Goal: Information Seeking & Learning: Compare options

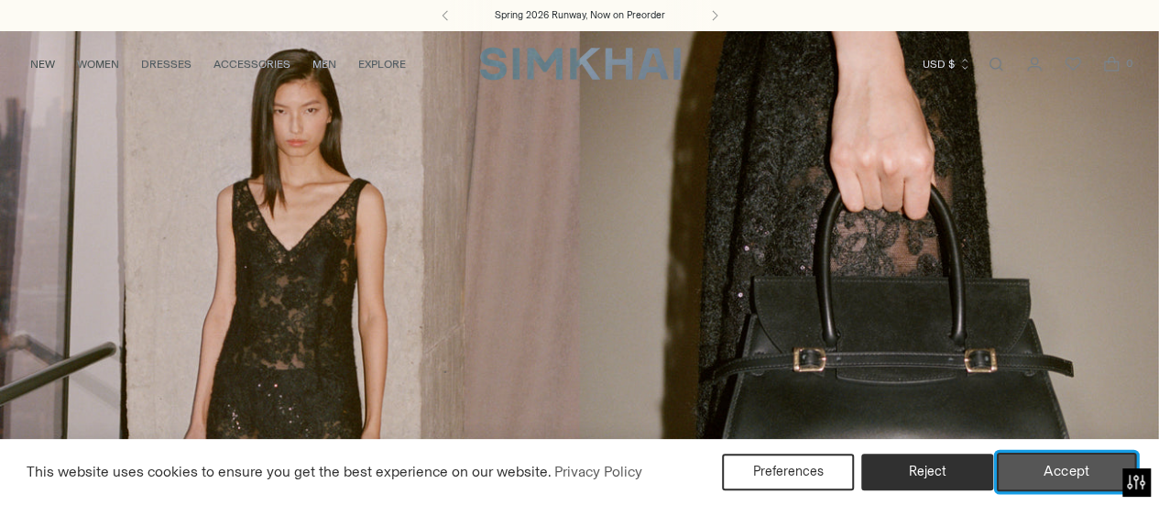
click at [1043, 470] on button "Accept" at bounding box center [1067, 472] width 140 height 38
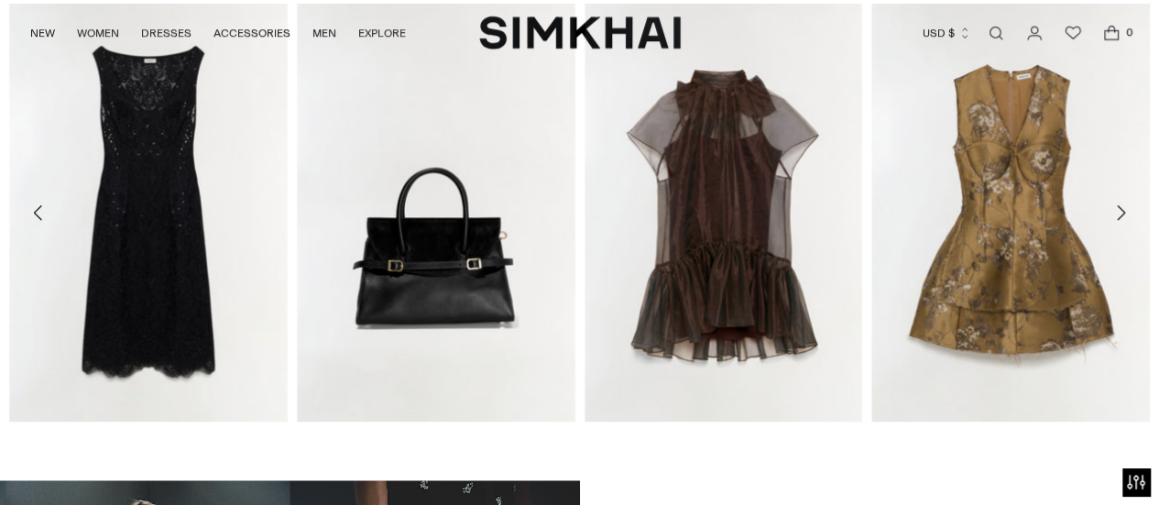
scroll to position [713, 0]
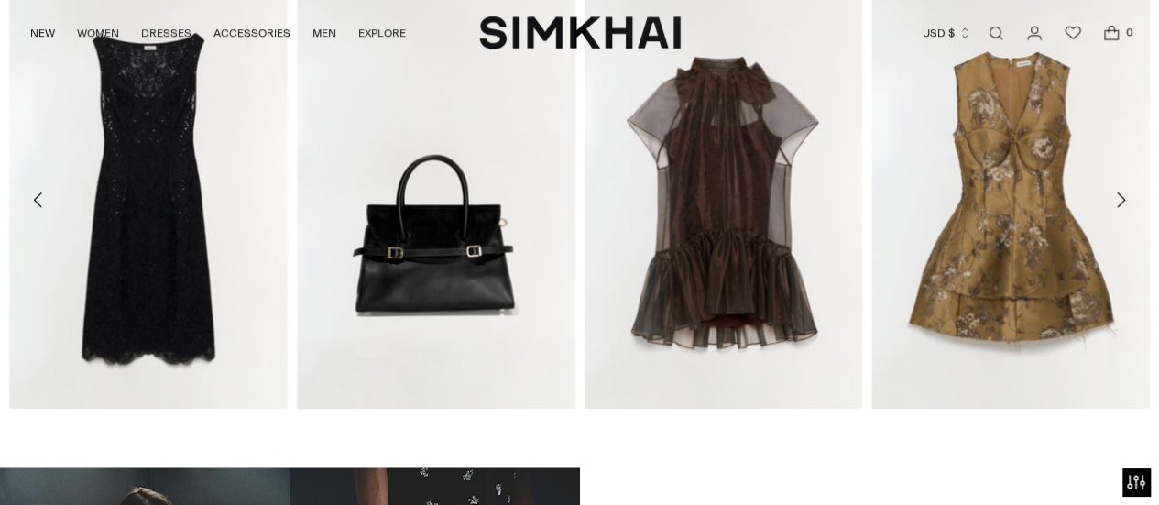
click at [1112, 199] on icon "Move to next carousel slide" at bounding box center [1120, 200] width 22 height 22
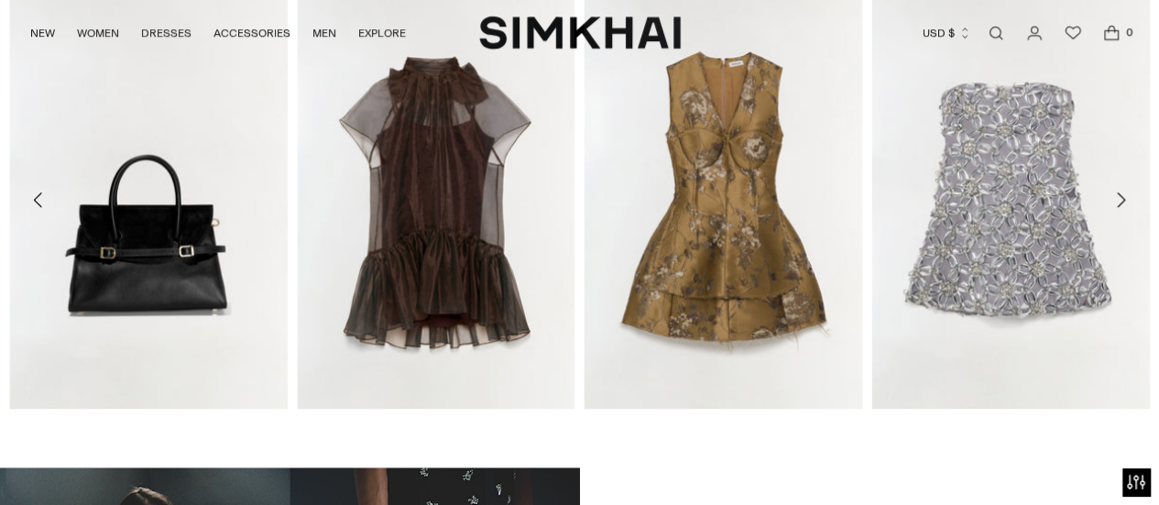
click at [1123, 199] on icon "Move to next carousel slide" at bounding box center [1121, 199] width 8 height 15
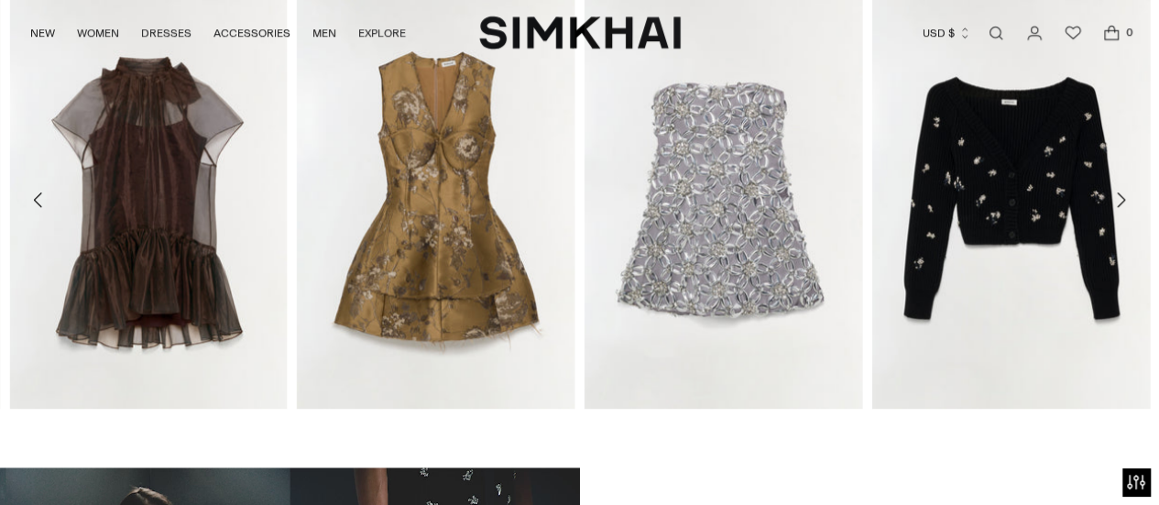
click at [1122, 197] on icon "Move to next carousel slide" at bounding box center [1120, 200] width 22 height 22
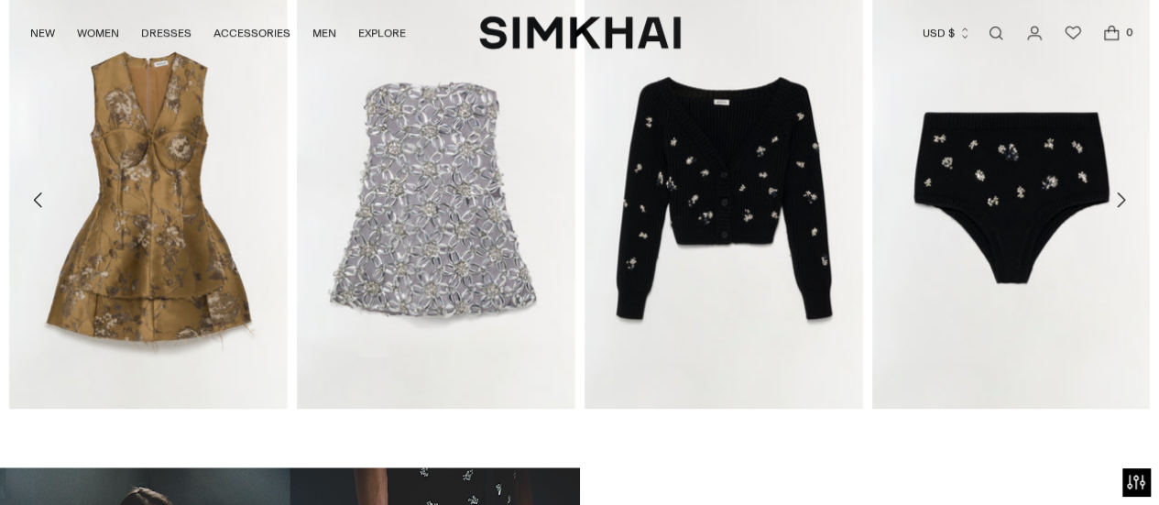
click at [1122, 197] on icon "Move to next carousel slide" at bounding box center [1120, 200] width 22 height 22
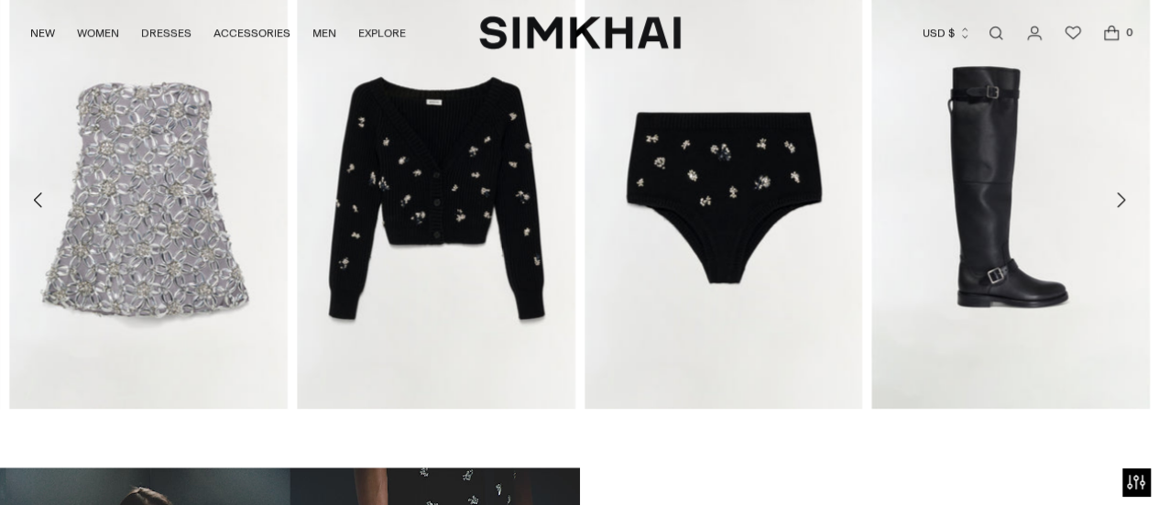
click at [1122, 197] on icon "Move to next carousel slide" at bounding box center [1120, 200] width 22 height 22
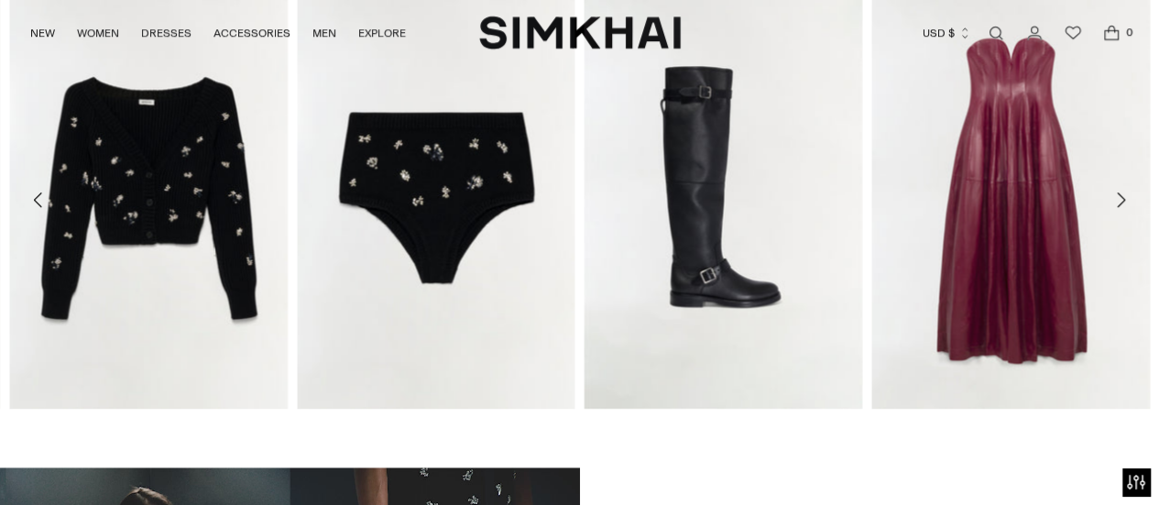
click at [1120, 191] on icon "Move to next carousel slide" at bounding box center [1120, 200] width 22 height 22
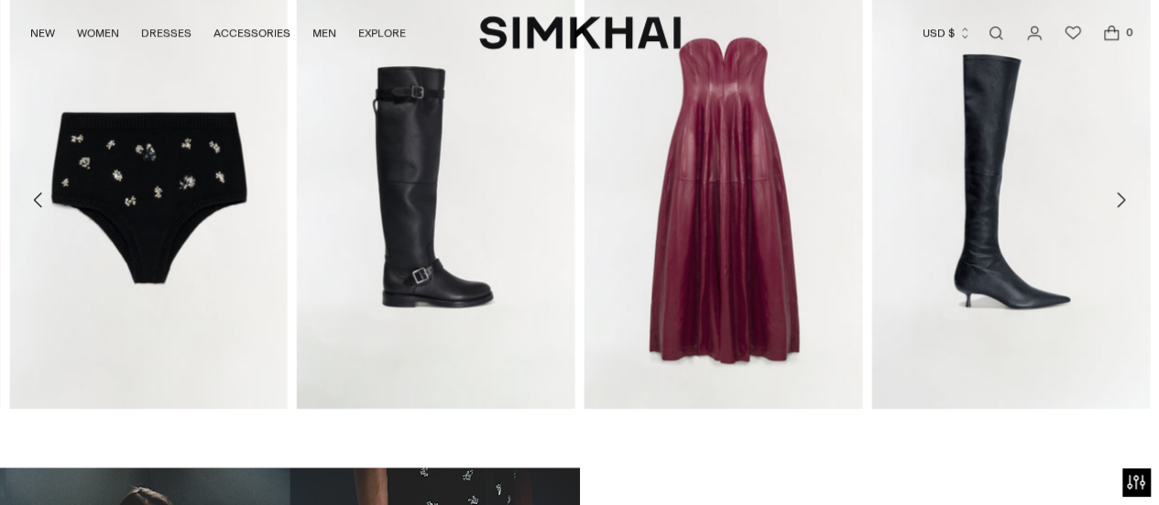
click at [1123, 198] on icon "Move to next carousel slide" at bounding box center [1120, 200] width 22 height 22
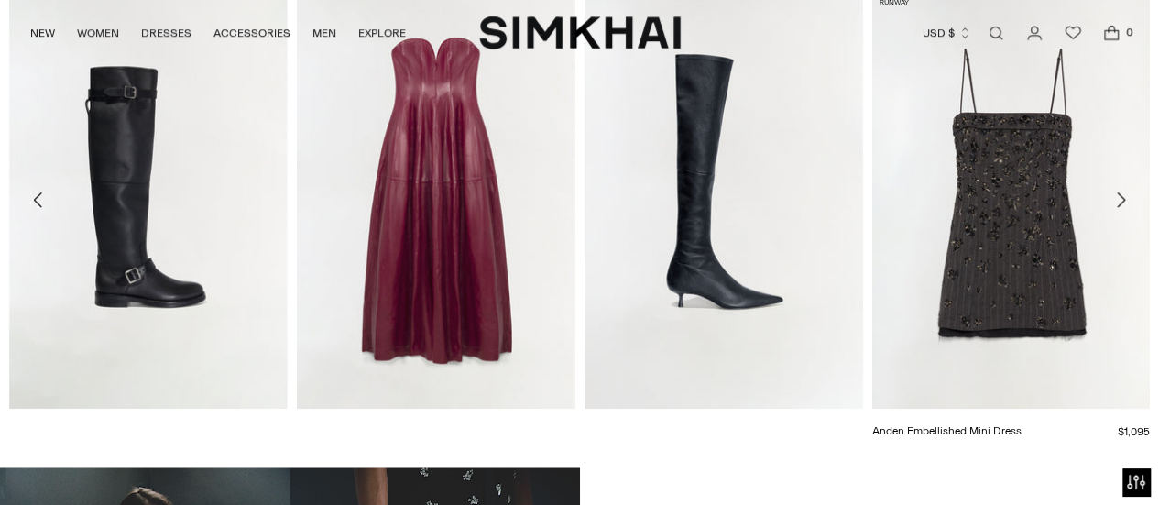
click at [1021, 424] on link "Anden Embellished Mini Dress" at bounding box center [945, 430] width 149 height 13
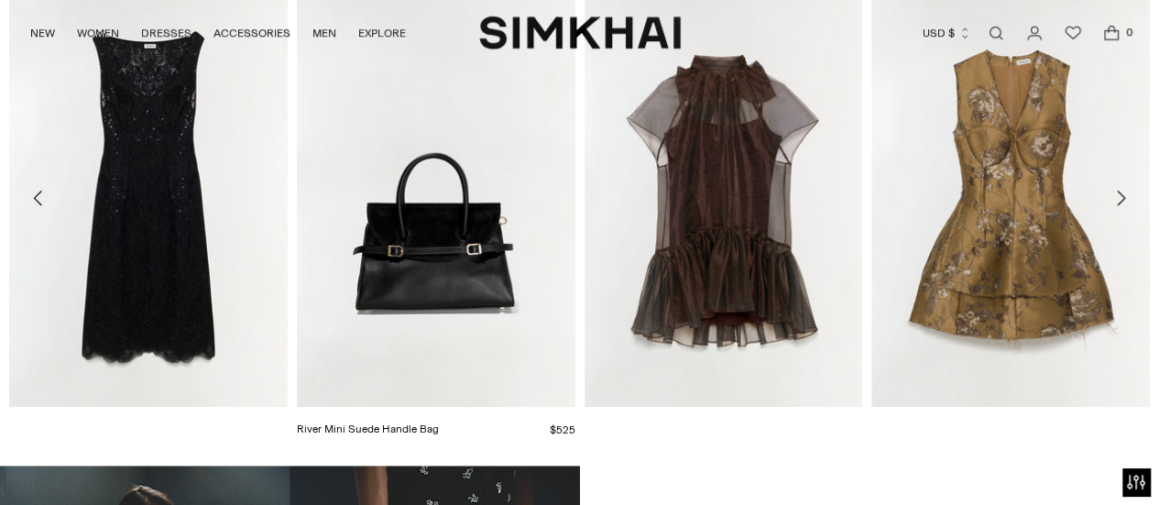
scroll to position [713, 0]
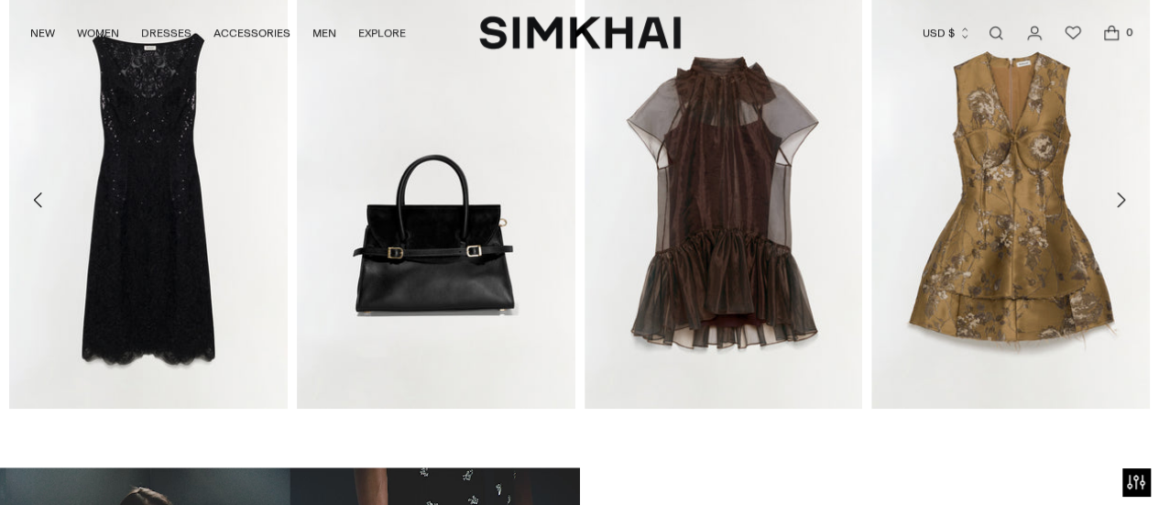
click at [1124, 197] on icon "Move to next carousel slide" at bounding box center [1120, 200] width 22 height 22
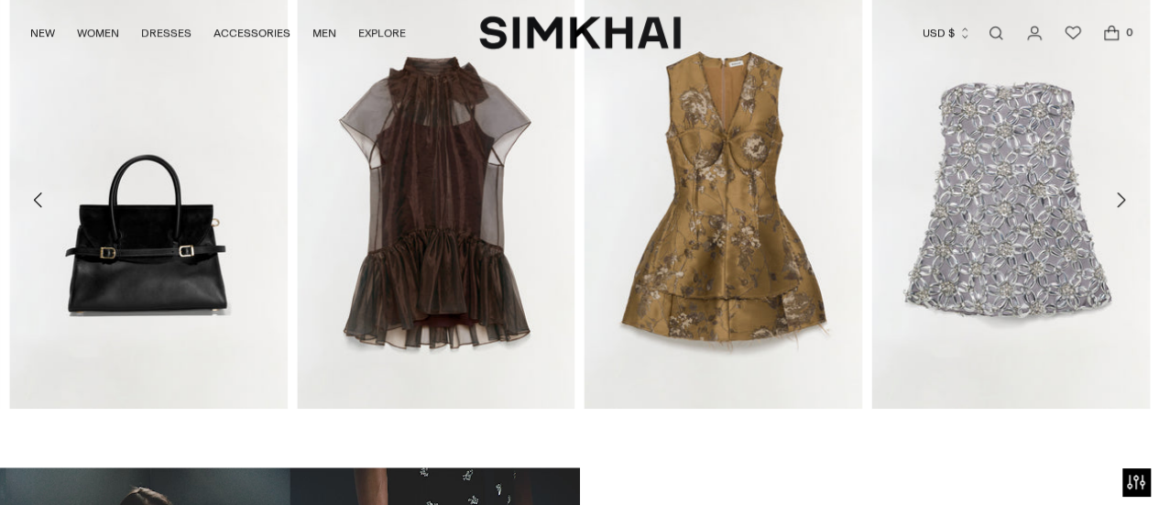
click at [1124, 197] on icon "Move to next carousel slide" at bounding box center [1120, 200] width 22 height 22
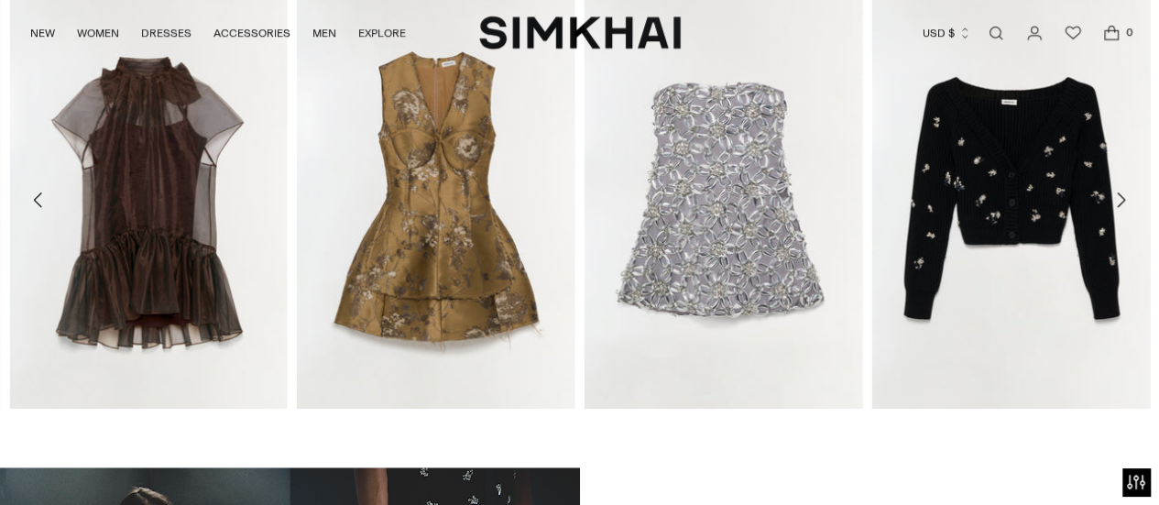
click at [1124, 197] on icon "Move to next carousel slide" at bounding box center [1120, 200] width 22 height 22
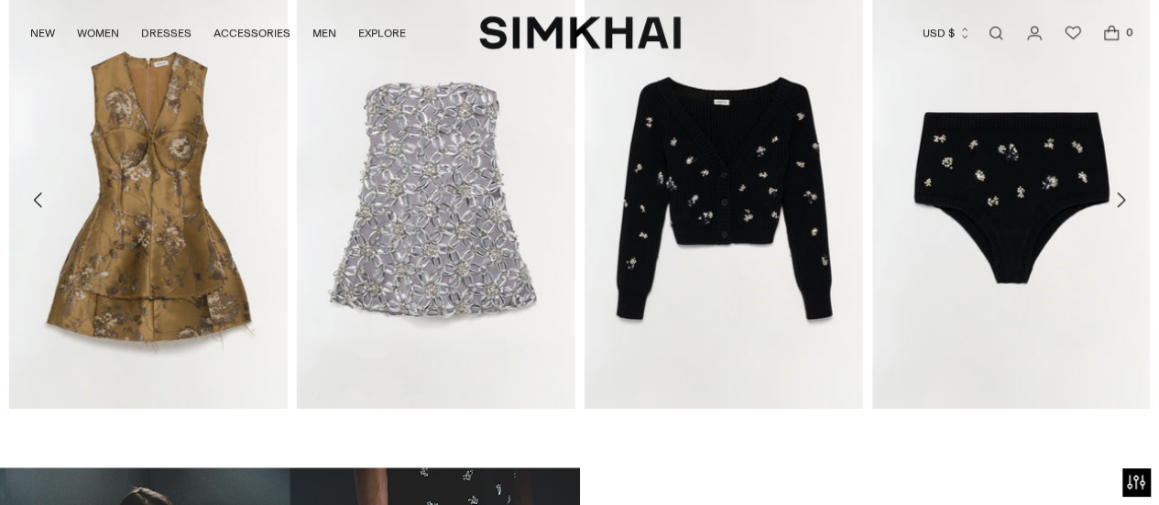
click at [1124, 197] on icon "Move to next carousel slide" at bounding box center [1120, 200] width 22 height 22
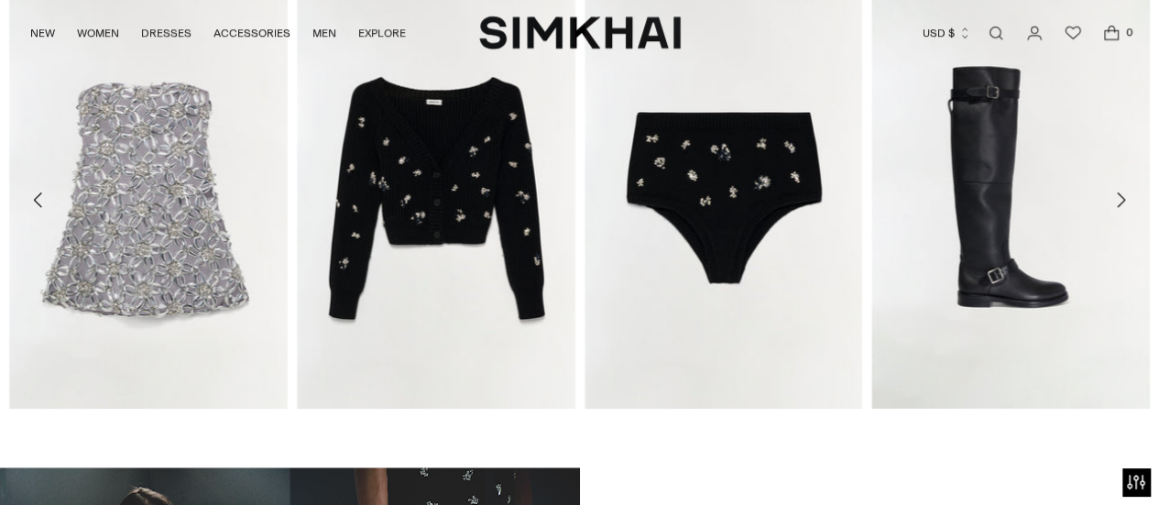
click at [1124, 197] on icon "Move to next carousel slide" at bounding box center [1120, 200] width 22 height 22
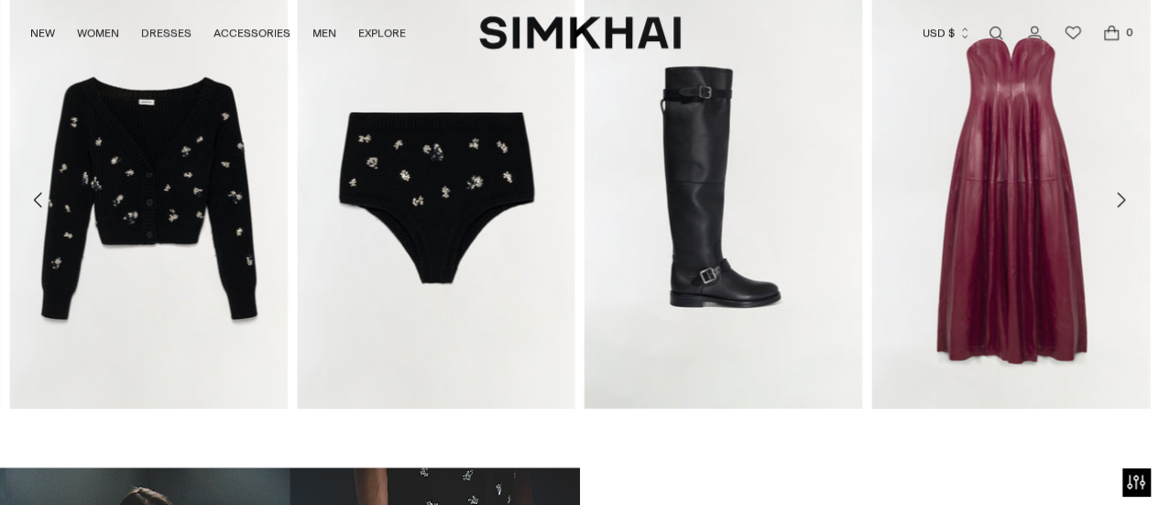
click at [1124, 197] on icon "Move to next carousel slide" at bounding box center [1120, 200] width 22 height 22
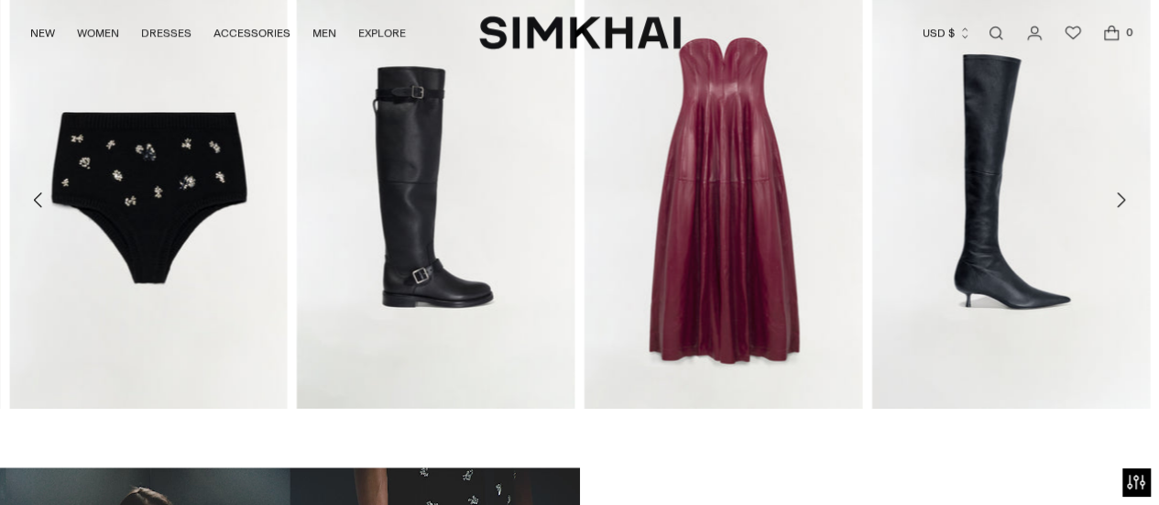
click at [1124, 197] on icon "Move to next carousel slide" at bounding box center [1120, 200] width 22 height 22
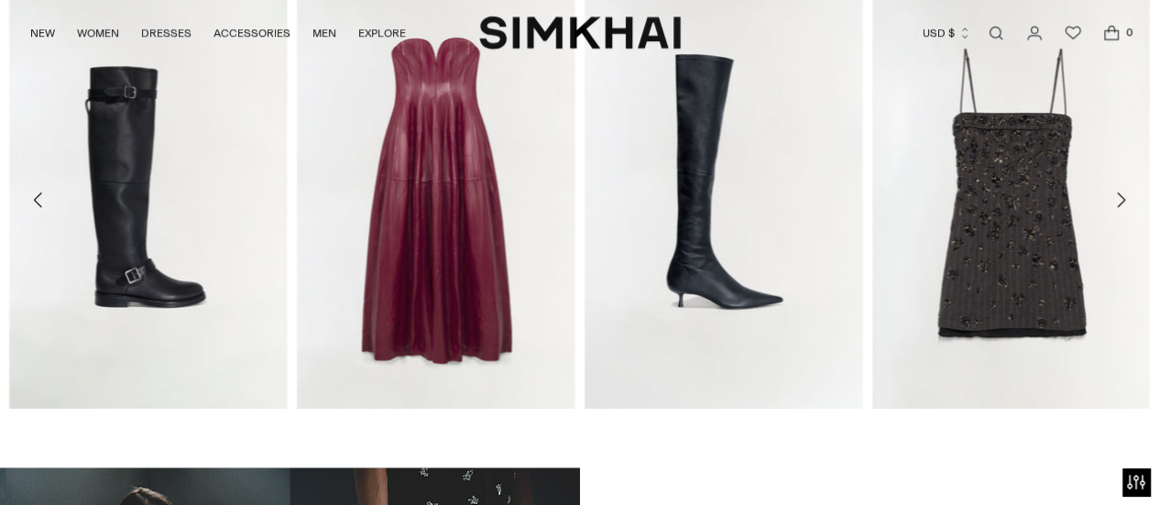
click at [1124, 197] on icon "Move to next carousel slide" at bounding box center [1120, 200] width 22 height 22
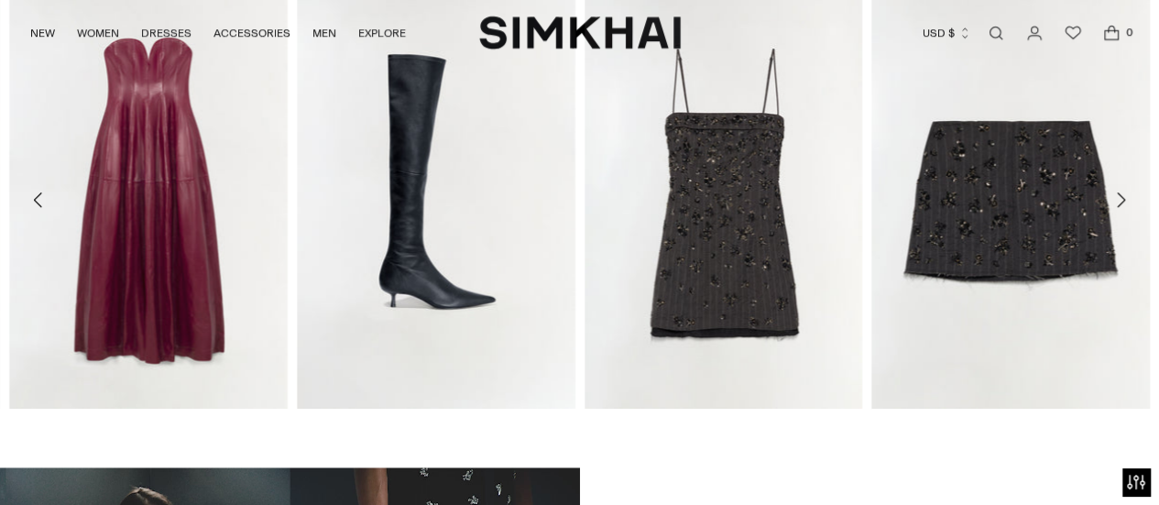
click at [1124, 197] on icon "Move to next carousel slide" at bounding box center [1120, 200] width 22 height 22
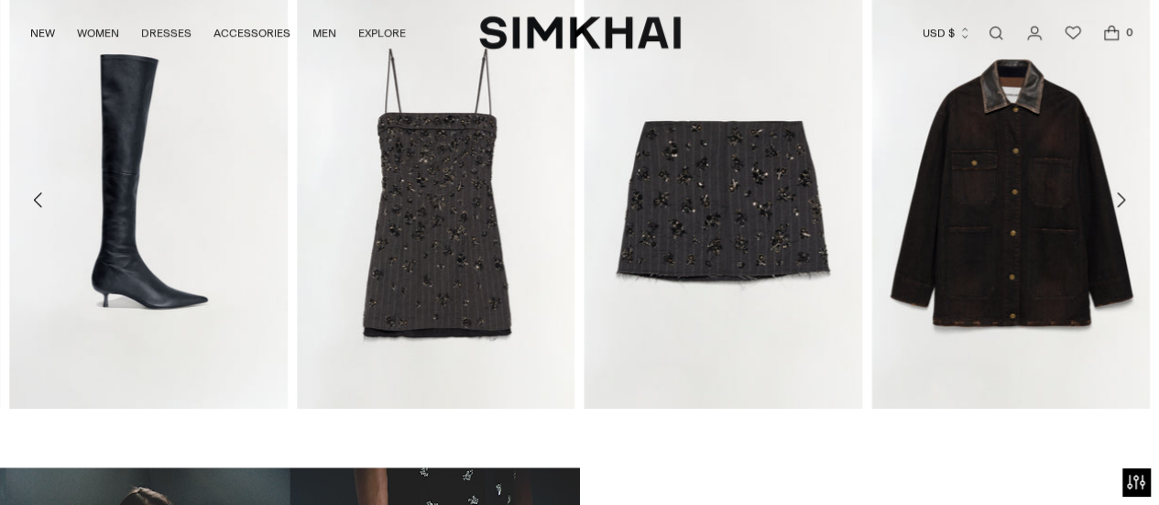
click at [1124, 197] on icon "Move to next carousel slide" at bounding box center [1120, 200] width 22 height 22
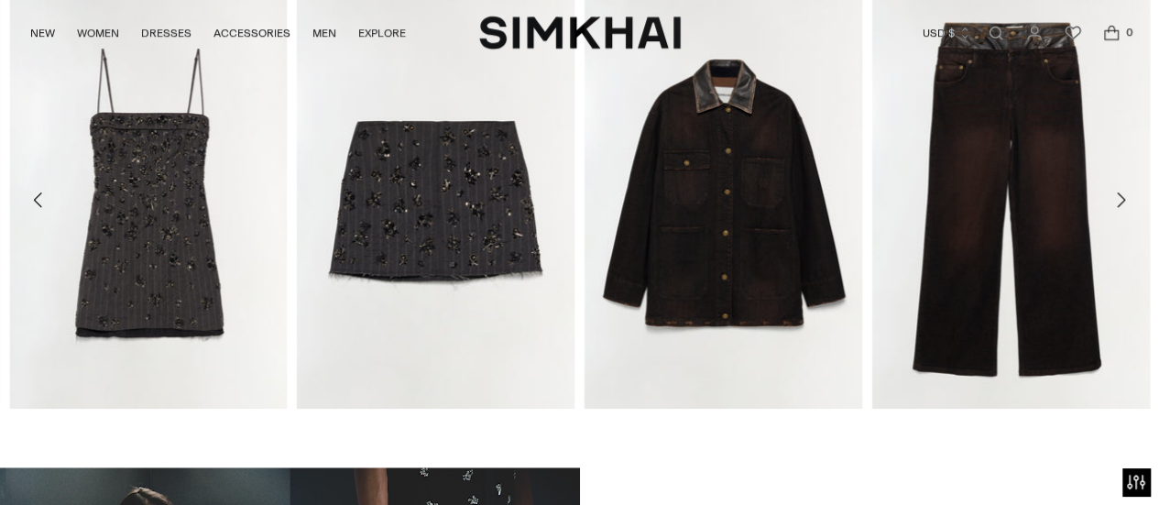
click at [1124, 197] on icon "Move to next carousel slide" at bounding box center [1120, 200] width 22 height 22
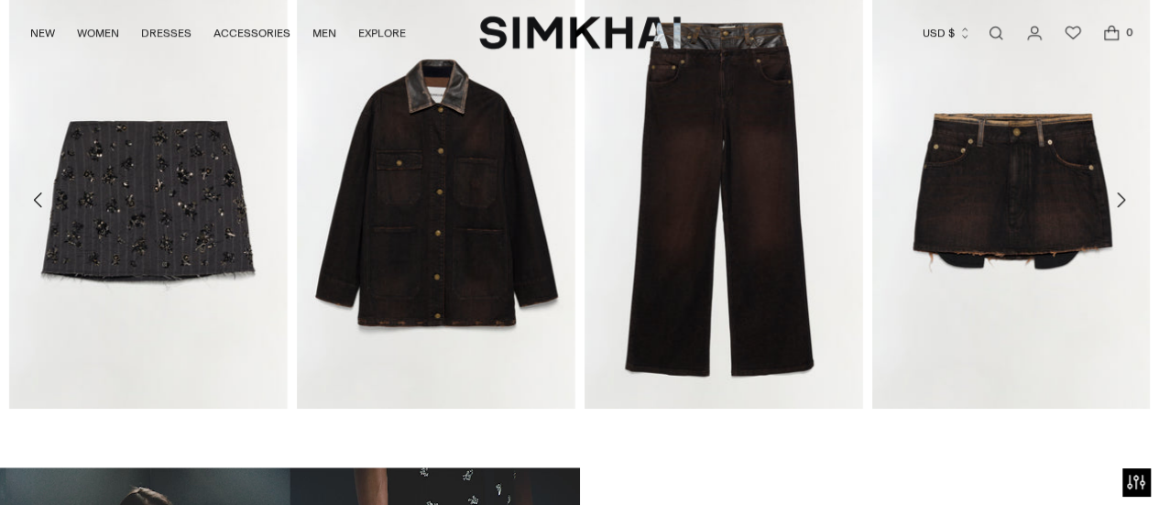
click at [1124, 197] on icon "Move to next carousel slide" at bounding box center [1120, 200] width 22 height 22
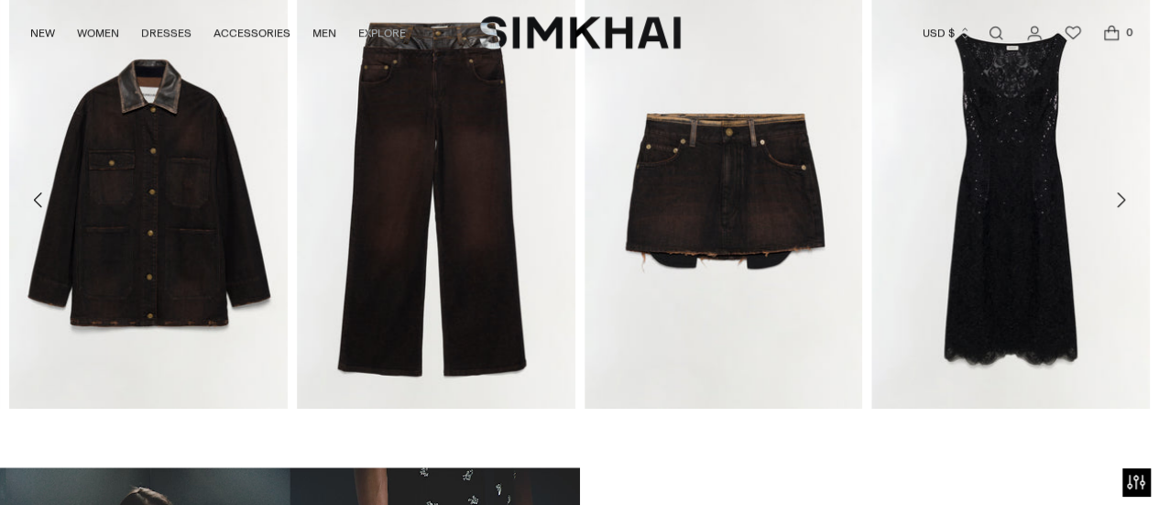
click at [1116, 196] on icon "Move to next carousel slide" at bounding box center [1120, 200] width 22 height 22
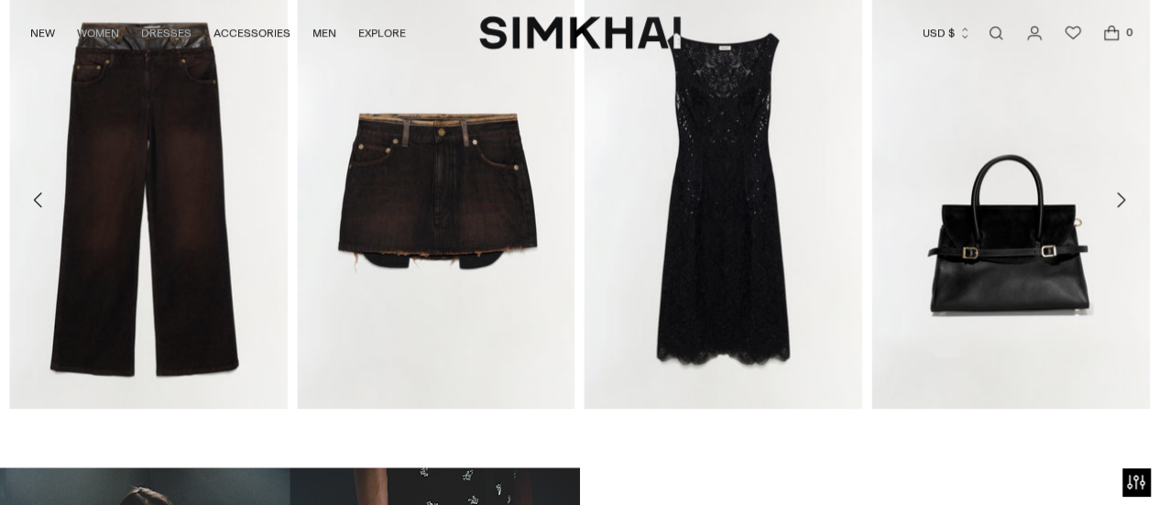
click at [1116, 196] on icon "Move to next carousel slide" at bounding box center [1120, 200] width 22 height 22
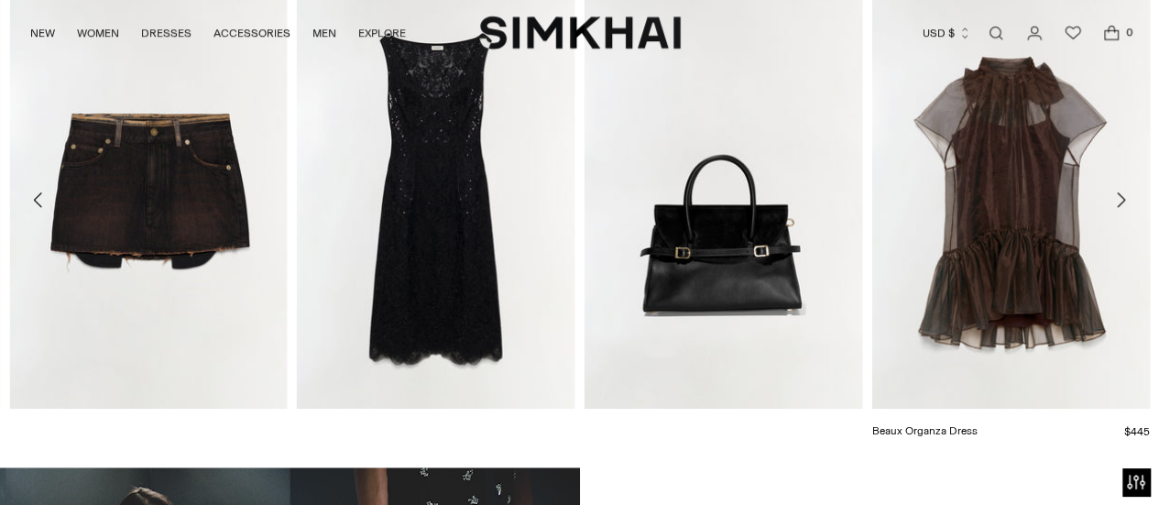
click at [977, 424] on link "Beaux Organza Dress" at bounding box center [923, 430] width 105 height 13
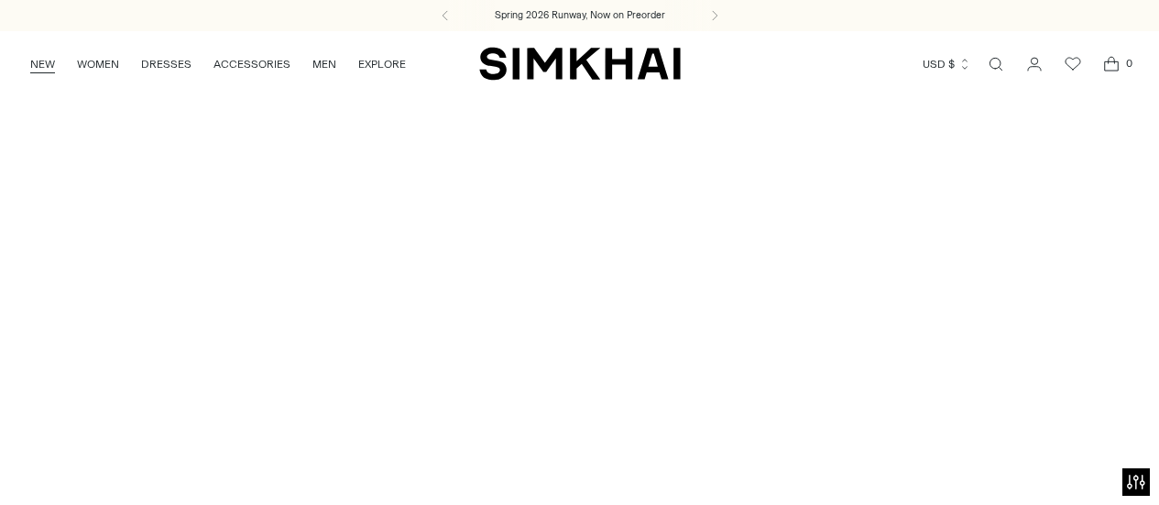
click at [43, 44] on link "NEW" at bounding box center [42, 64] width 25 height 40
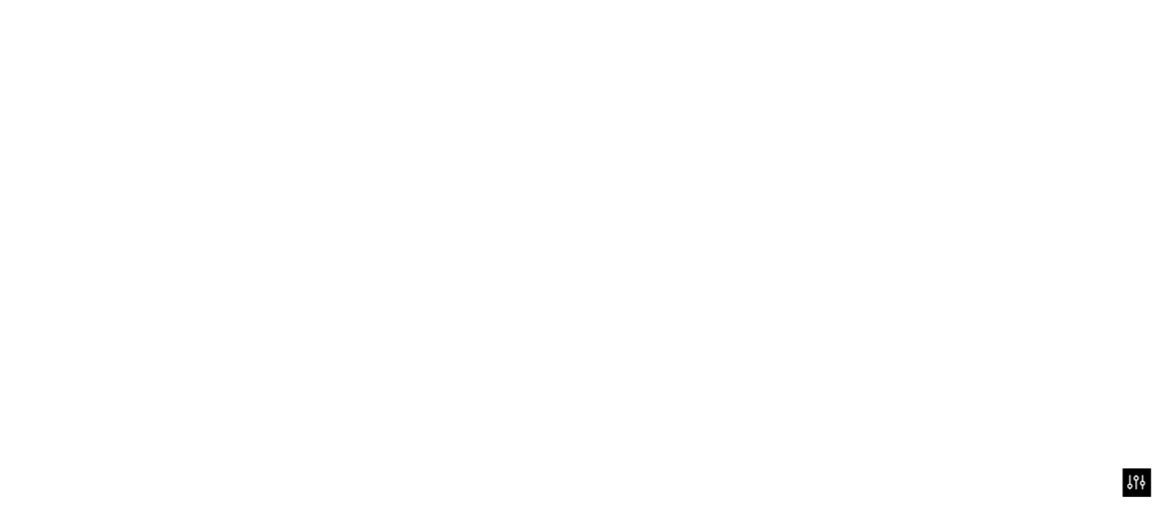
scroll to position [715, 0]
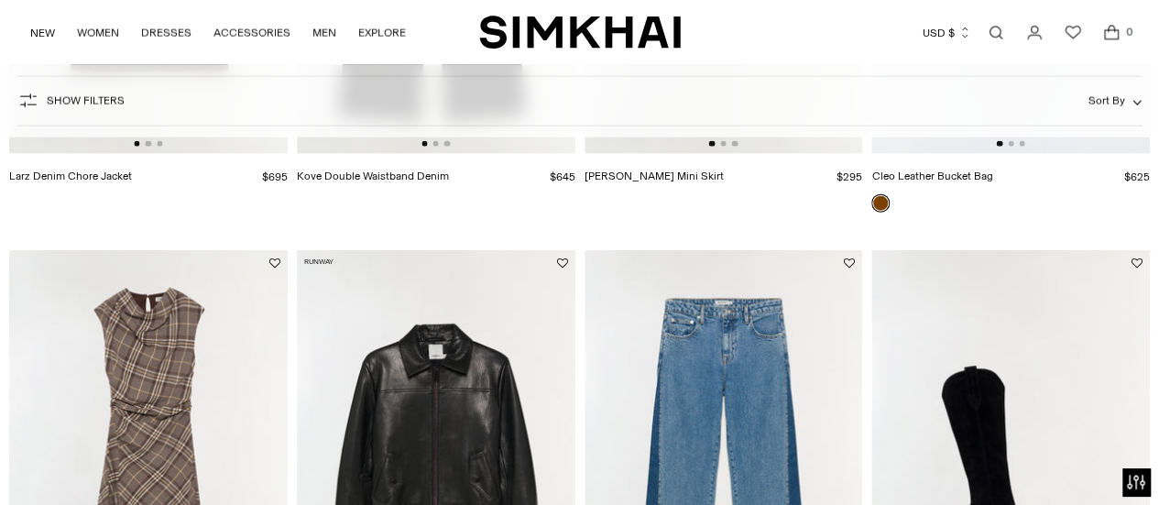
scroll to position [2169, 0]
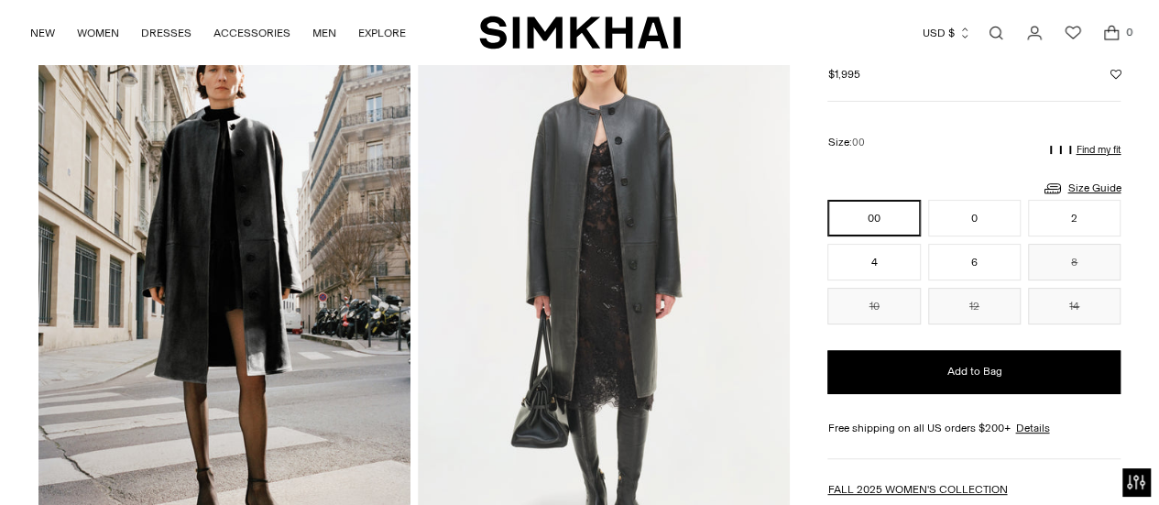
scroll to position [126, 0]
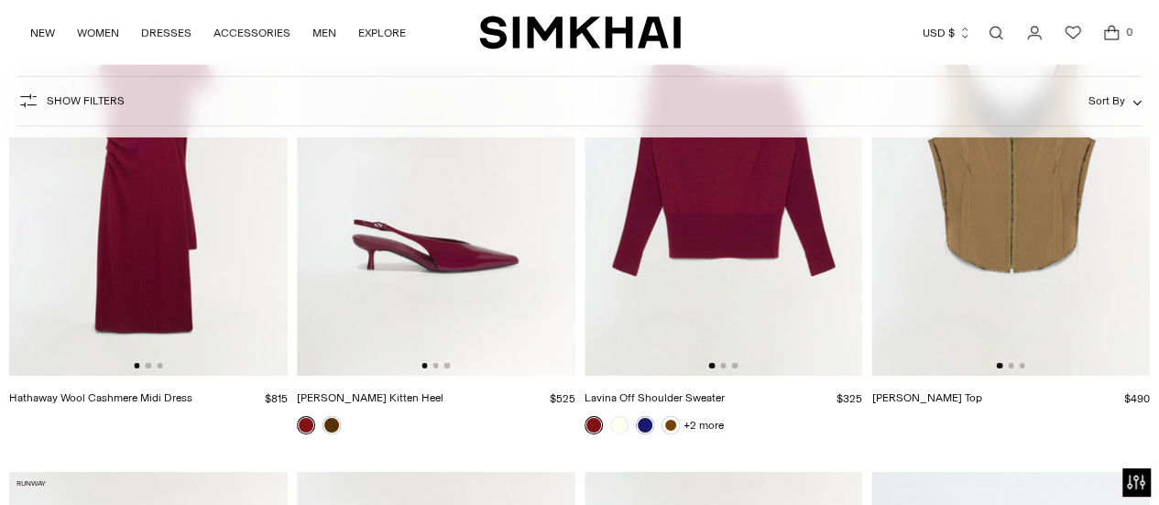
scroll to position [10061, 0]
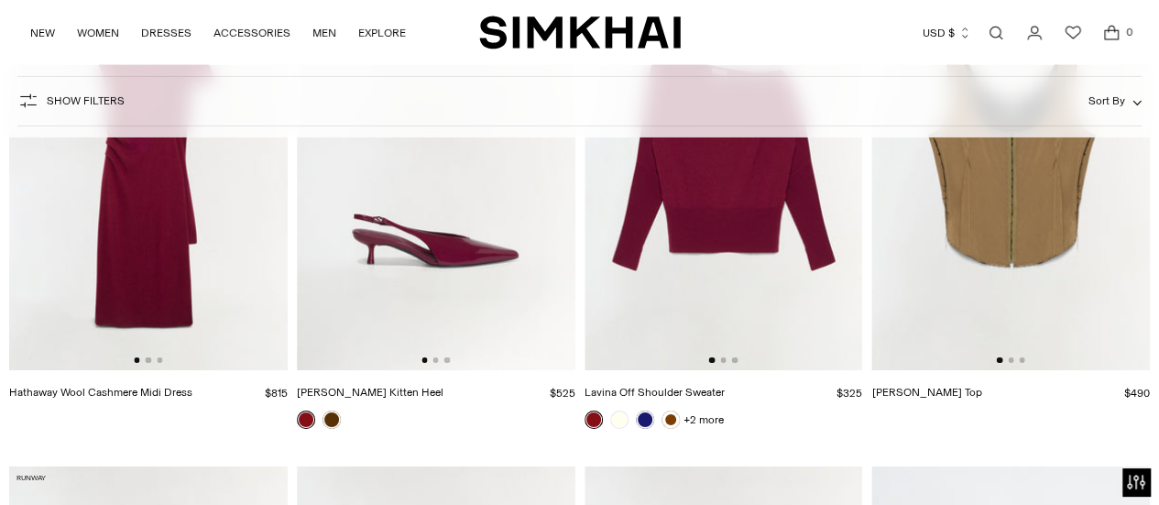
click at [663, 389] on link "Lavina Off Shoulder Sweater" at bounding box center [654, 392] width 140 height 13
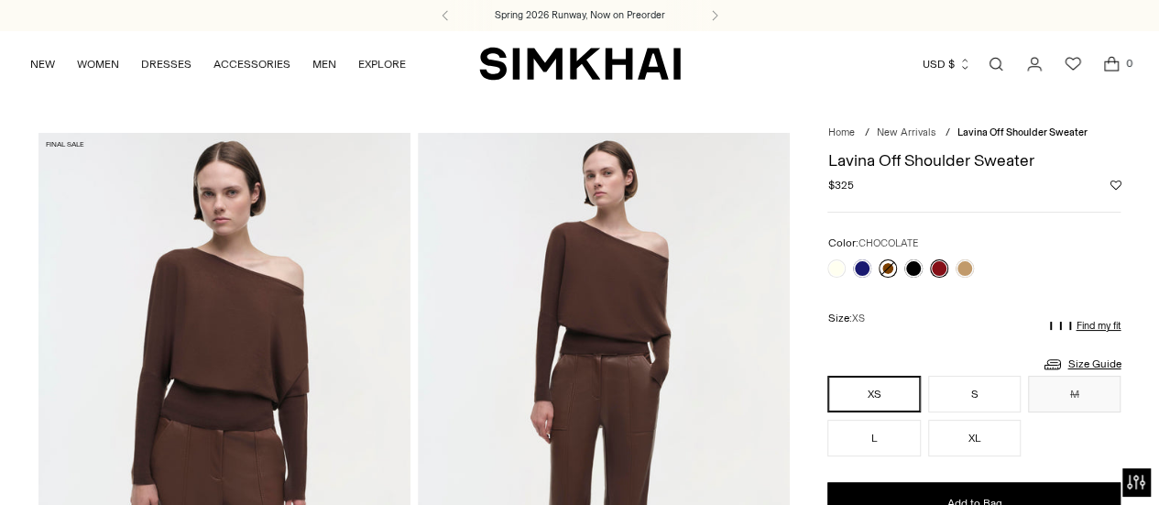
click at [885, 267] on link at bounding box center [888, 268] width 18 height 18
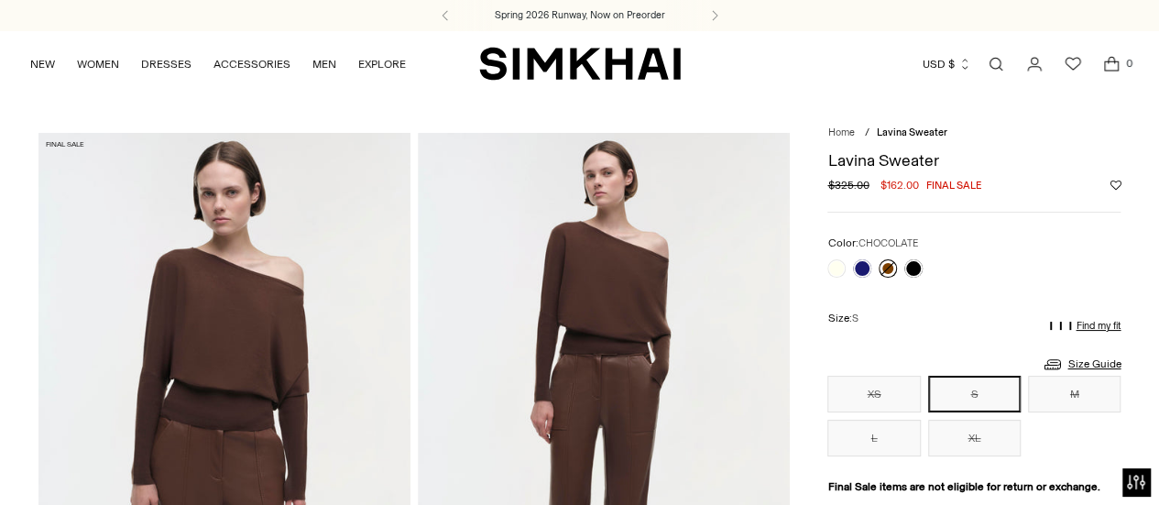
click at [889, 268] on link at bounding box center [888, 268] width 18 height 18
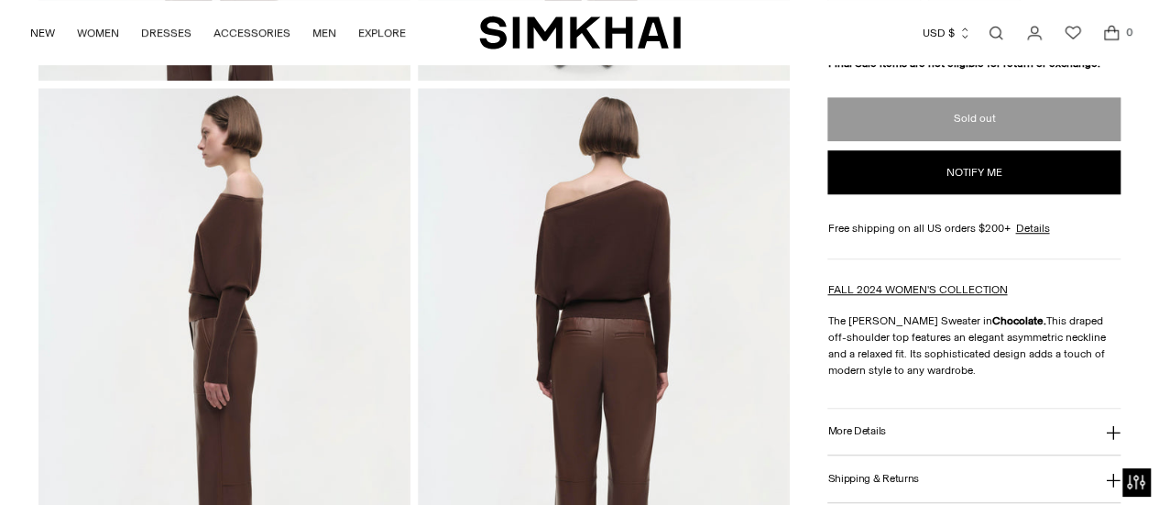
scroll to position [606, 0]
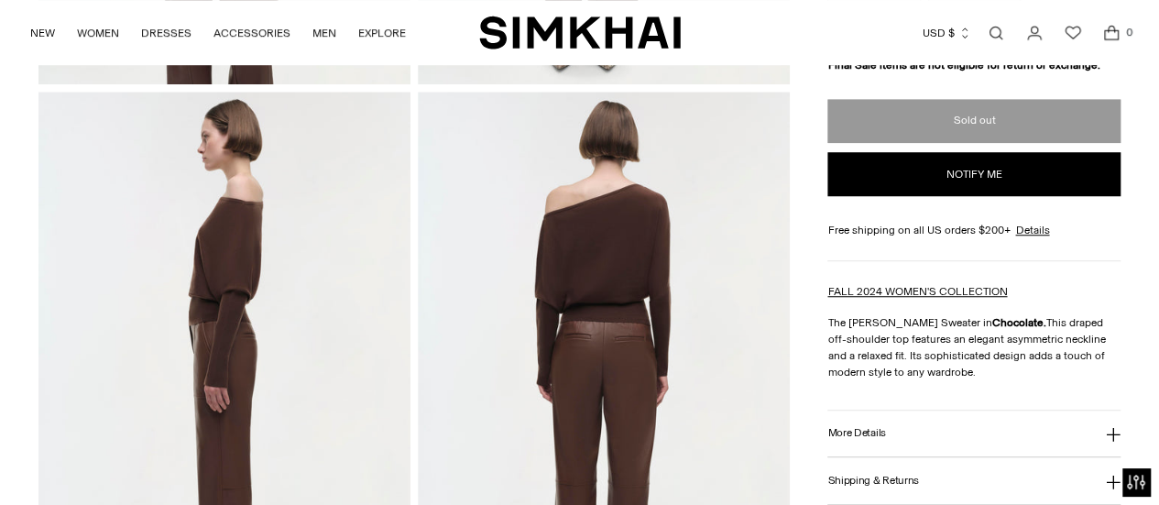
click at [1107, 430] on icon at bounding box center [1113, 435] width 15 height 15
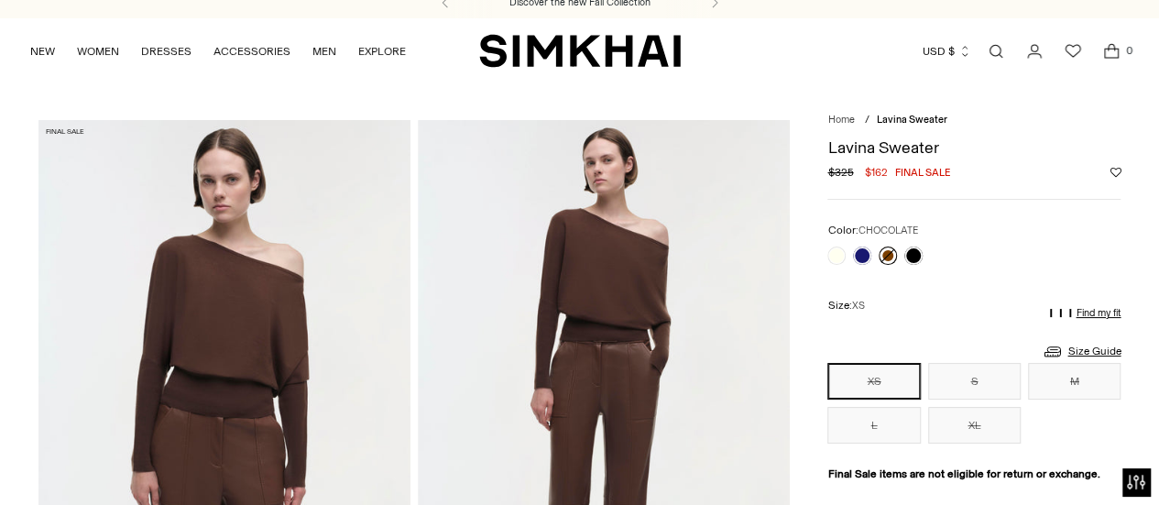
scroll to position [0, 0]
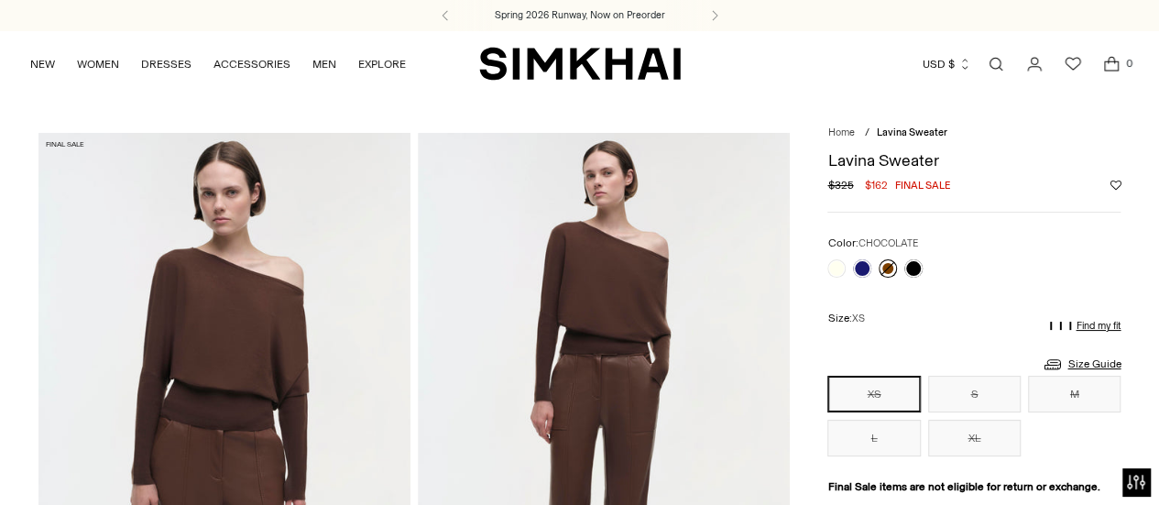
click at [240, 342] on img at bounding box center [224, 412] width 372 height 558
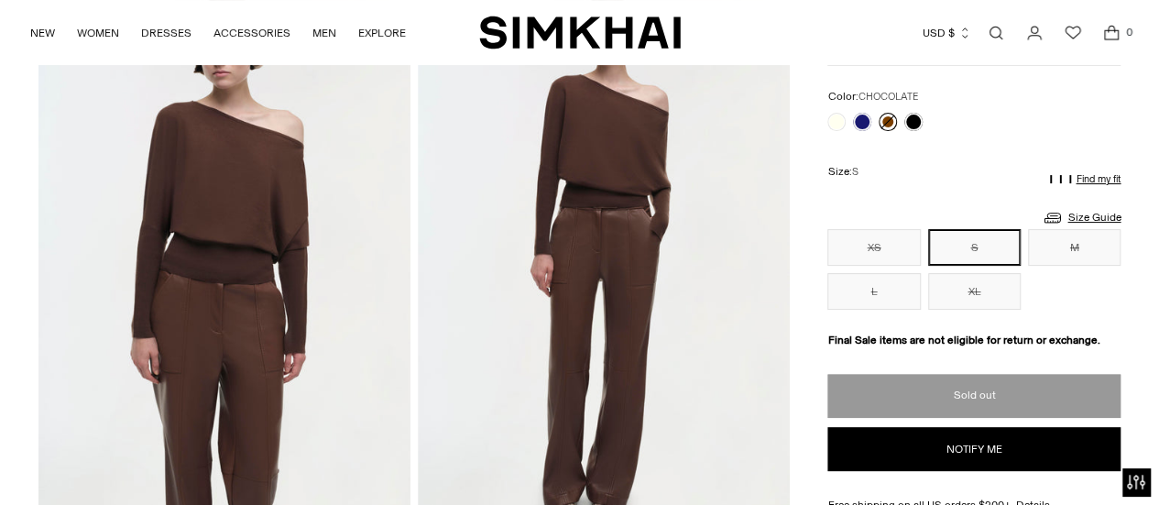
scroll to position [163, 0]
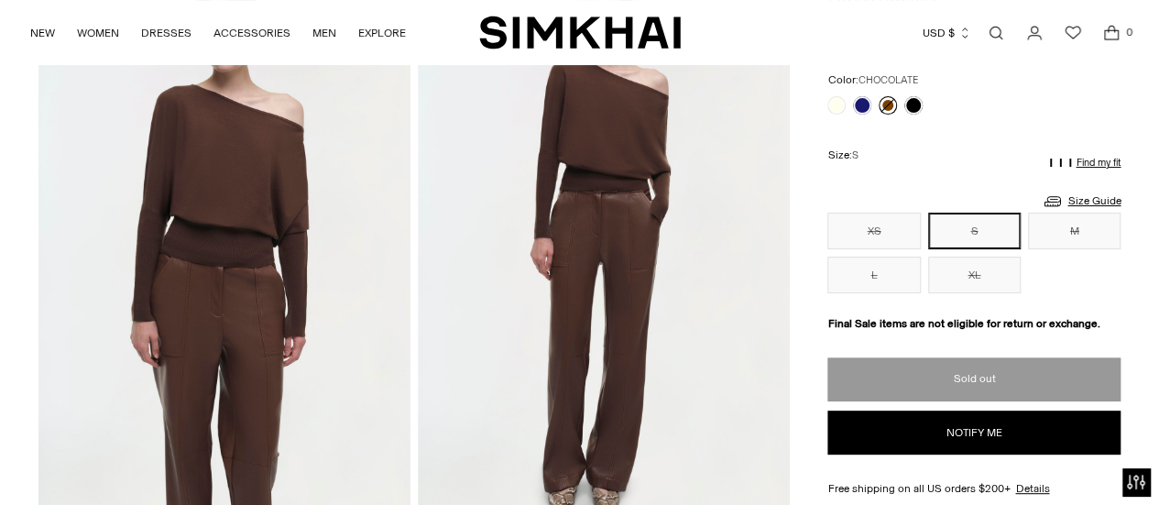
click at [951, 226] on button "S" at bounding box center [974, 231] width 93 height 37
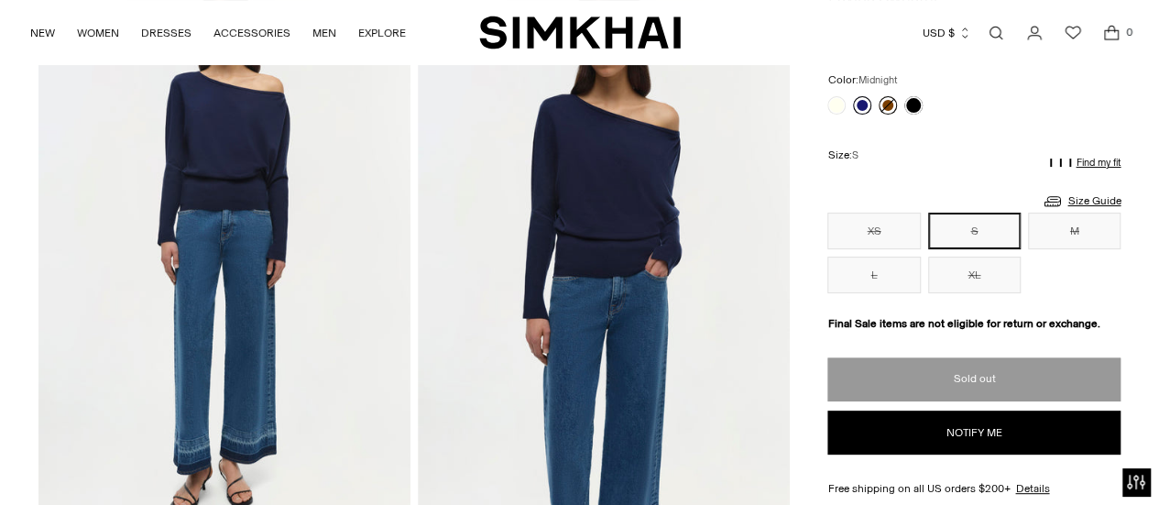
click at [863, 104] on link at bounding box center [862, 105] width 18 height 18
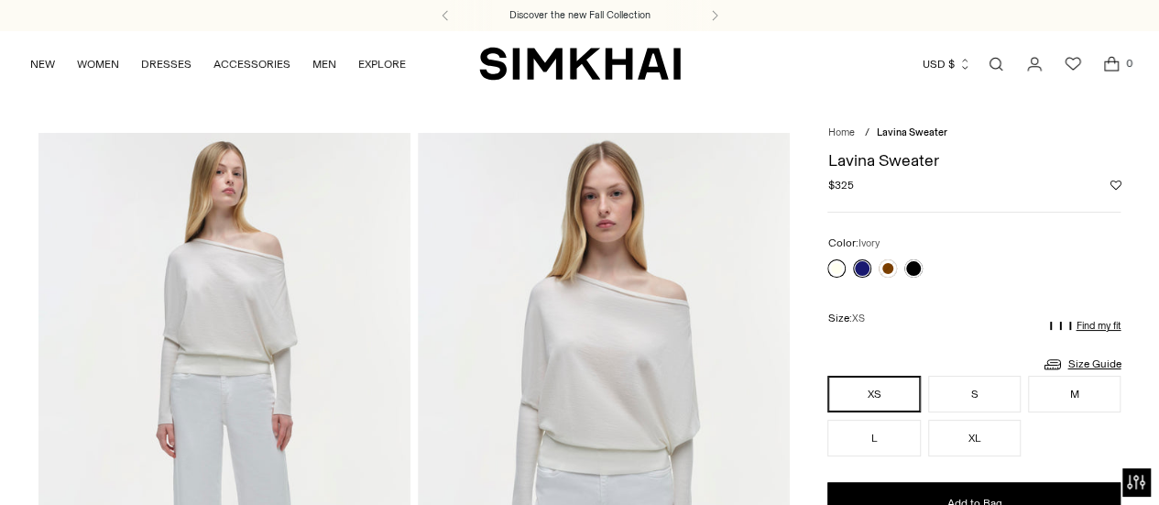
click at [838, 267] on link at bounding box center [836, 268] width 18 height 18
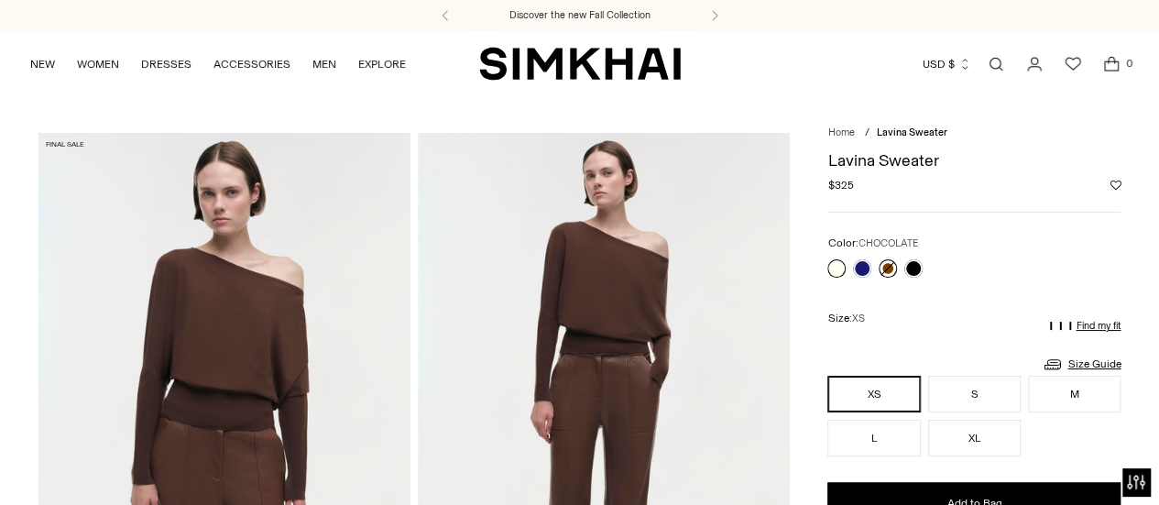
click at [885, 265] on link at bounding box center [888, 268] width 18 height 18
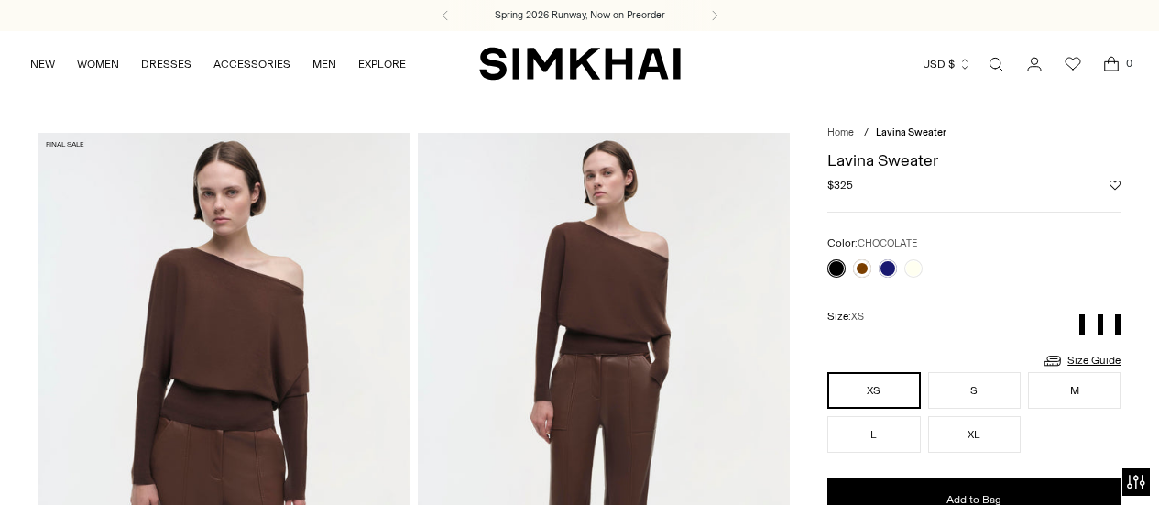
click at [865, 269] on link at bounding box center [862, 268] width 18 height 18
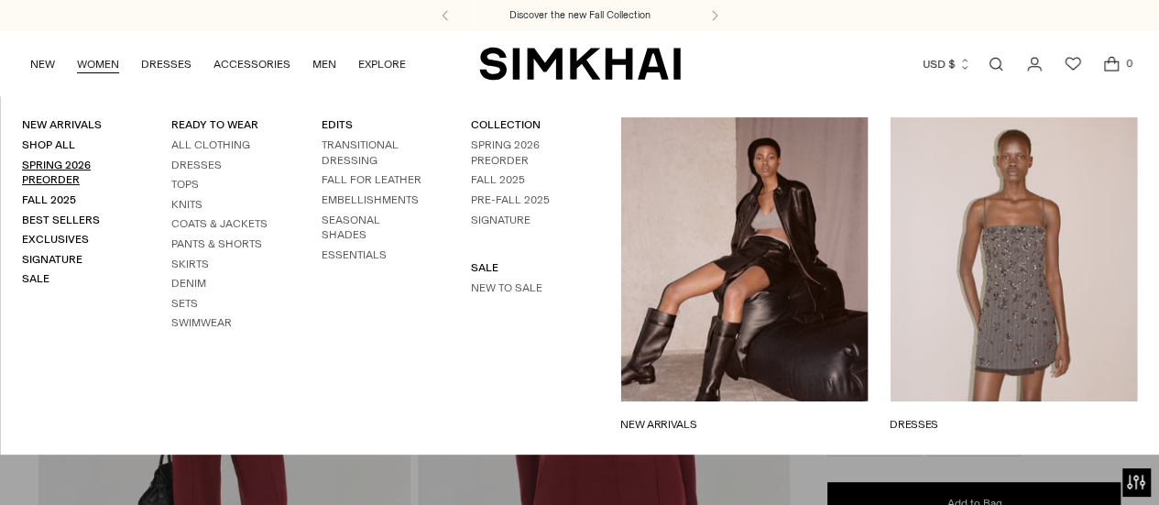
click at [55, 160] on link "Spring 2026 Preorder" at bounding box center [56, 172] width 69 height 28
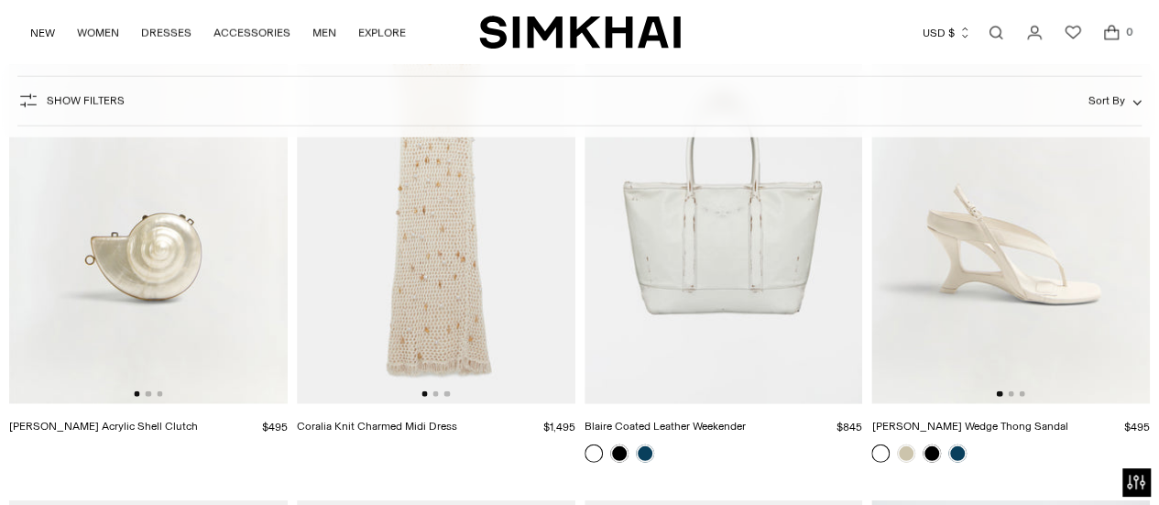
scroll to position [2345, 0]
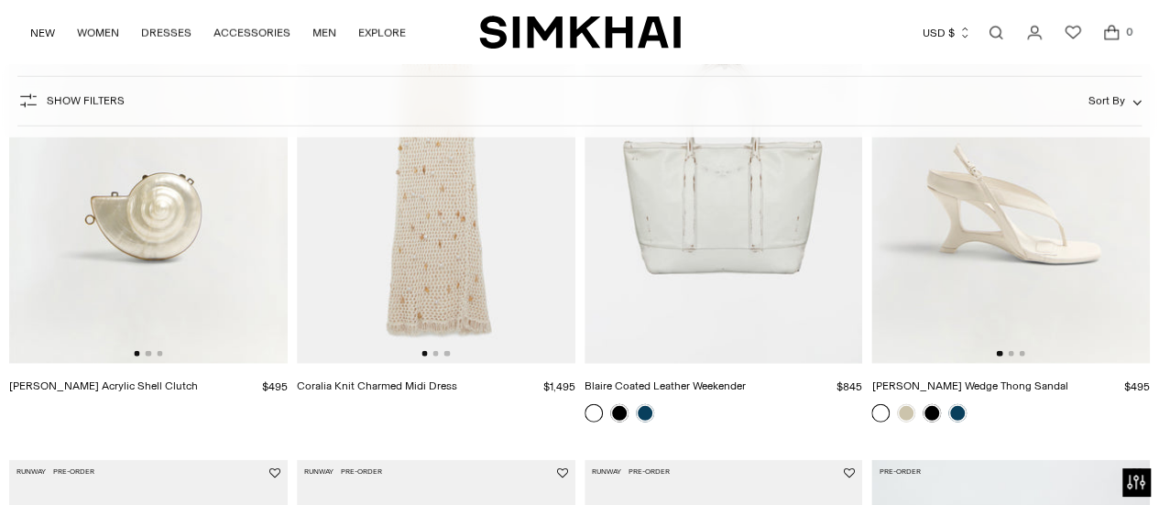
click at [418, 217] on img at bounding box center [436, 155] width 279 height 418
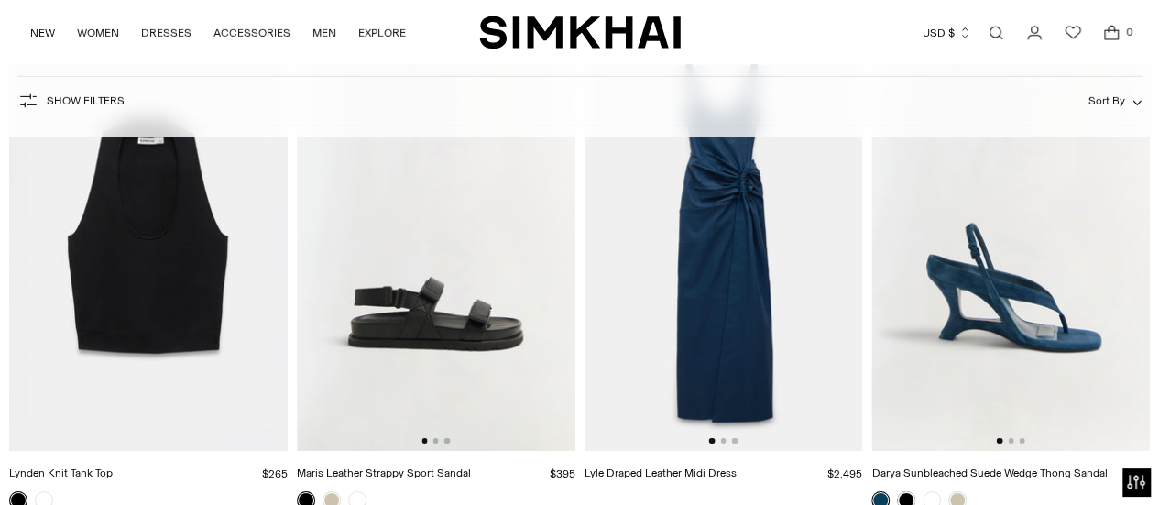
scroll to position [6407, 0]
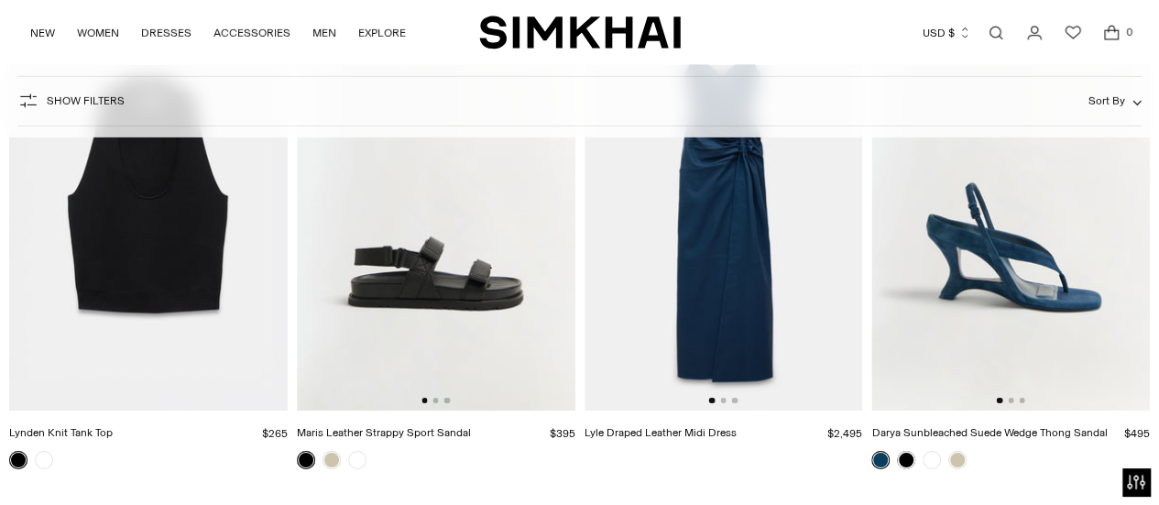
click at [1011, 273] on img at bounding box center [1010, 202] width 279 height 418
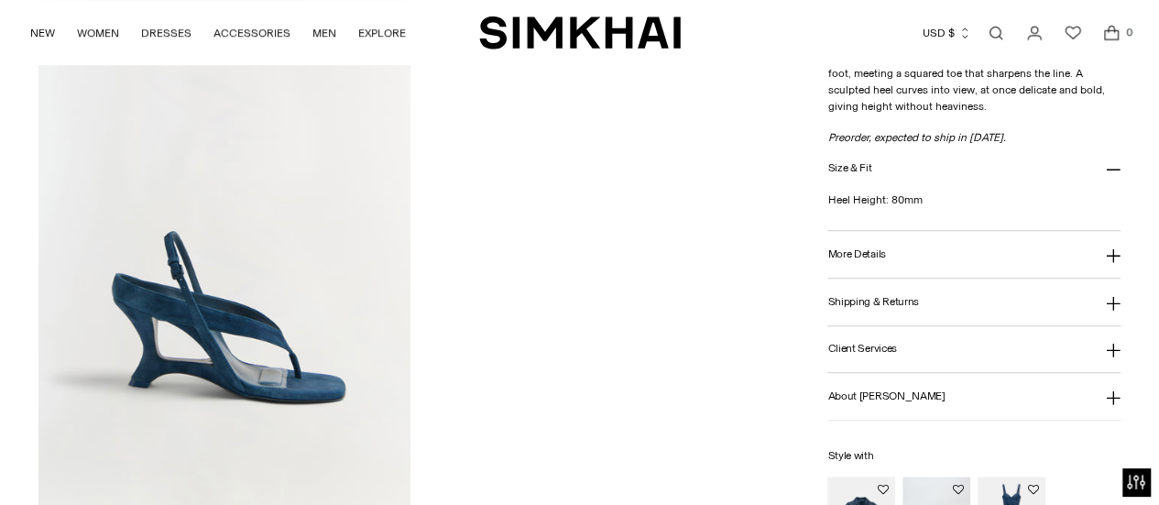
scroll to position [731, 0]
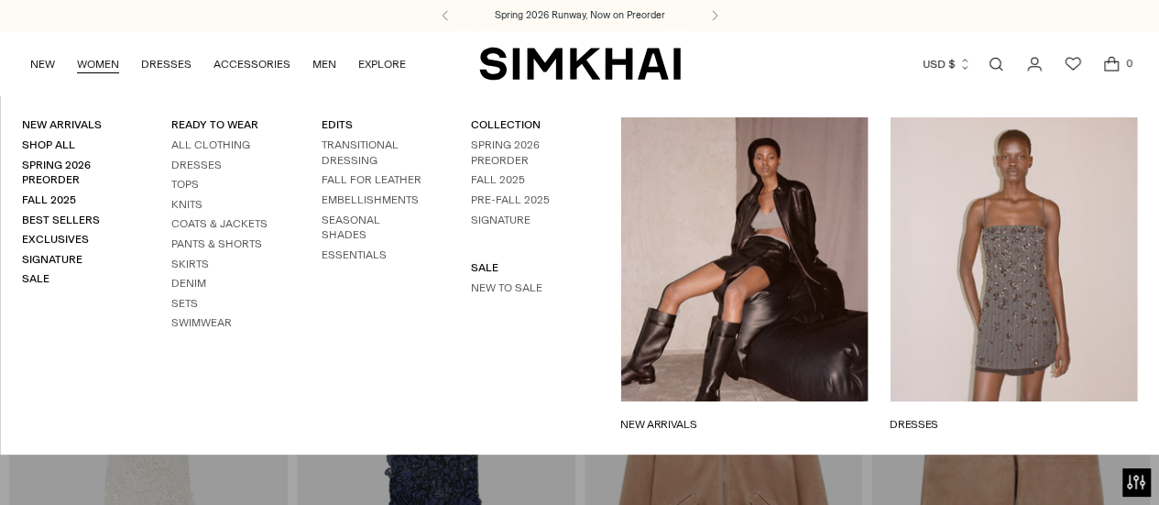
scroll to position [3165, 0]
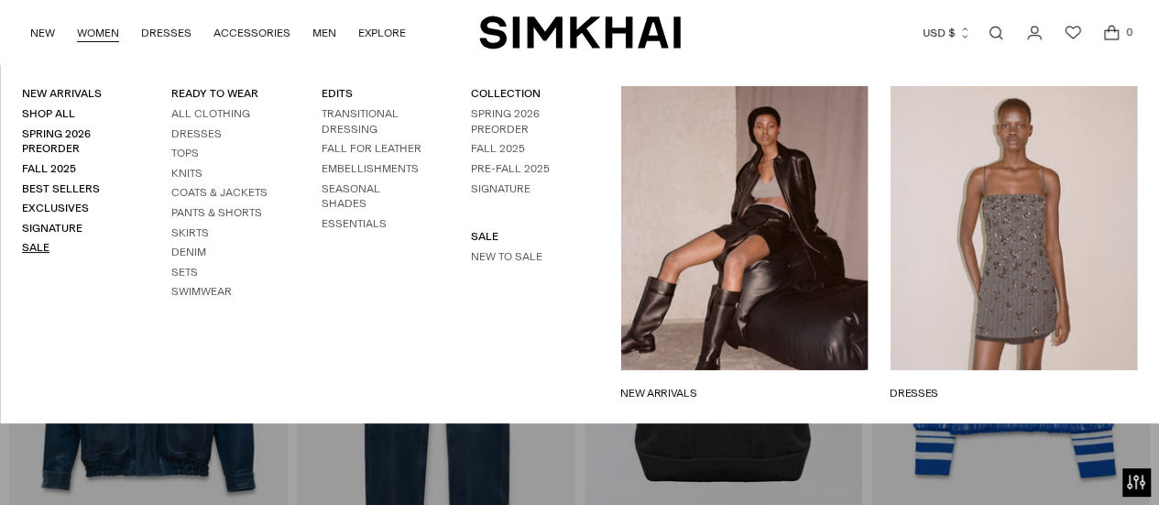
click at [31, 246] on link "Sale" at bounding box center [35, 247] width 27 height 13
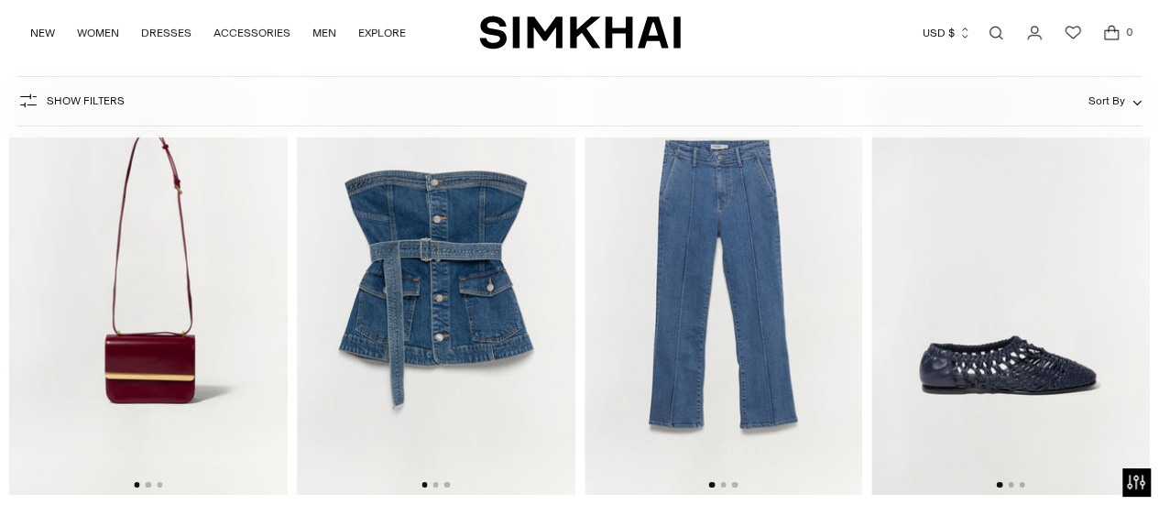
scroll to position [3648, 0]
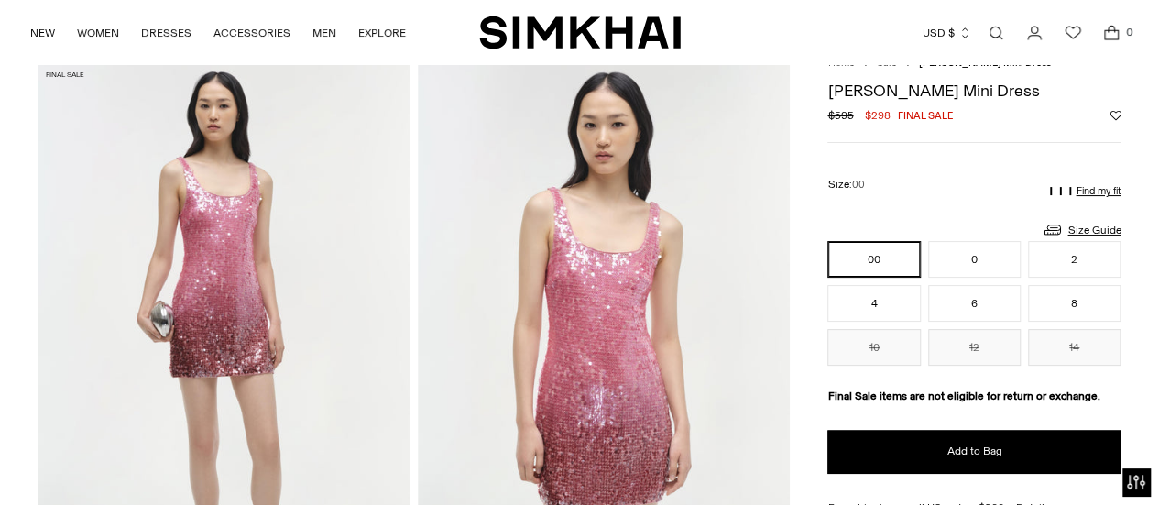
scroll to position [61, 0]
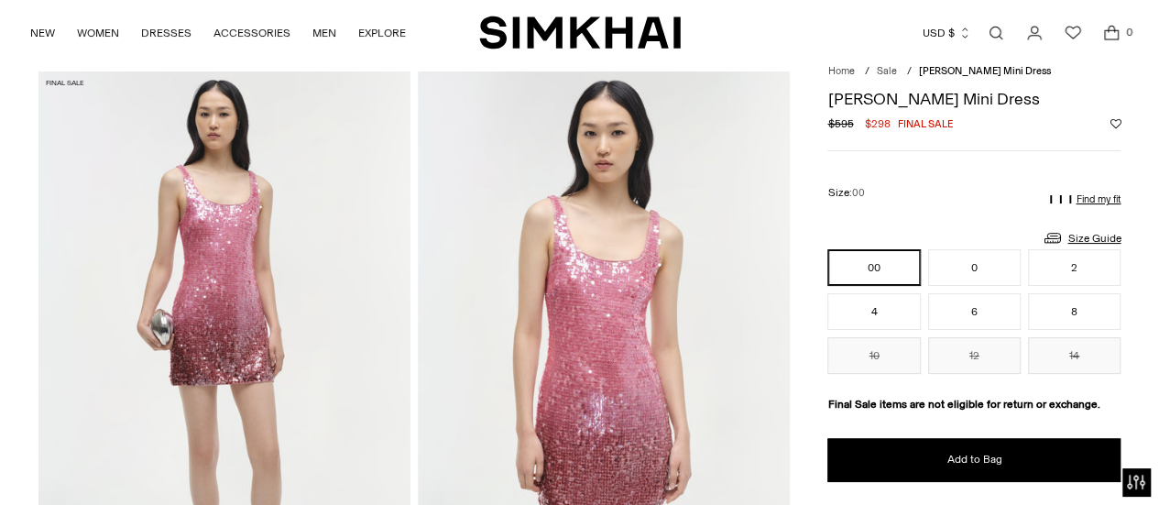
drag, startPoint x: 1165, startPoint y: 58, endPoint x: 1145, endPoint y: 67, distance: 22.1
click at [579, 377] on img at bounding box center [604, 350] width 372 height 558
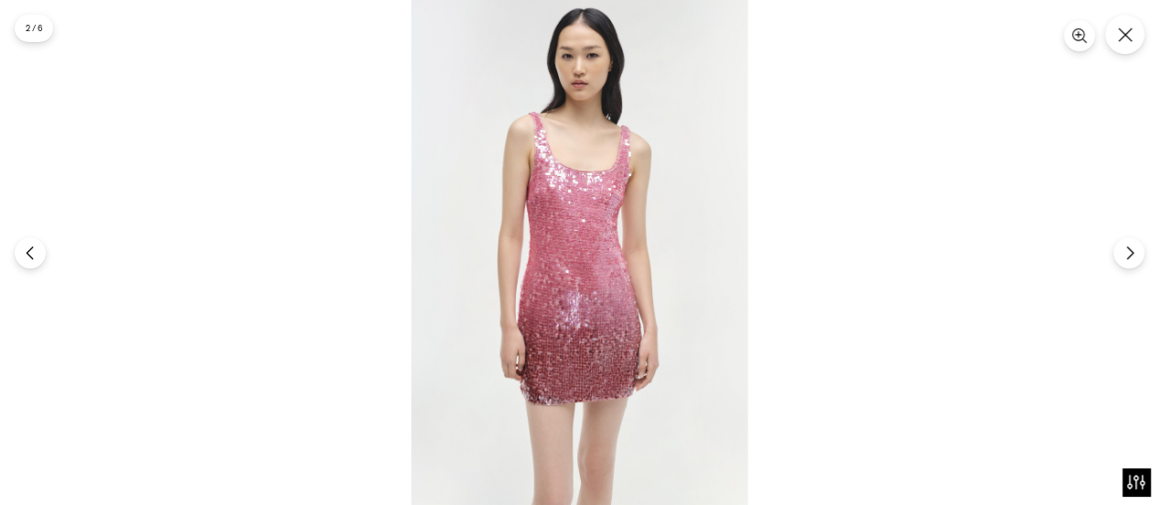
click at [579, 377] on img at bounding box center [579, 252] width 336 height 505
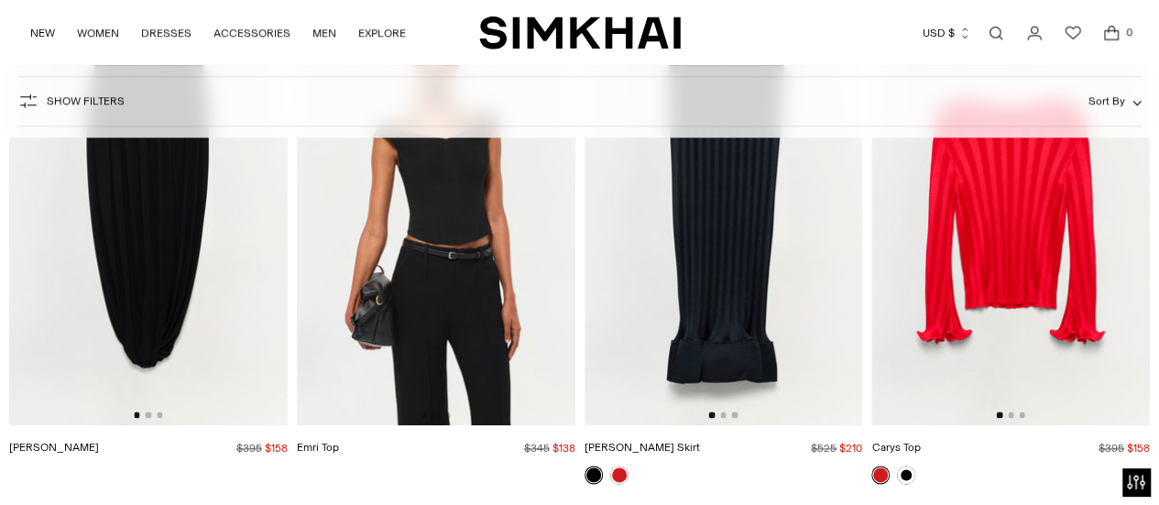
scroll to position [7584, 0]
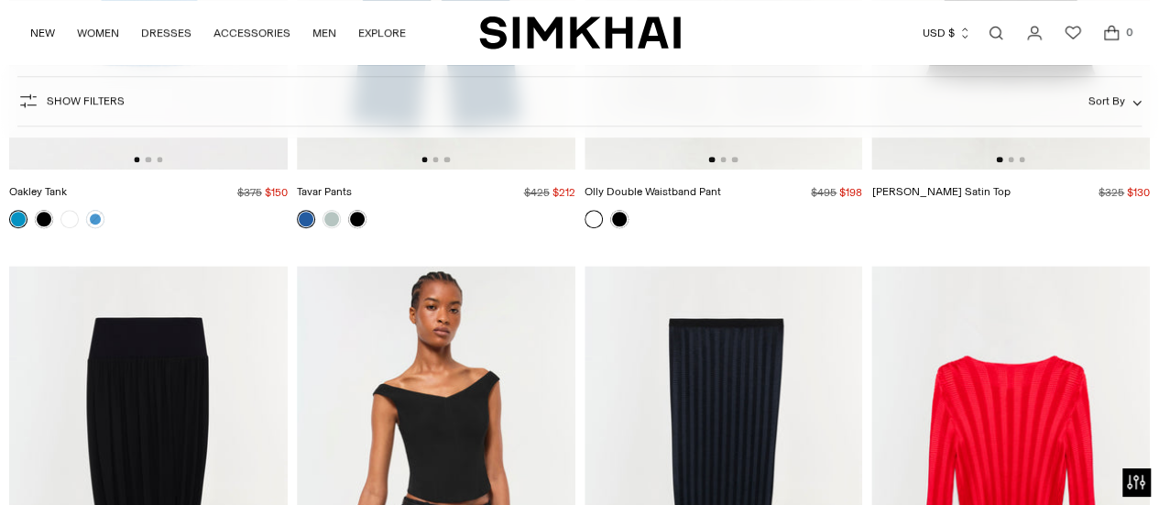
click at [431, 431] on img at bounding box center [436, 475] width 279 height 418
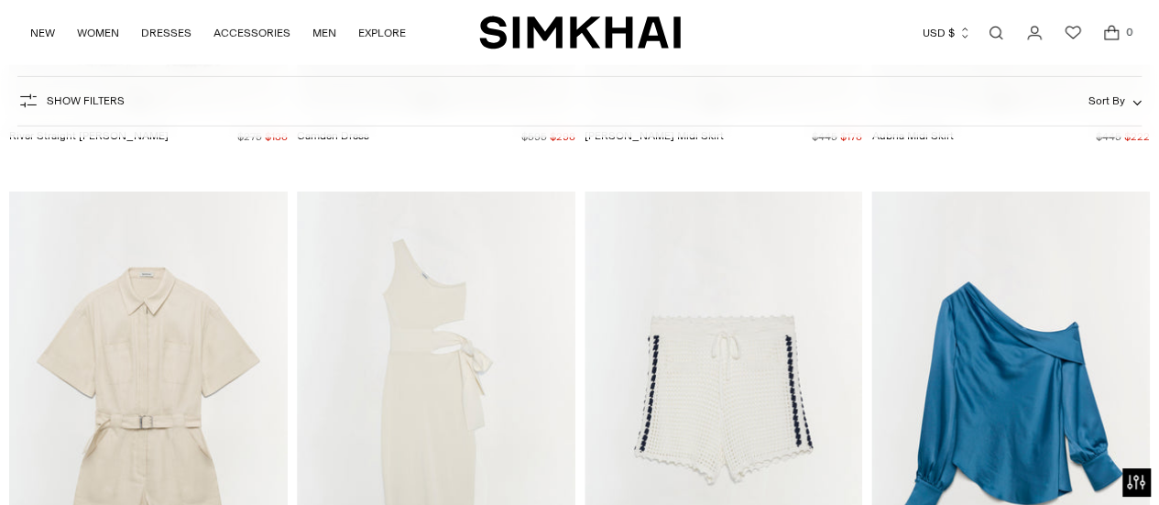
scroll to position [7009, 0]
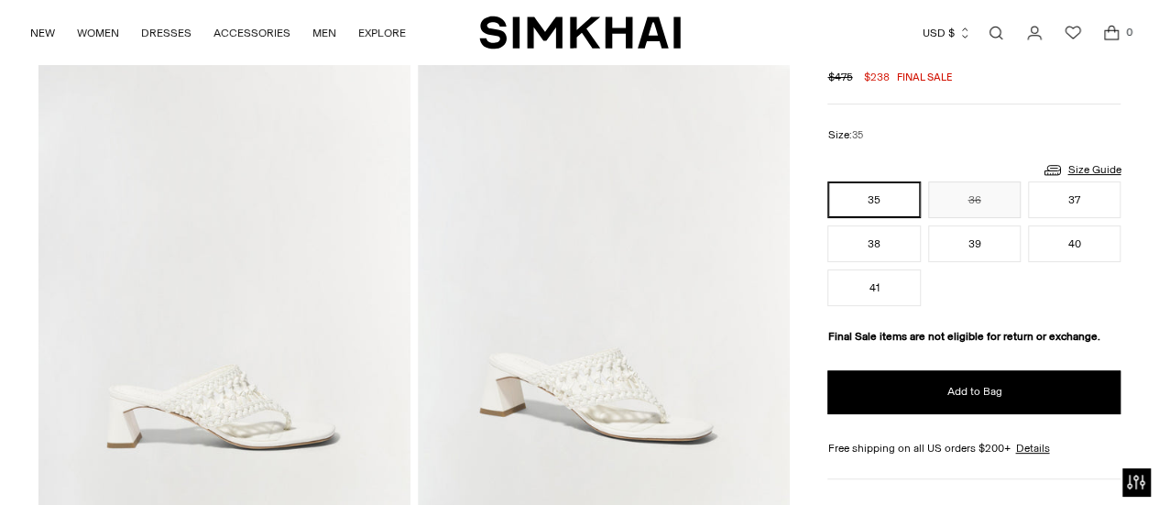
scroll to position [126, 0]
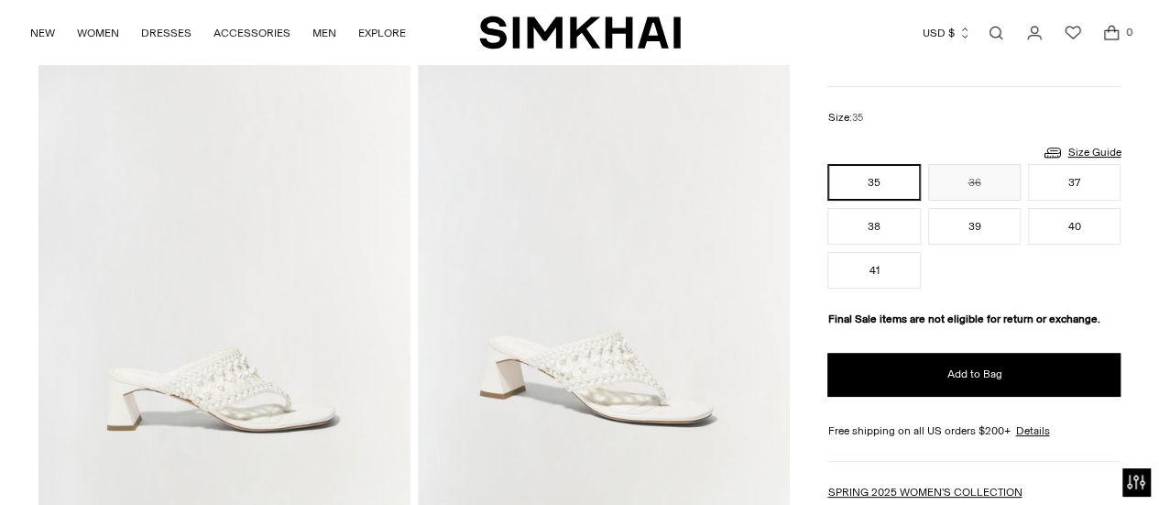
drag, startPoint x: 1165, startPoint y: 72, endPoint x: 1165, endPoint y: 91, distance: 18.3
click at [612, 373] on img at bounding box center [604, 286] width 372 height 558
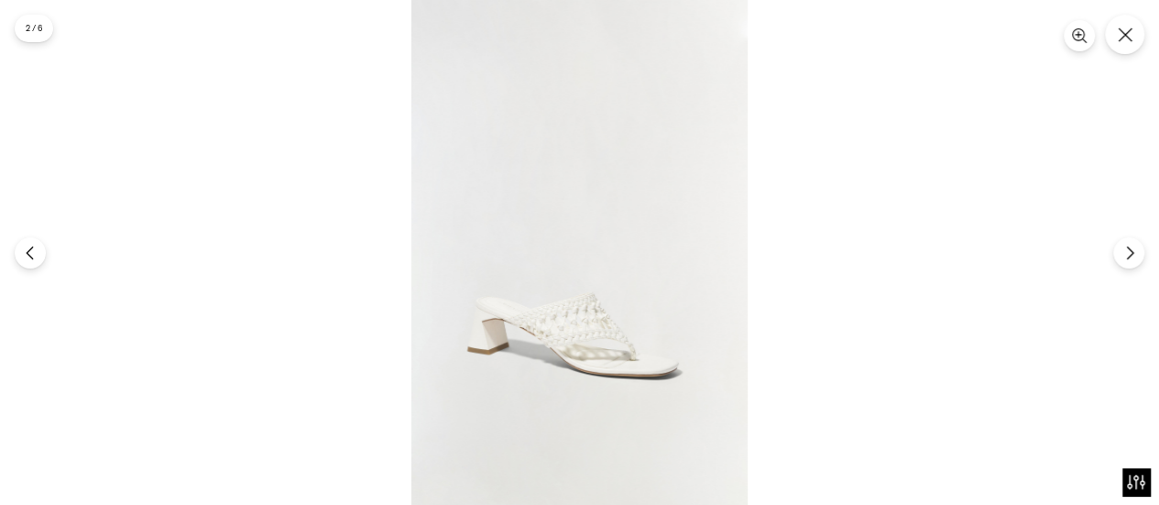
click at [605, 331] on img at bounding box center [579, 252] width 336 height 505
click at [1130, 259] on icon "Next" at bounding box center [1129, 253] width 16 height 16
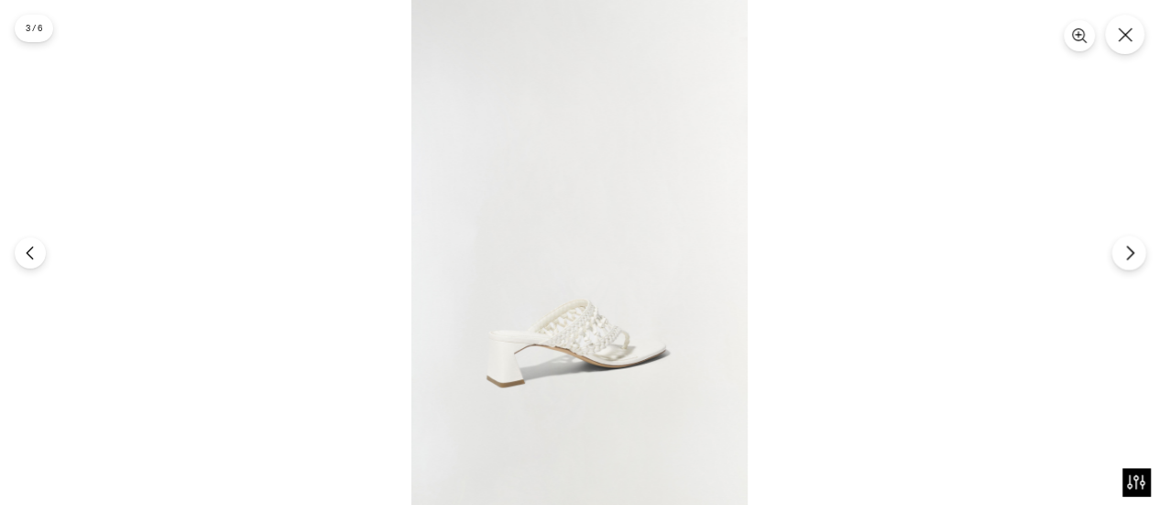
click at [1130, 259] on icon "Next" at bounding box center [1129, 253] width 16 height 16
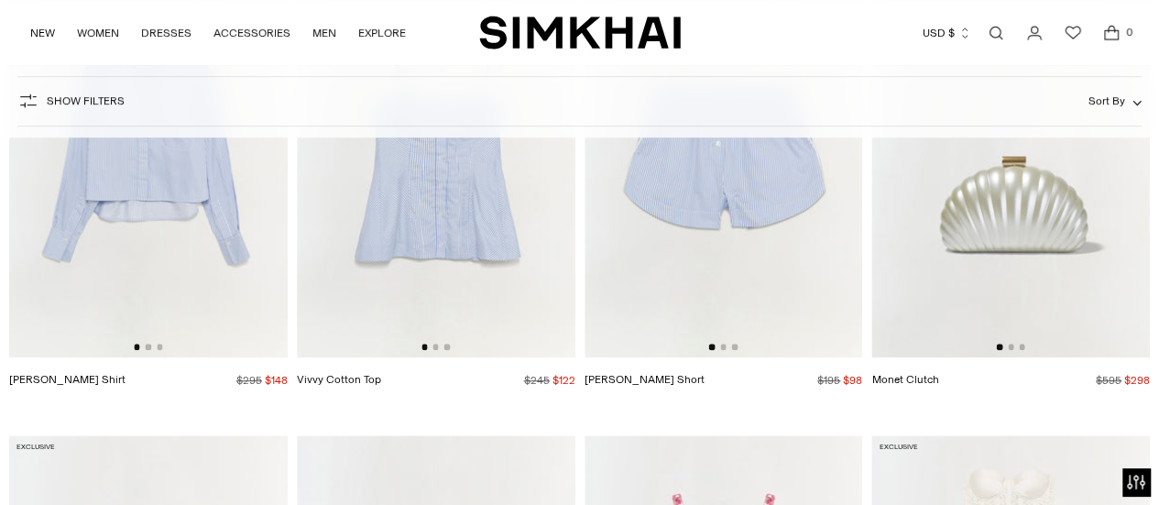
scroll to position [5253, 0]
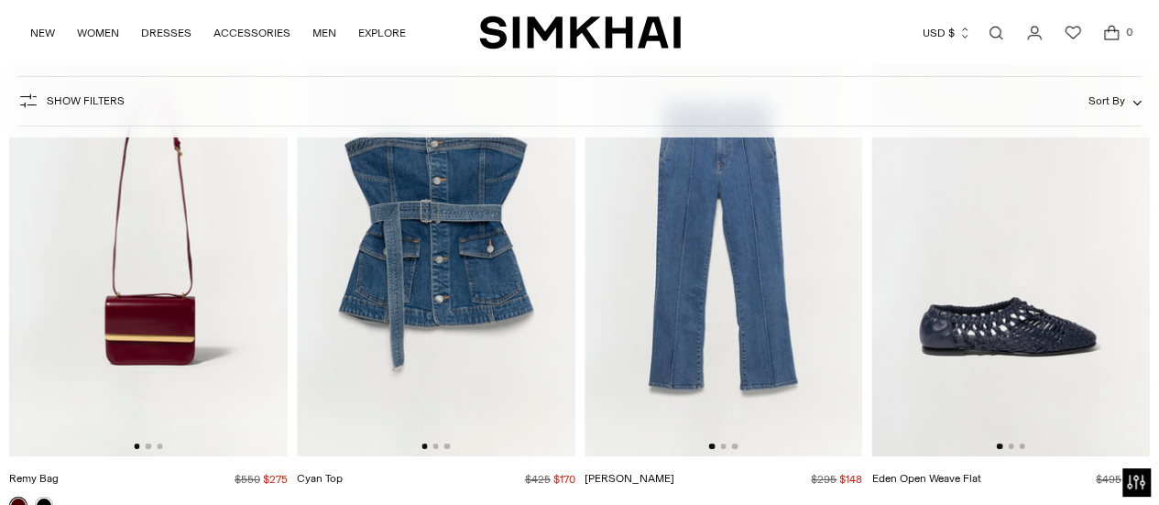
scroll to position [3377, 0]
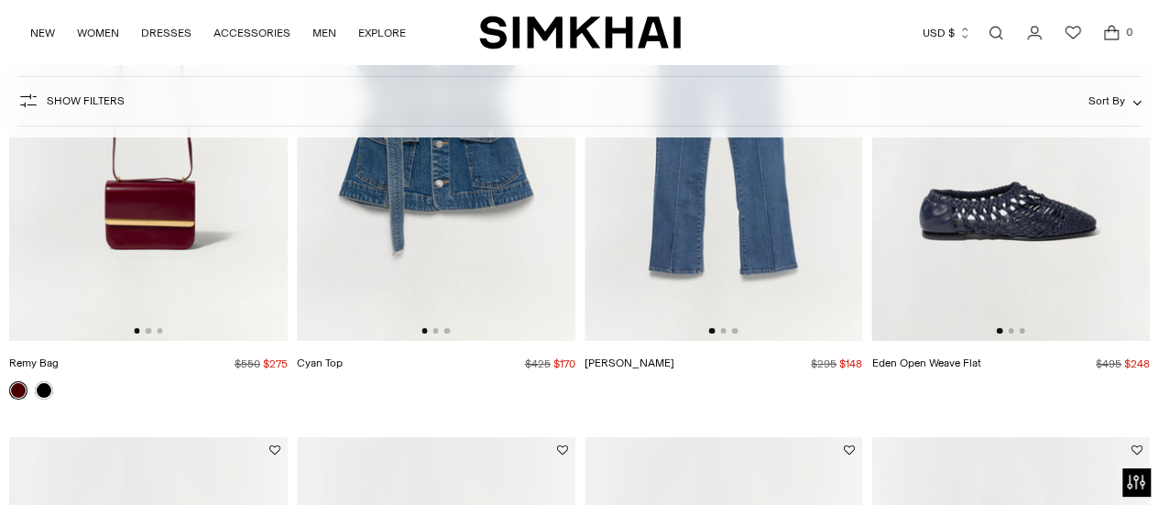
click at [959, 358] on link "Eden Open Weave Flat" at bounding box center [925, 362] width 109 height 13
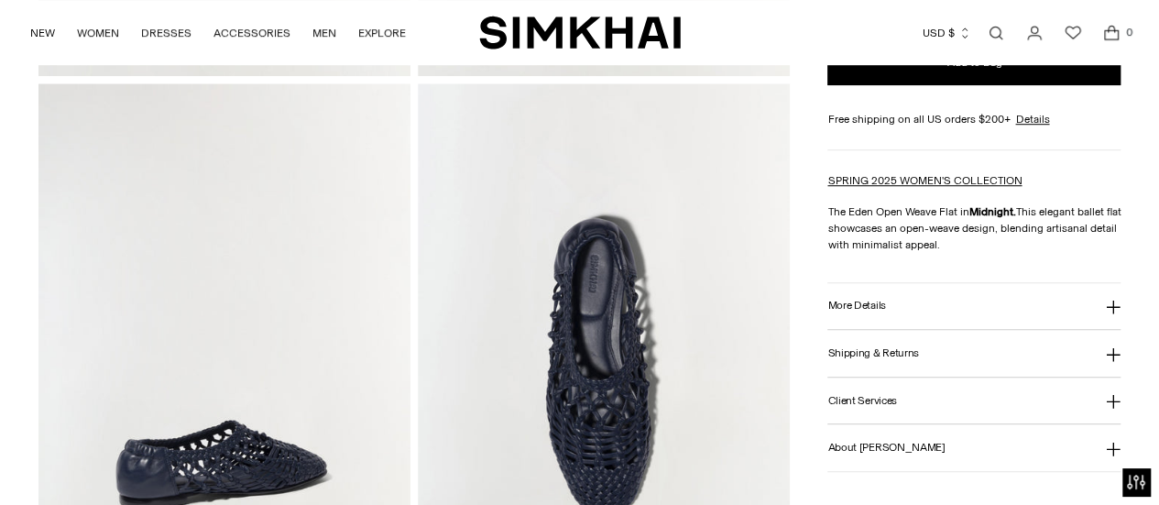
scroll to position [615, 0]
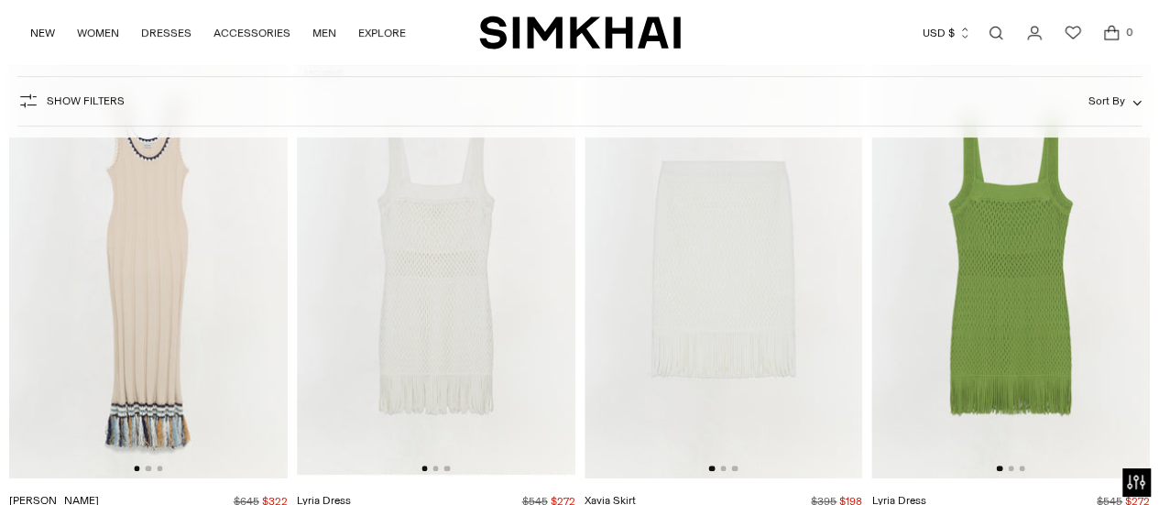
scroll to position [24682, 0]
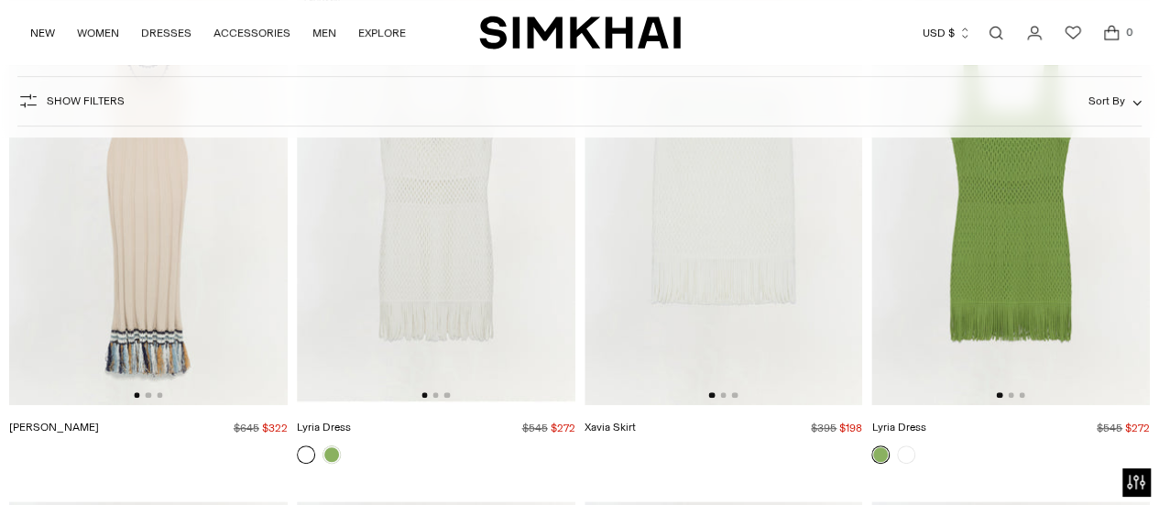
click at [999, 320] on img at bounding box center [1010, 197] width 279 height 418
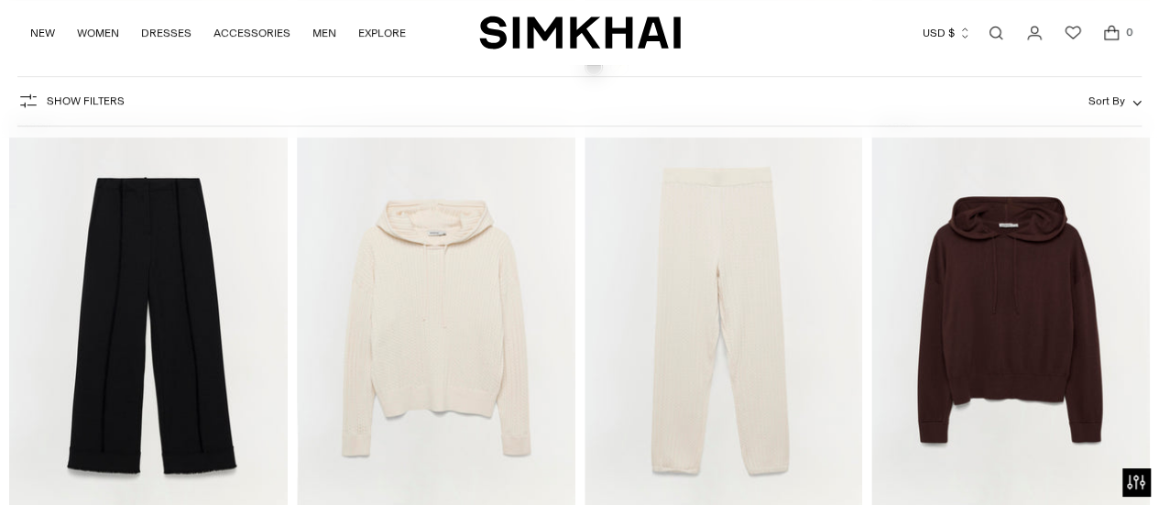
scroll to position [31780, 0]
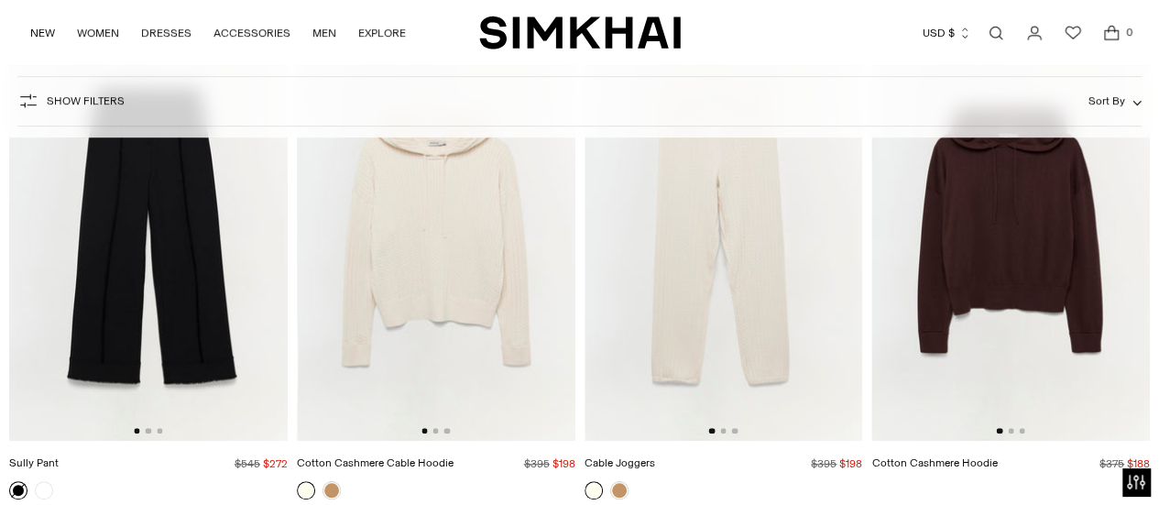
click at [465, 274] on img at bounding box center [436, 233] width 279 height 418
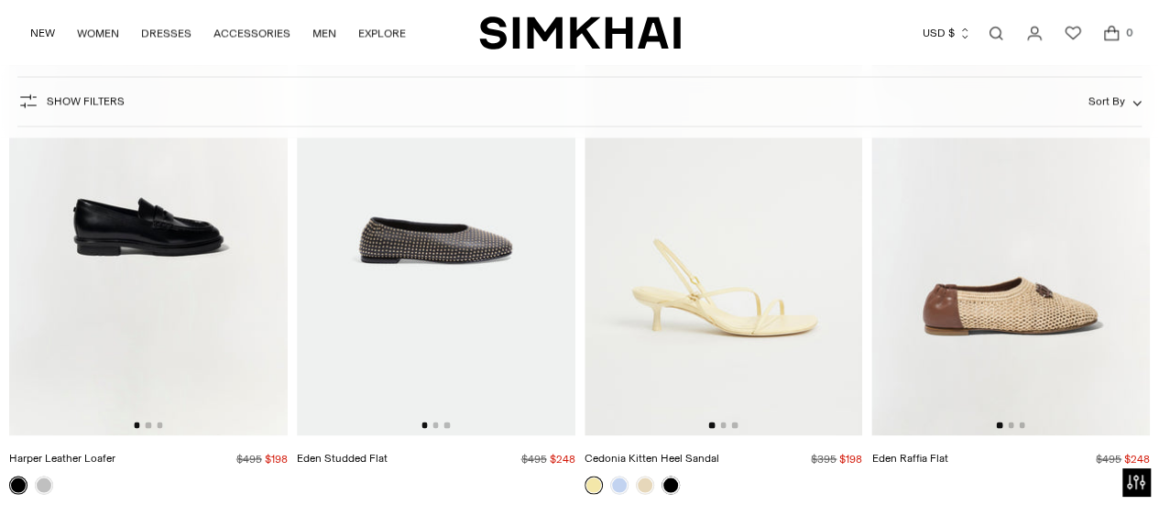
scroll to position [36365, 0]
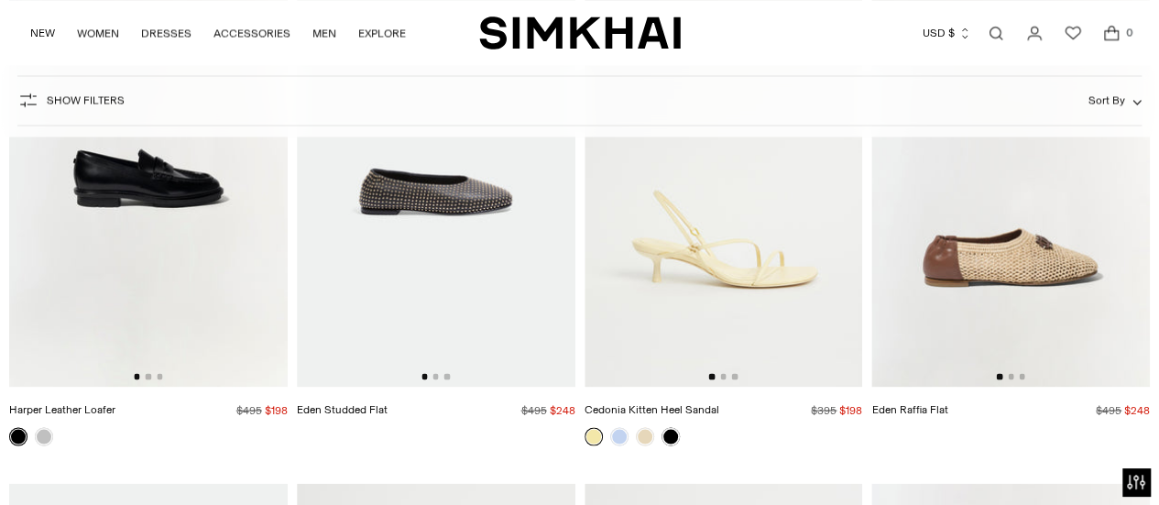
click at [702, 402] on link "Cedonia Kitten Heel Sandal" at bounding box center [651, 408] width 135 height 13
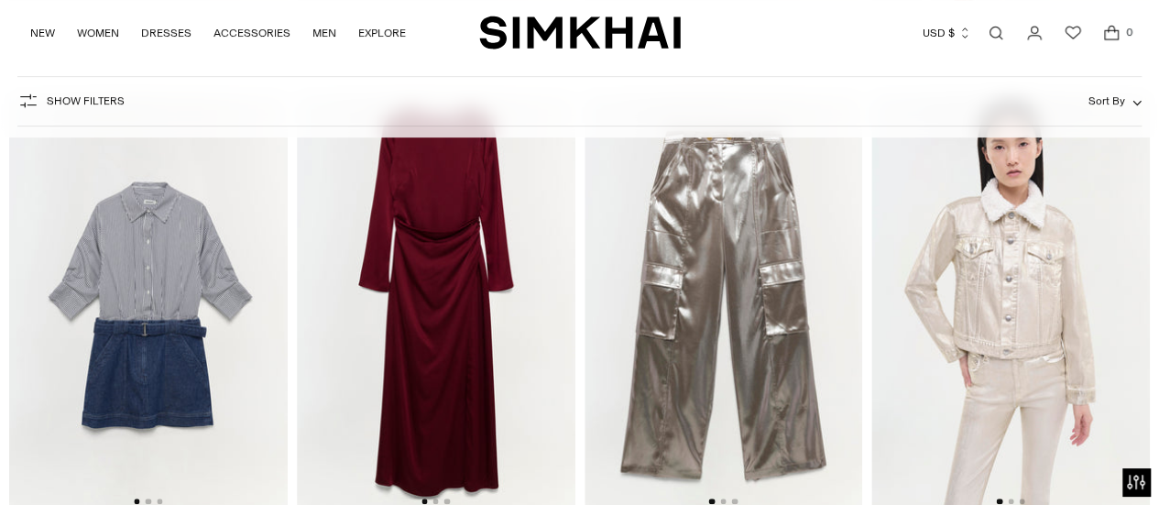
scroll to position [45429, 0]
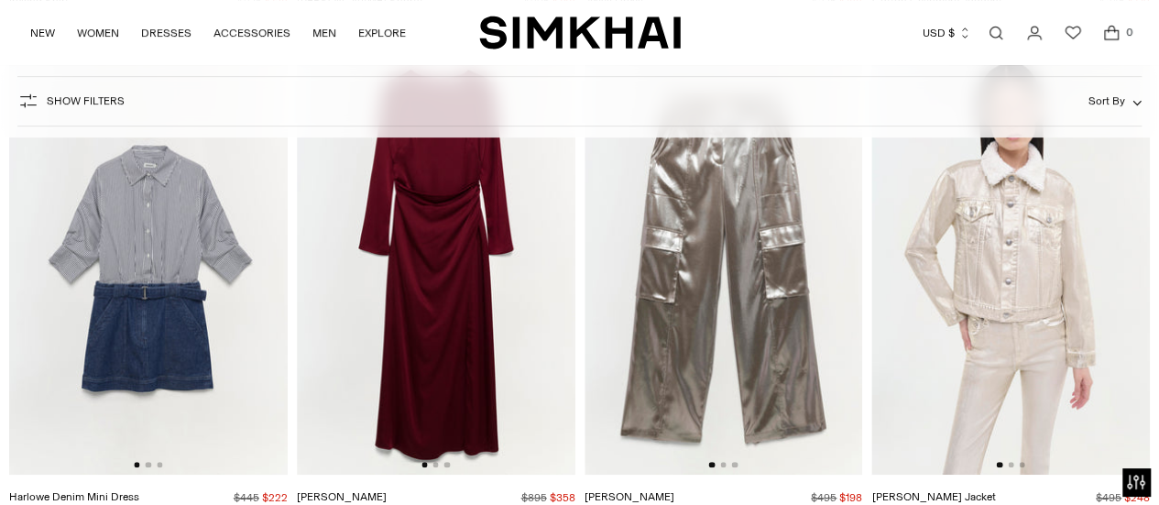
click at [984, 191] on img at bounding box center [1010, 266] width 279 height 418
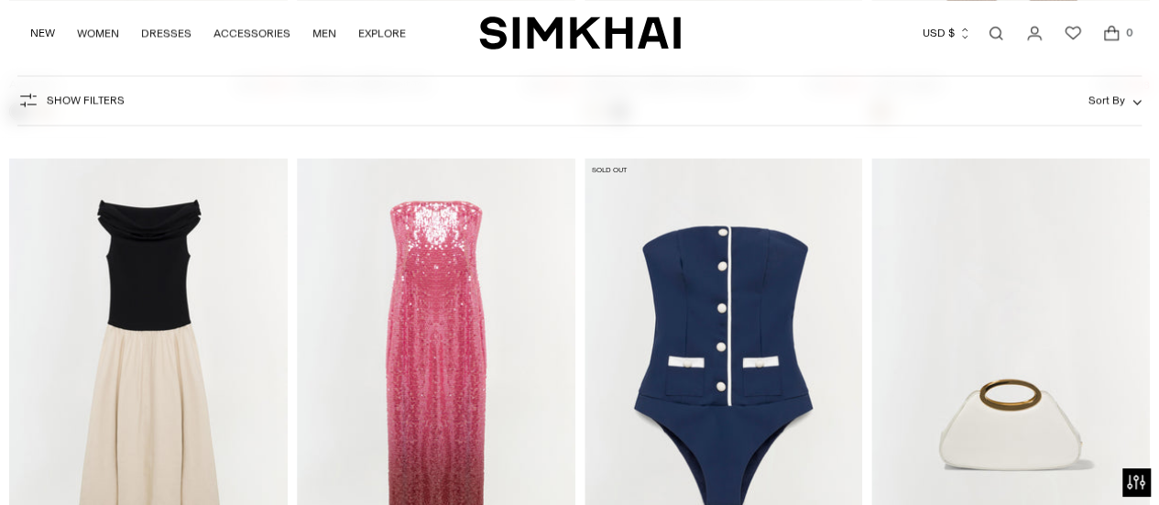
scroll to position [46839, 0]
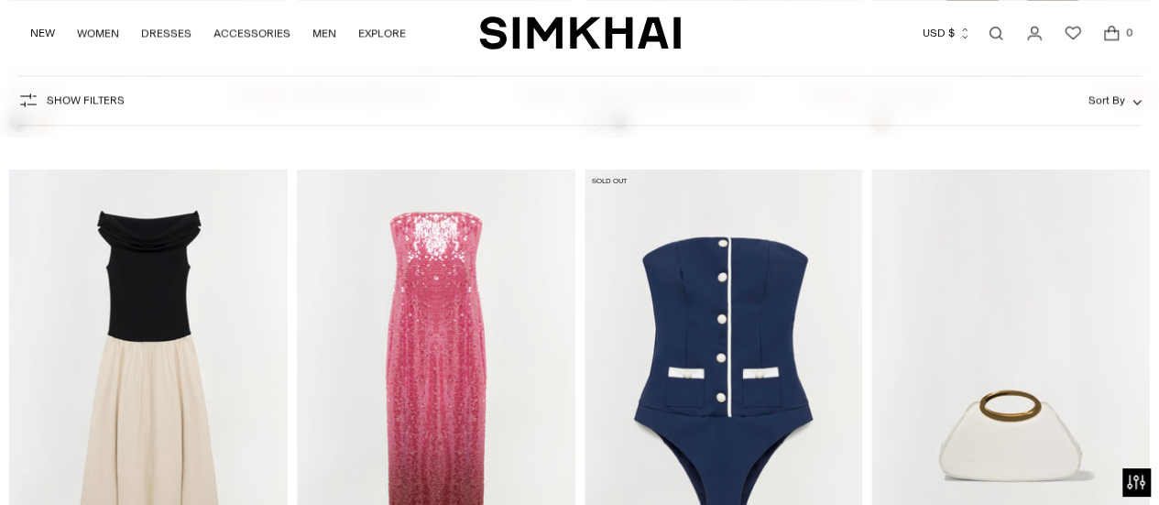
click at [136, 298] on img at bounding box center [148, 378] width 279 height 418
click at [433, 431] on img at bounding box center [436, 378] width 279 height 418
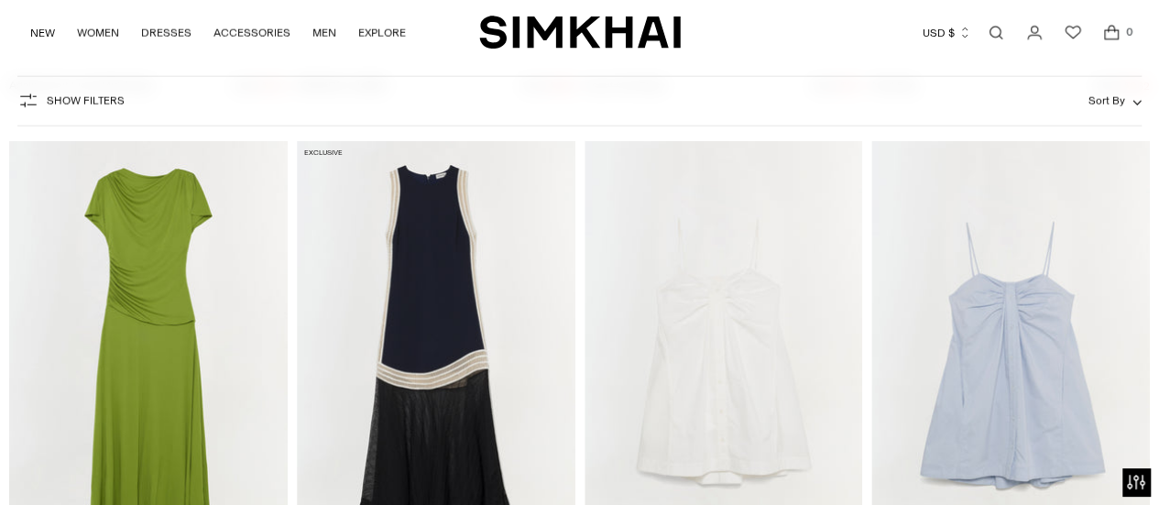
scroll to position [47365, 0]
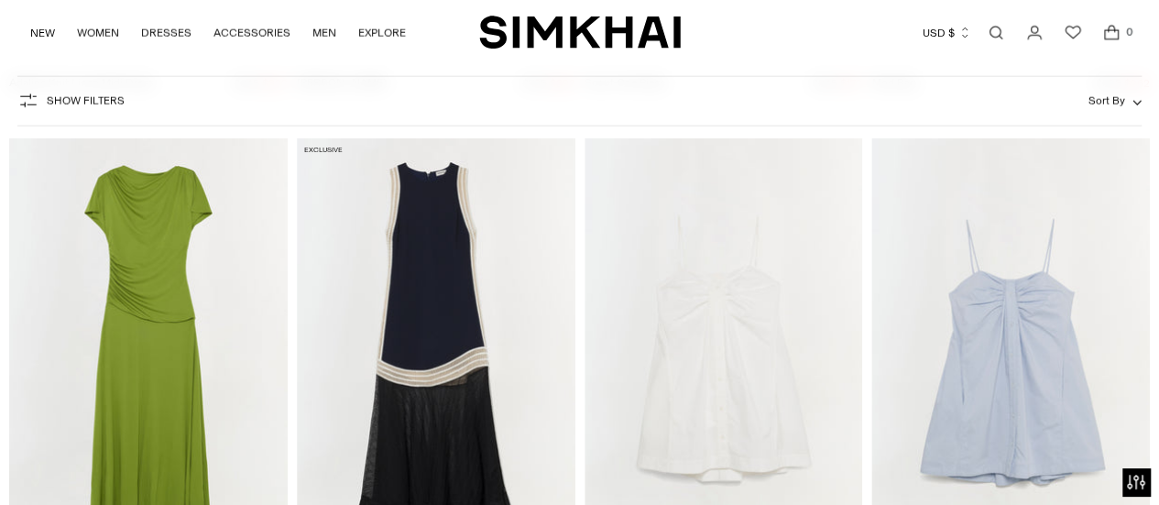
click at [996, 406] on img at bounding box center [1010, 347] width 279 height 418
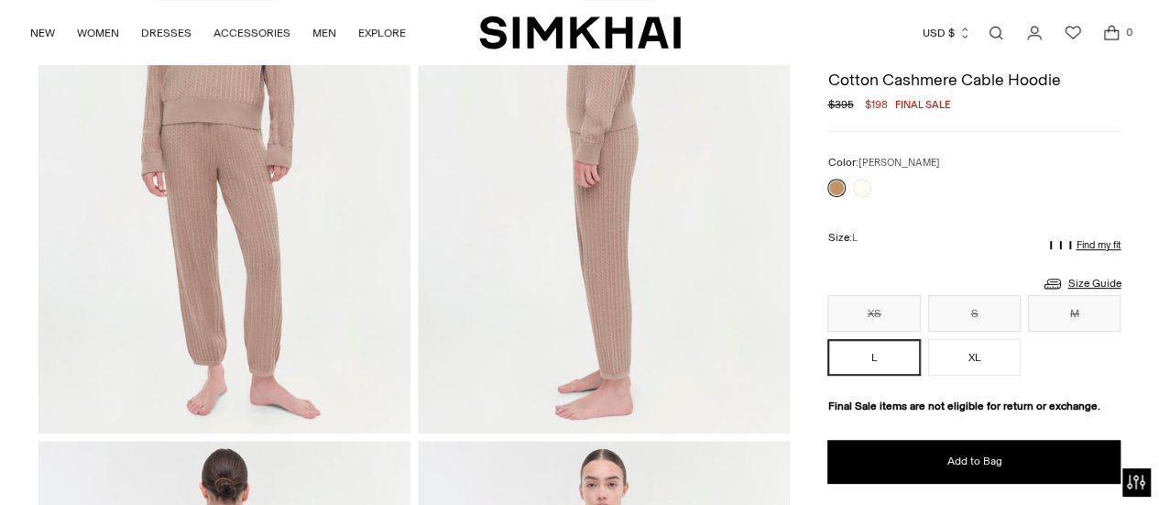
scroll to position [219, 0]
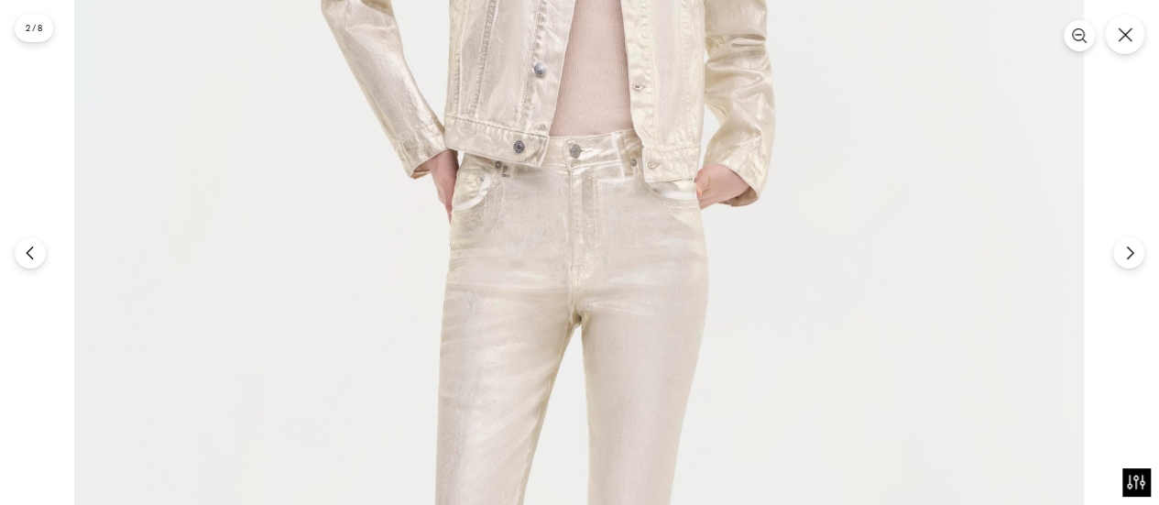
click at [995, 60] on img at bounding box center [579, 327] width 1010 height 1514
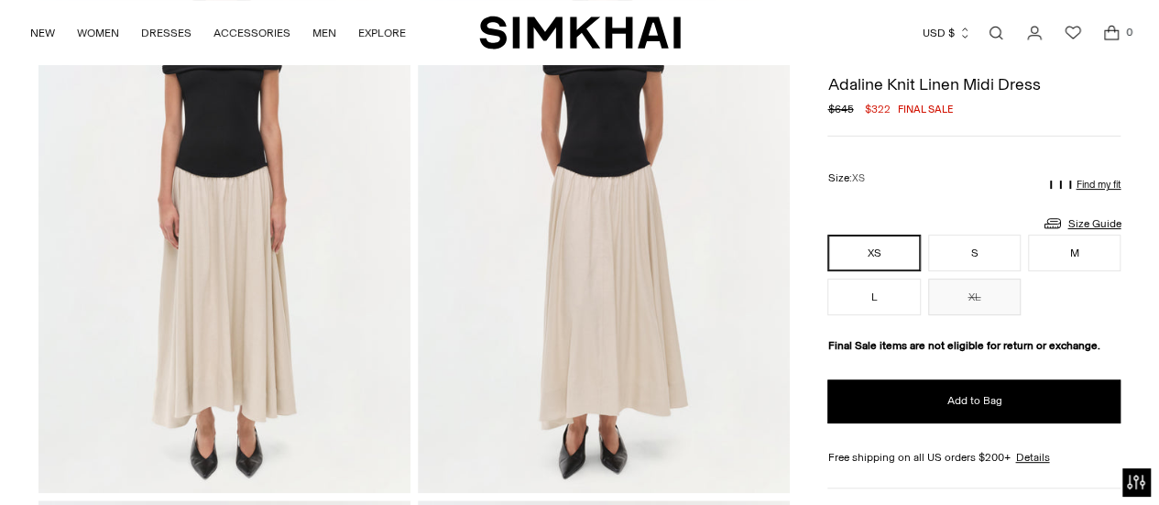
scroll to position [137, 0]
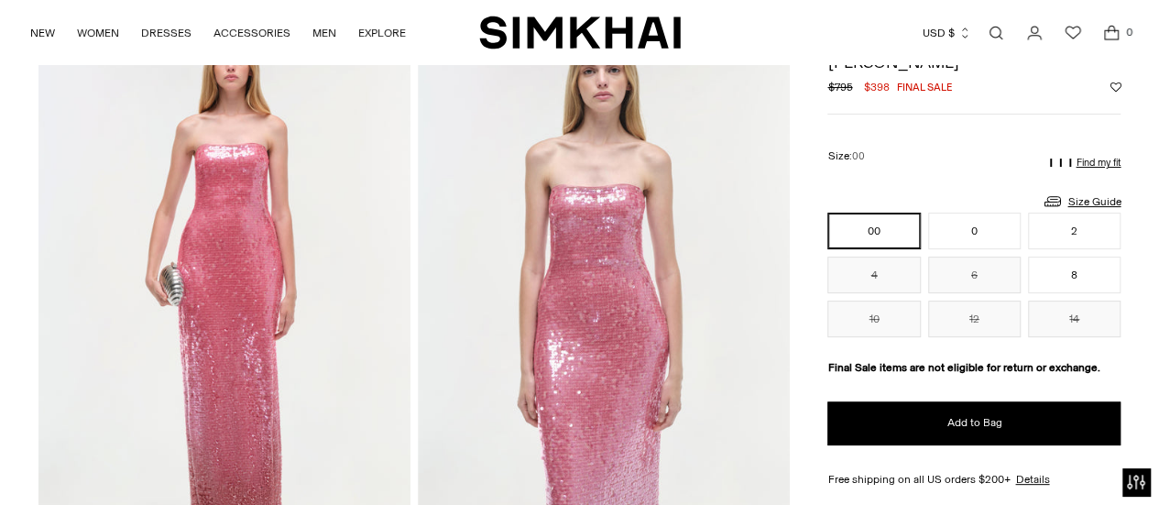
scroll to position [100, 0]
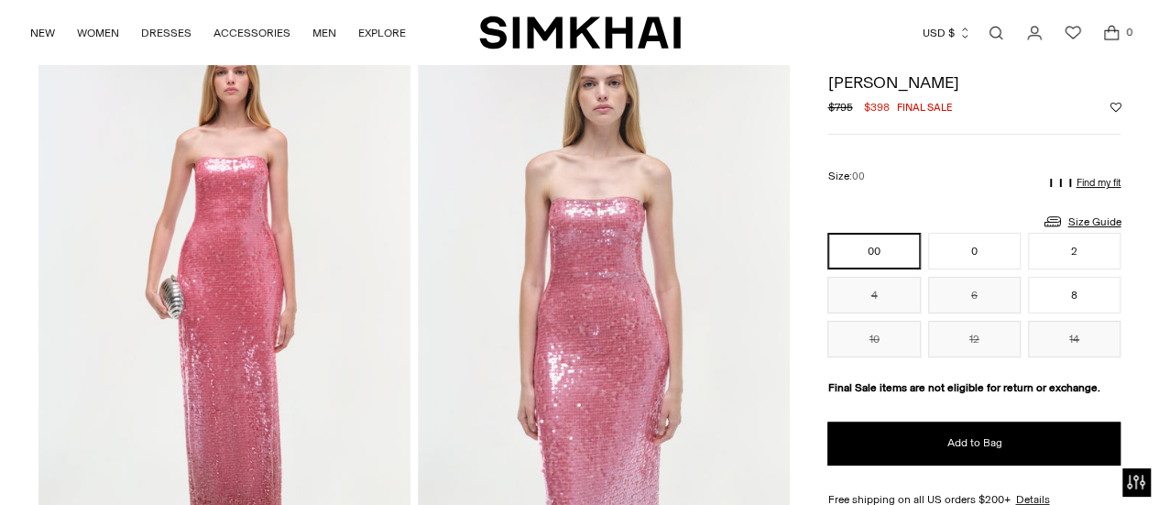
drag, startPoint x: 0, startPoint y: 0, endPoint x: 1130, endPoint y: 77, distance: 1133.1
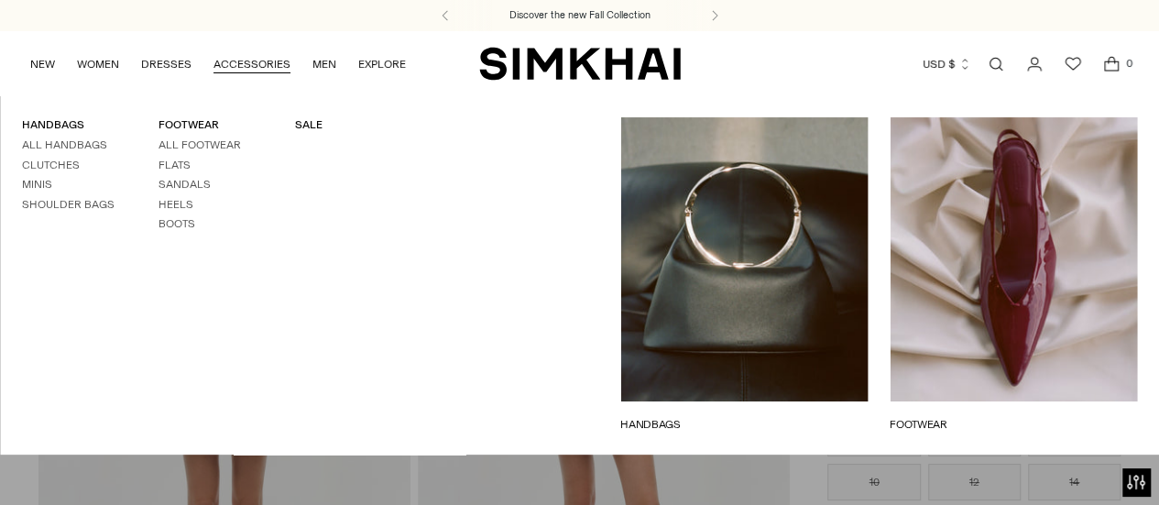
click at [661, 142] on img at bounding box center [743, 259] width 247 height 284
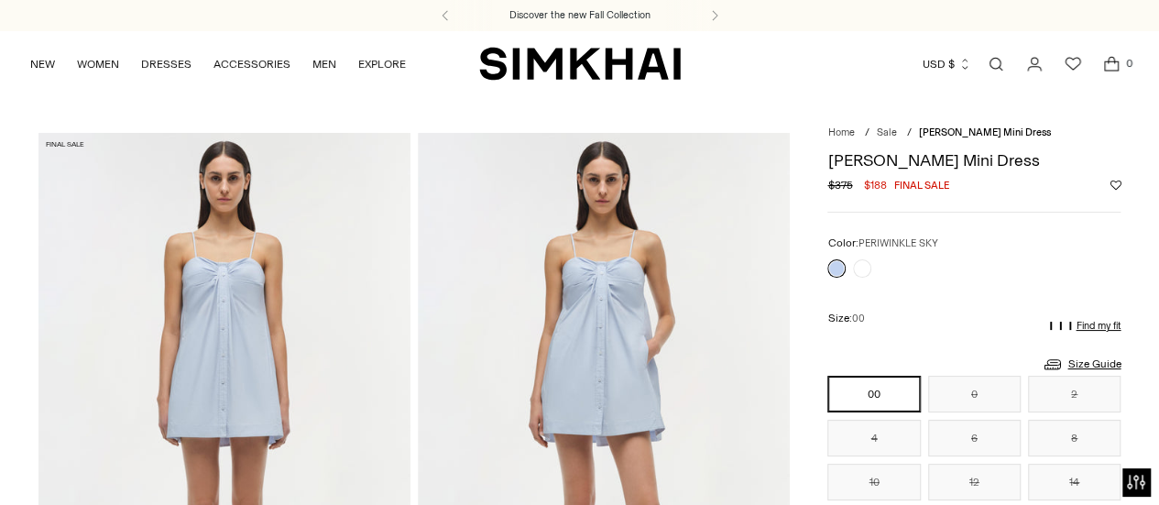
click at [78, 1] on div "Discover the new Fall Collection" at bounding box center [579, 15] width 1159 height 31
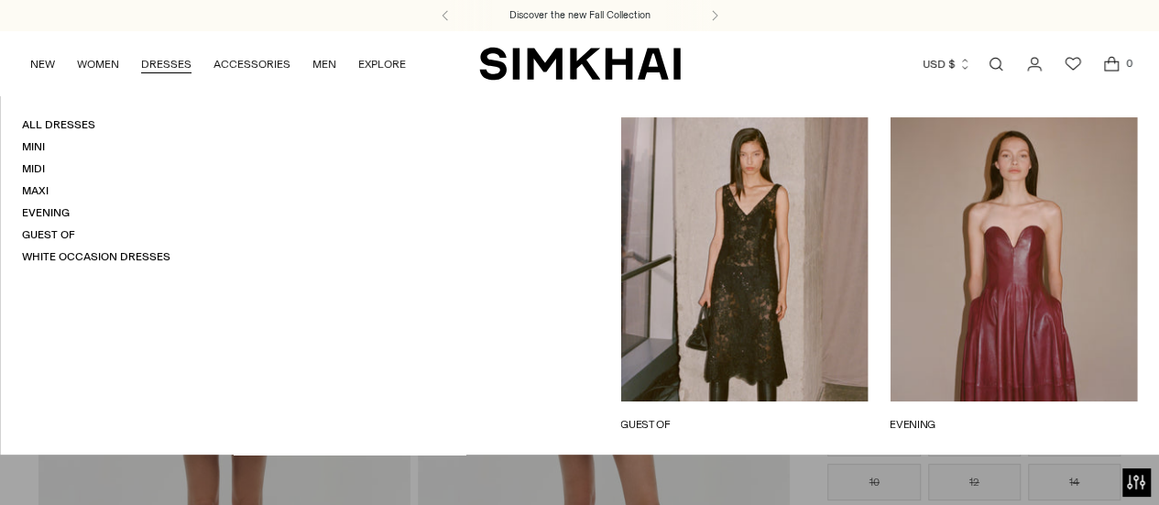
click at [160, 67] on link "DRESSES" at bounding box center [166, 64] width 50 height 40
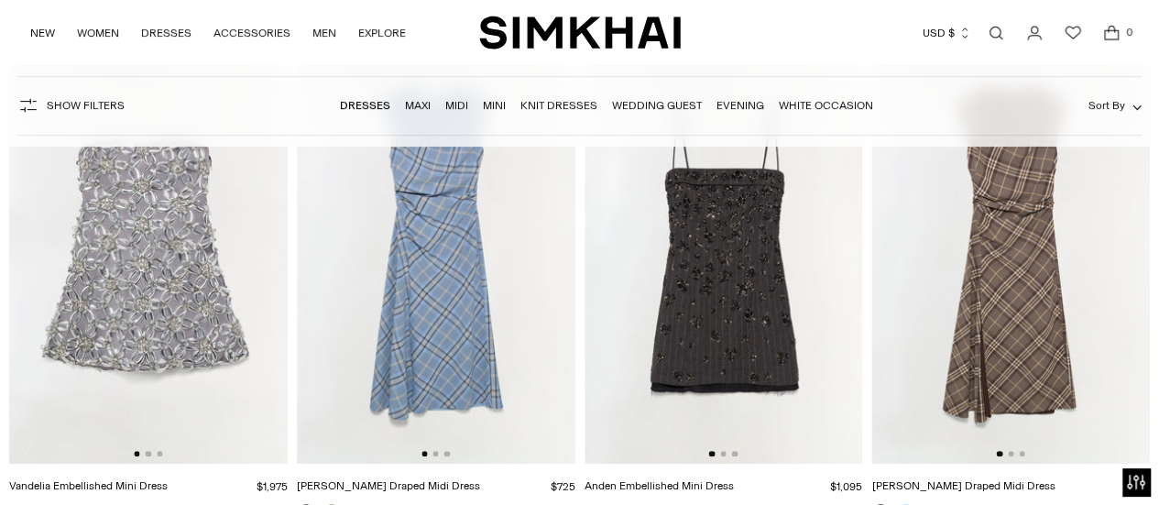
scroll to position [227, 0]
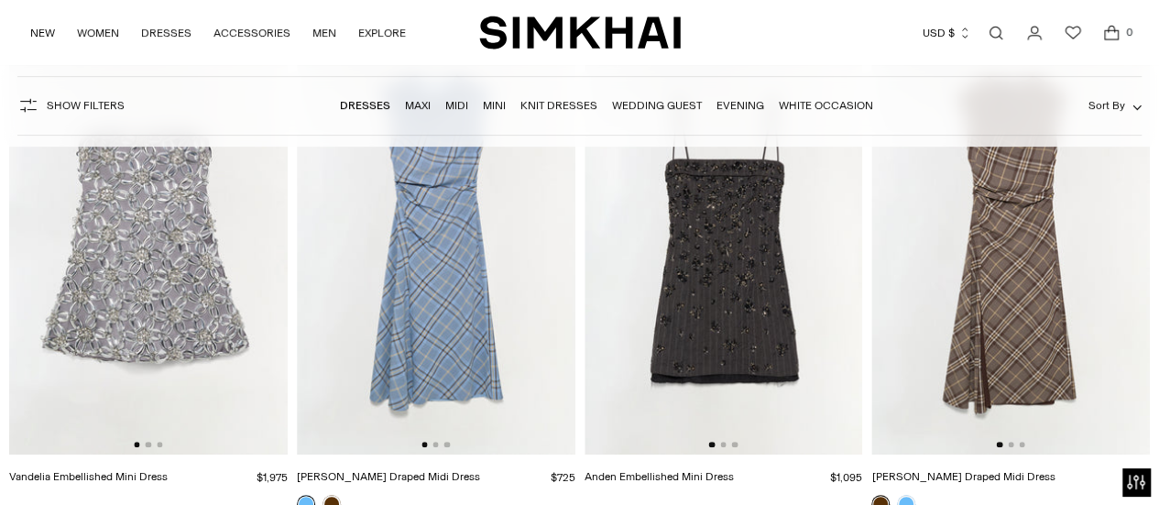
click at [462, 109] on link "Midi" at bounding box center [456, 105] width 23 height 13
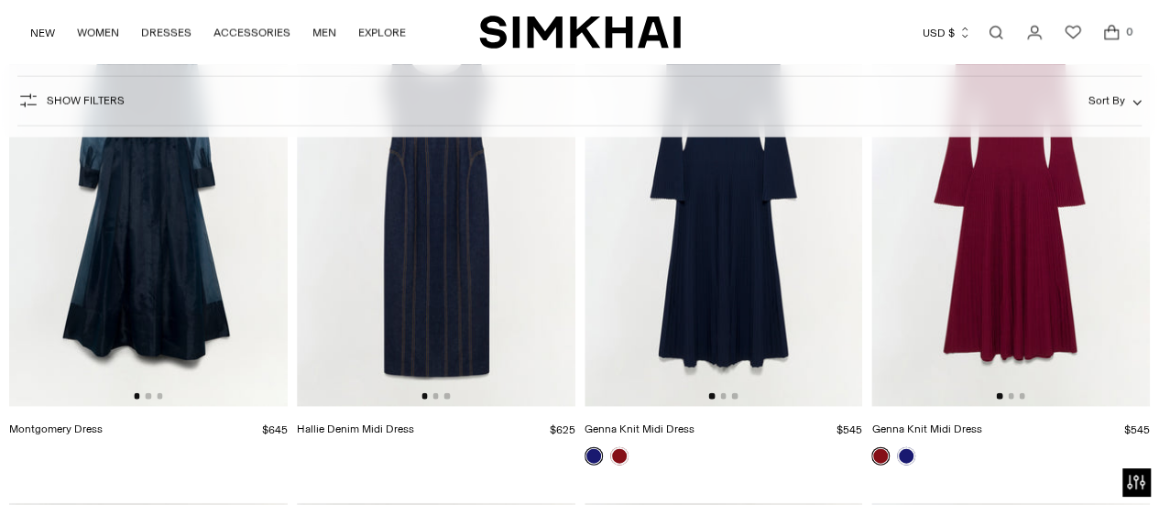
scroll to position [5239, 0]
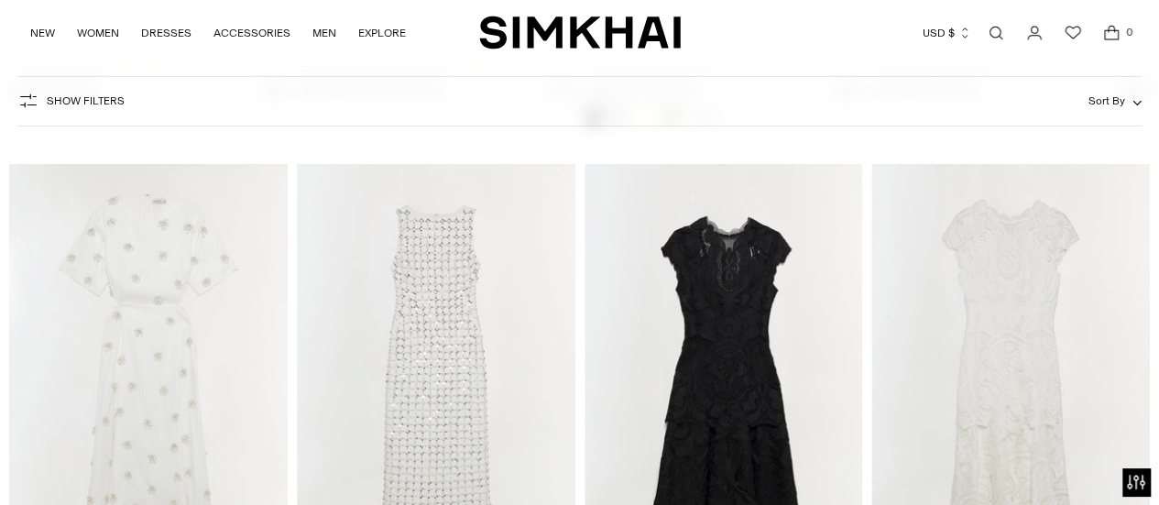
scroll to position [6803, 0]
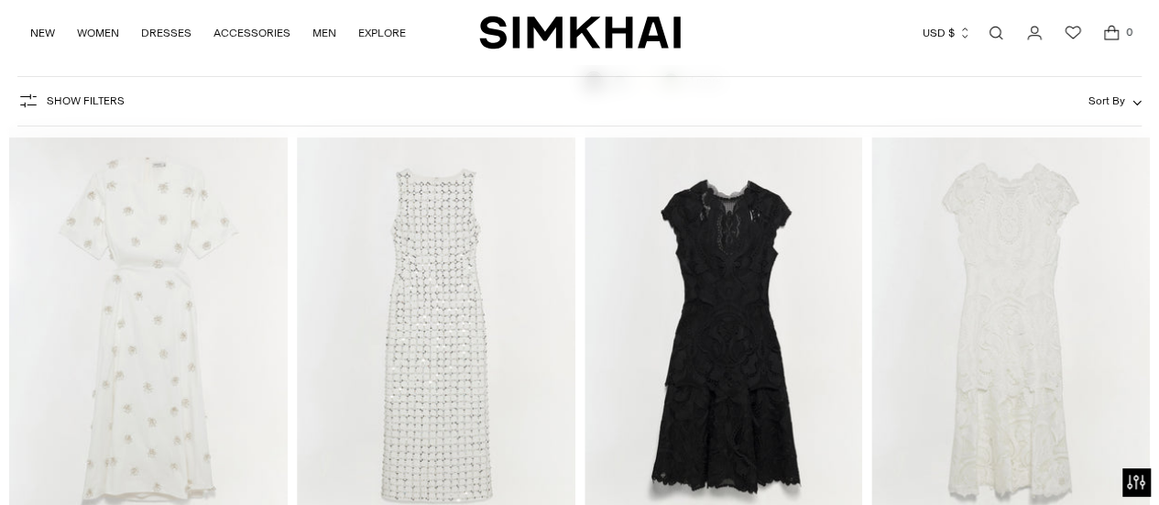
click at [433, 352] on img at bounding box center [436, 336] width 279 height 418
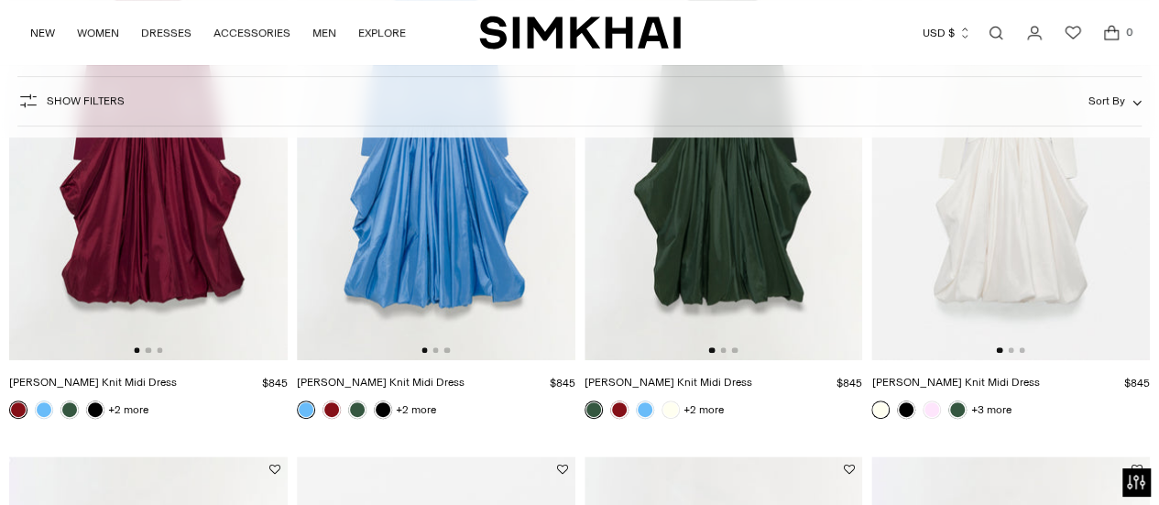
scroll to position [0, 0]
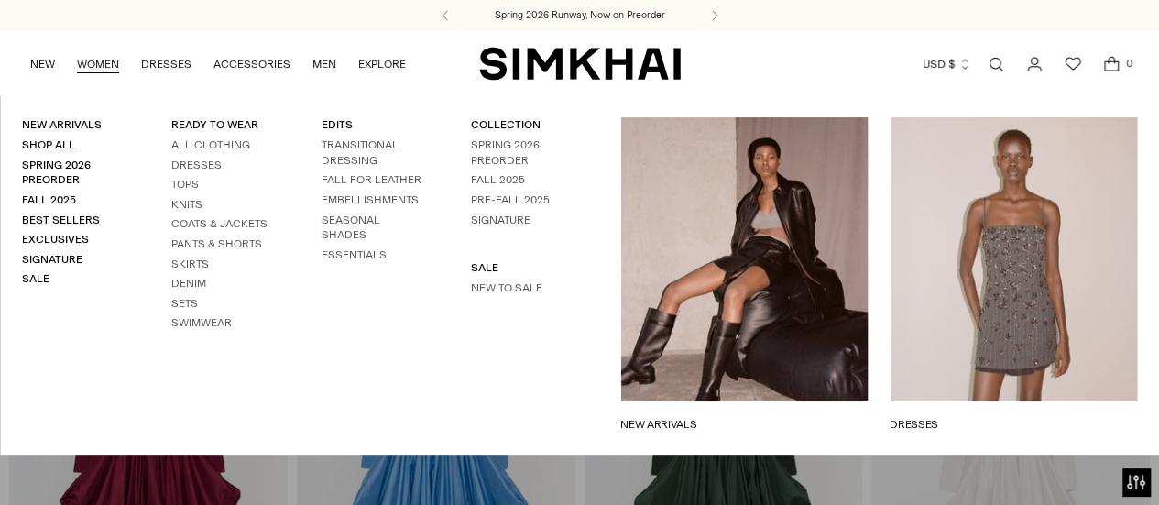
click at [94, 60] on link "WOMEN" at bounding box center [98, 64] width 42 height 40
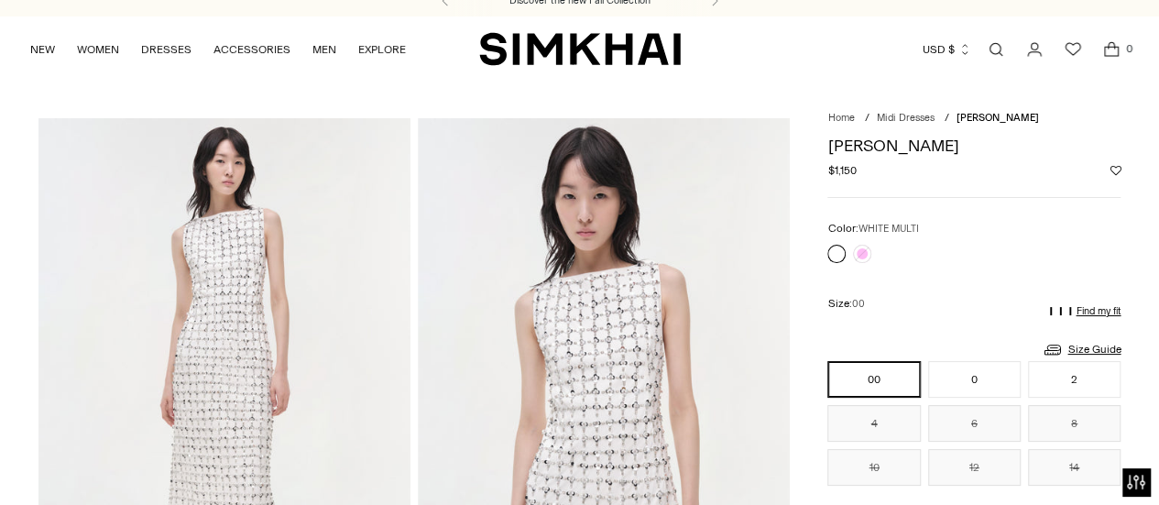
scroll to position [10, 0]
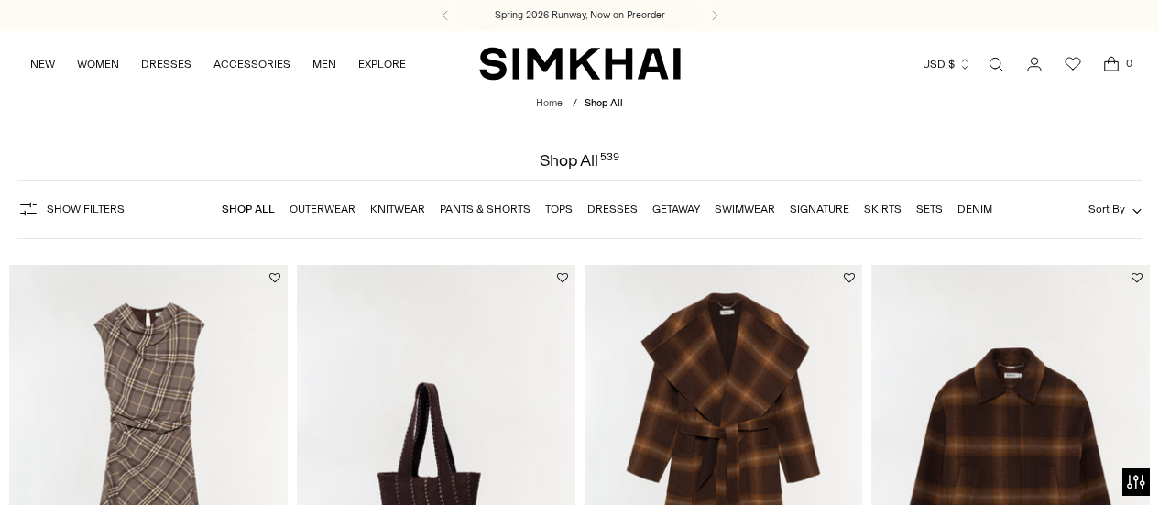
click at [600, 210] on link "Dresses" at bounding box center [612, 208] width 50 height 13
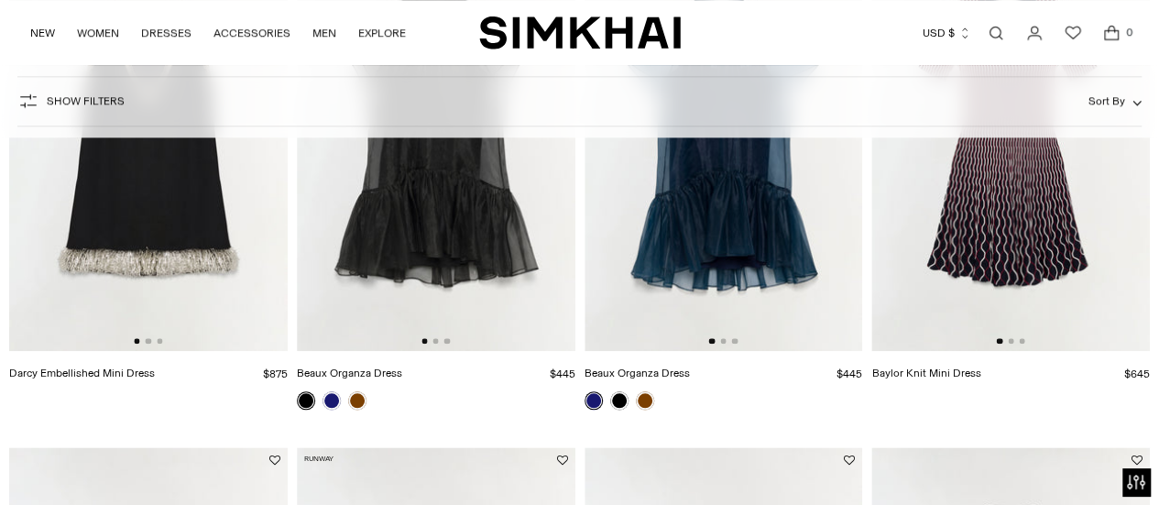
scroll to position [722, 0]
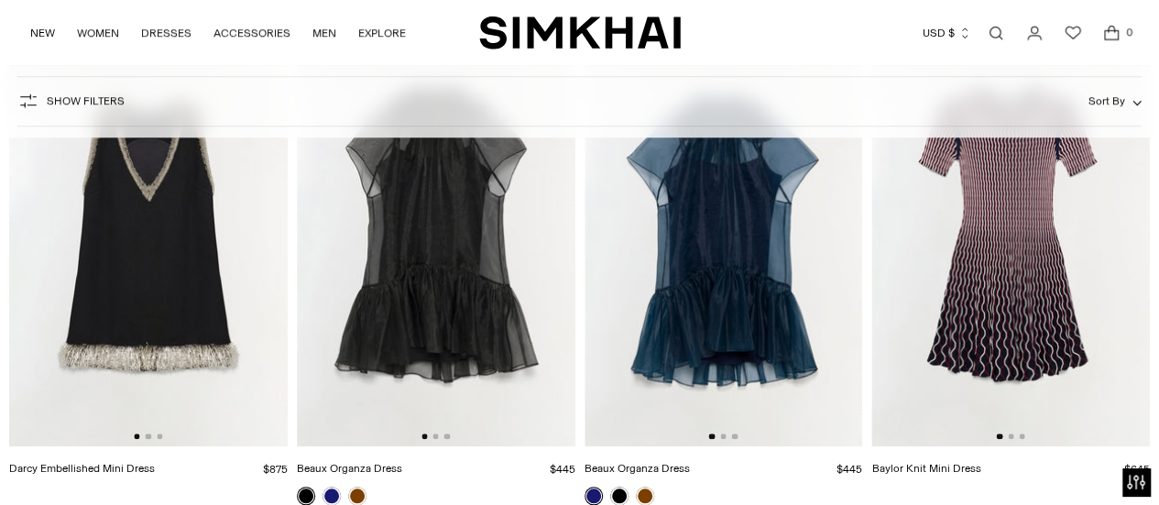
click at [213, 287] on img at bounding box center [148, 237] width 279 height 418
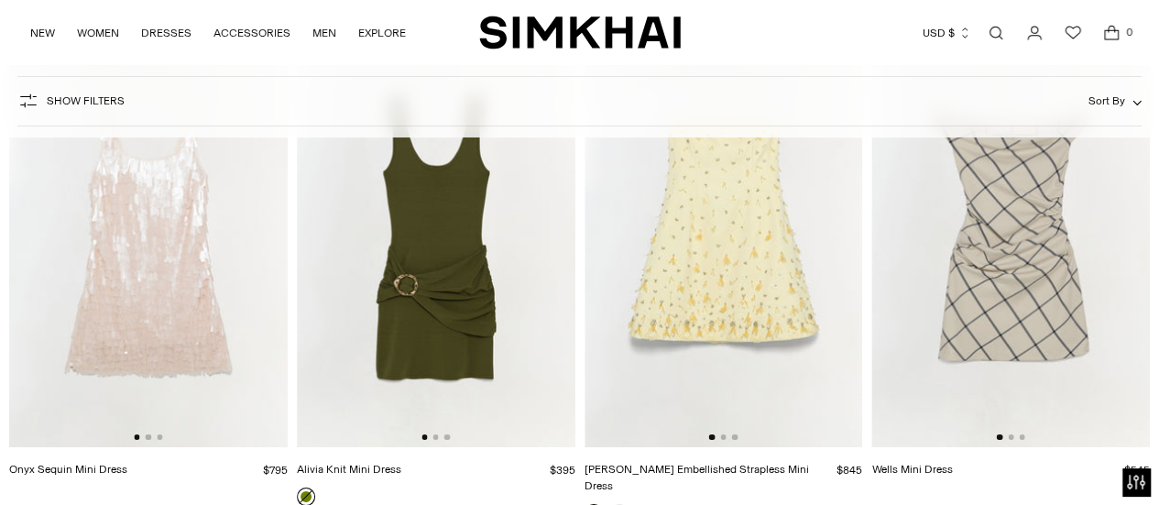
scroll to position [3323, 0]
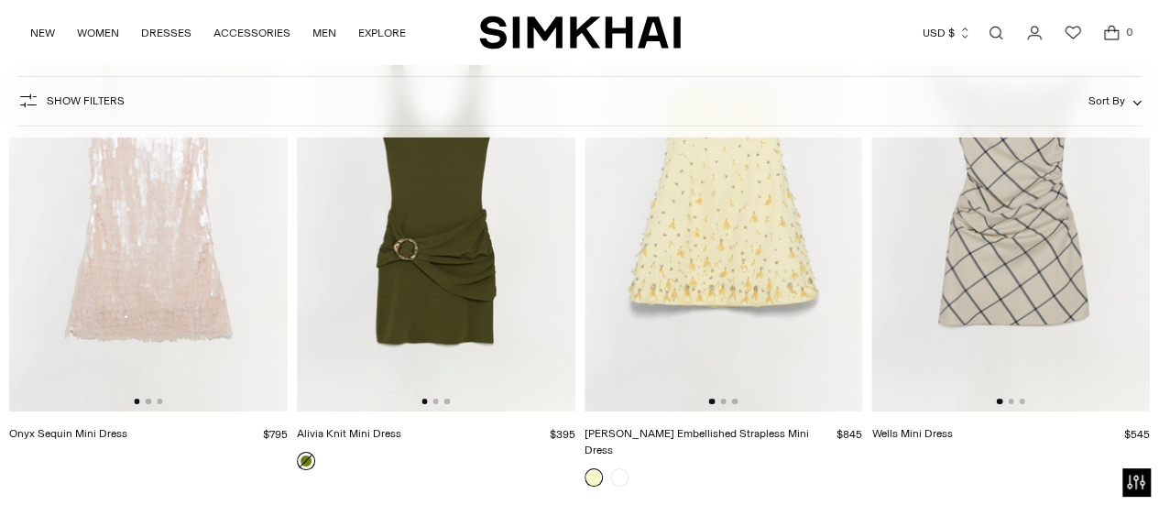
click at [213, 286] on img at bounding box center [148, 204] width 279 height 418
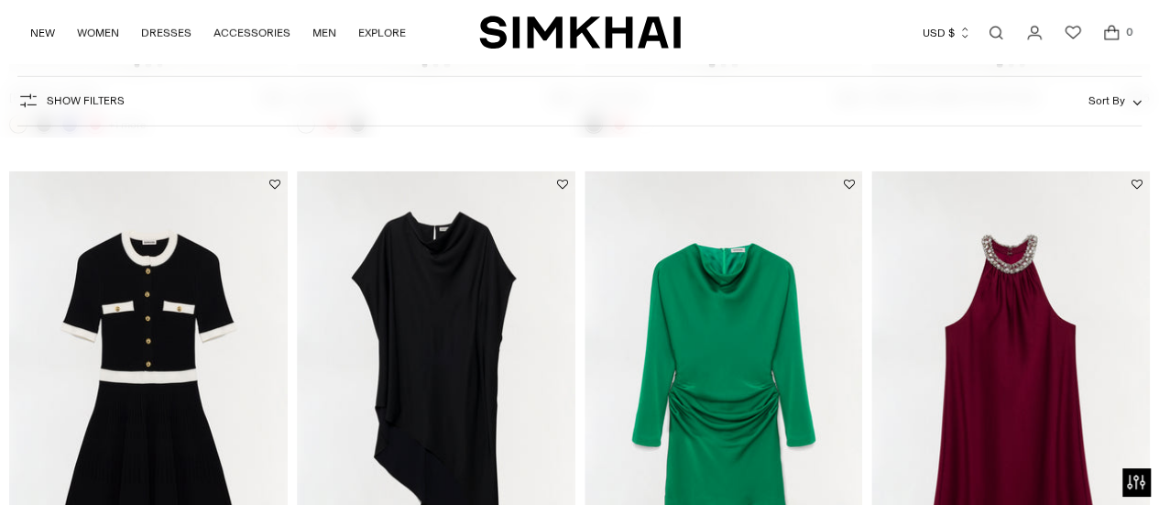
scroll to position [6288, 0]
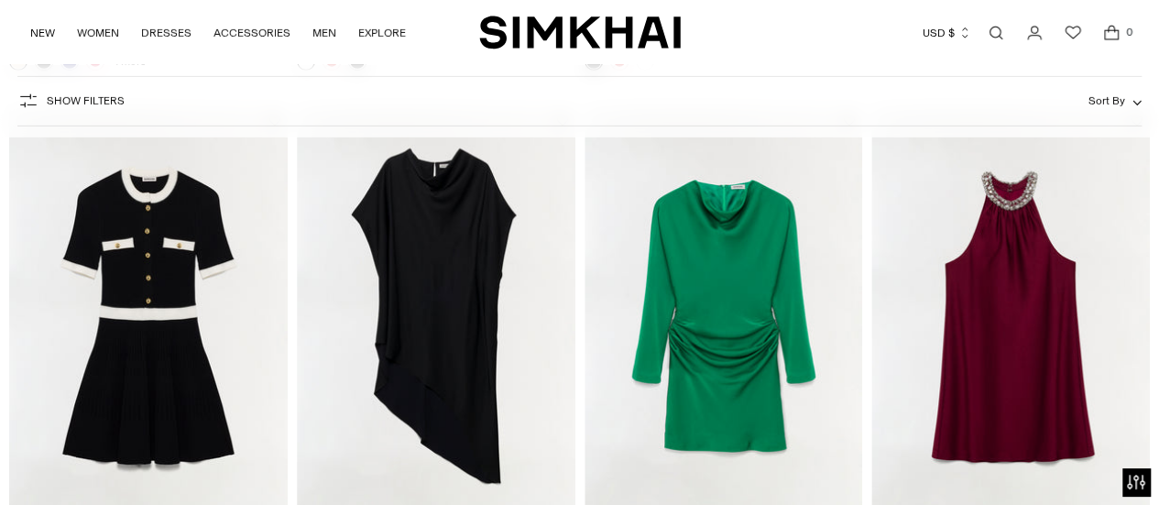
click at [440, 263] on img at bounding box center [436, 317] width 279 height 418
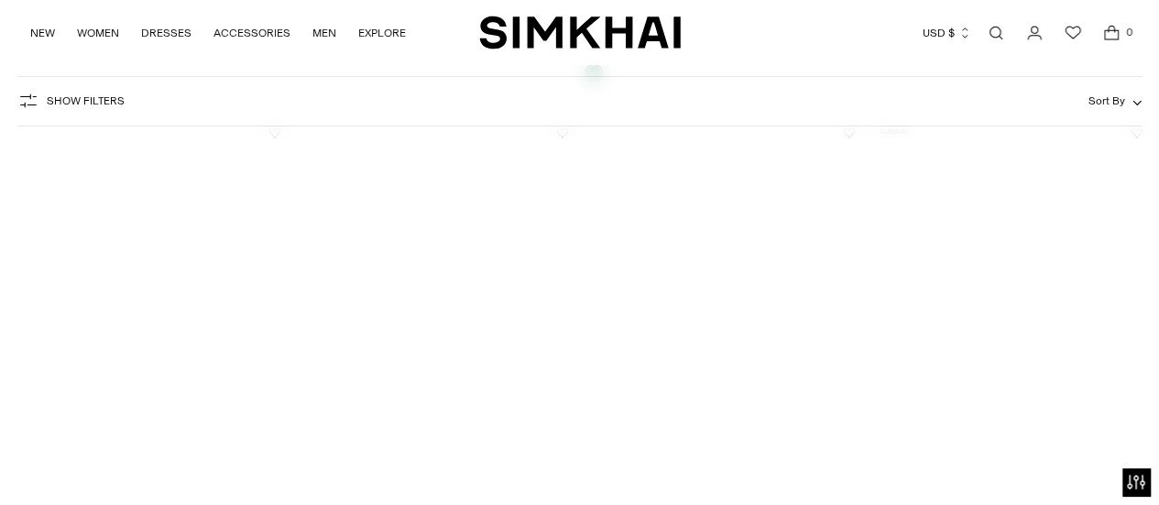
scroll to position [6865, 0]
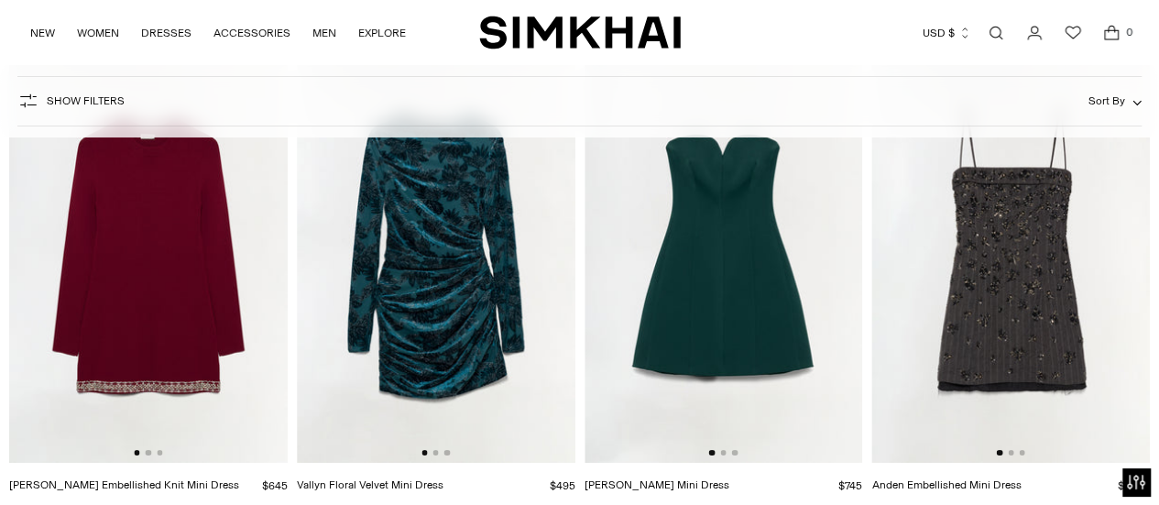
click at [1005, 349] on img at bounding box center [1010, 255] width 279 height 418
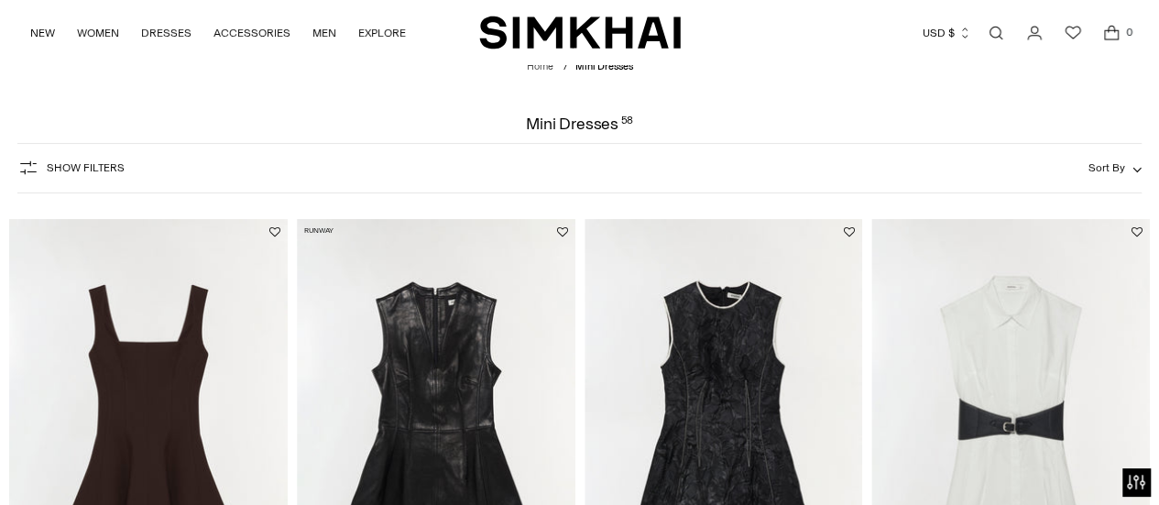
scroll to position [0, 0]
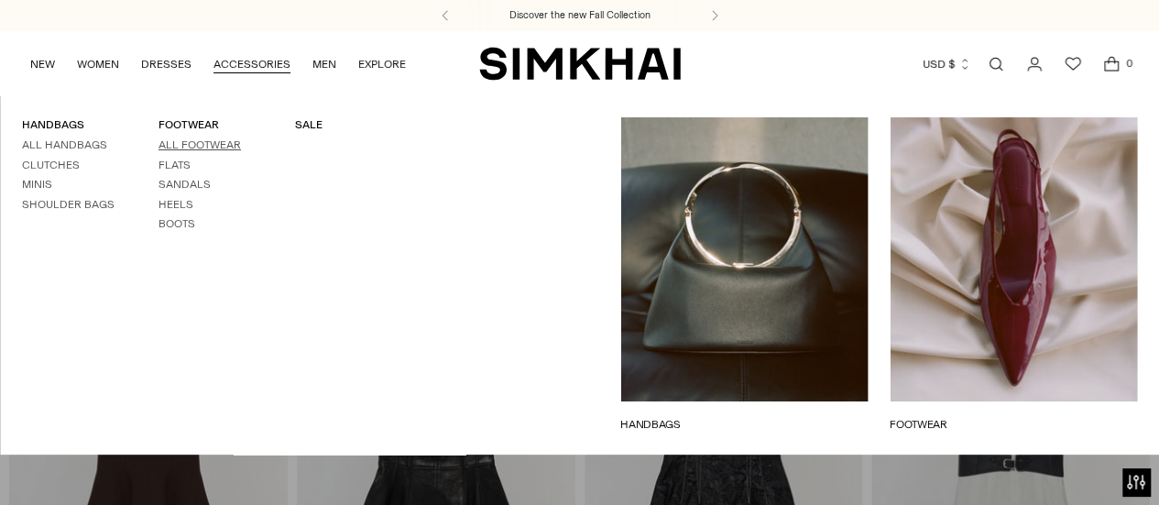
click at [184, 144] on link "All Footwear" at bounding box center [199, 144] width 82 height 13
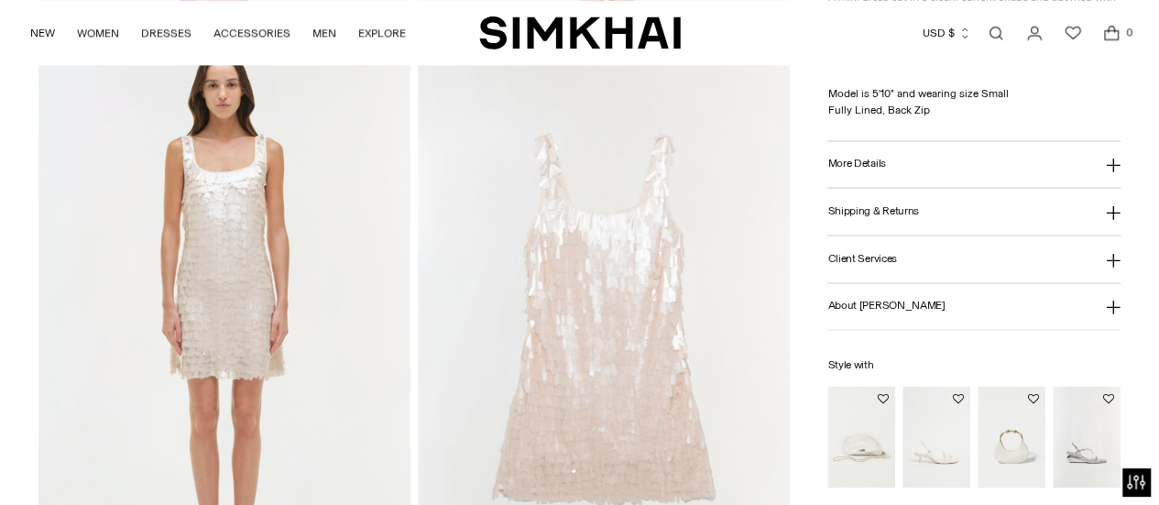
scroll to position [1250, 0]
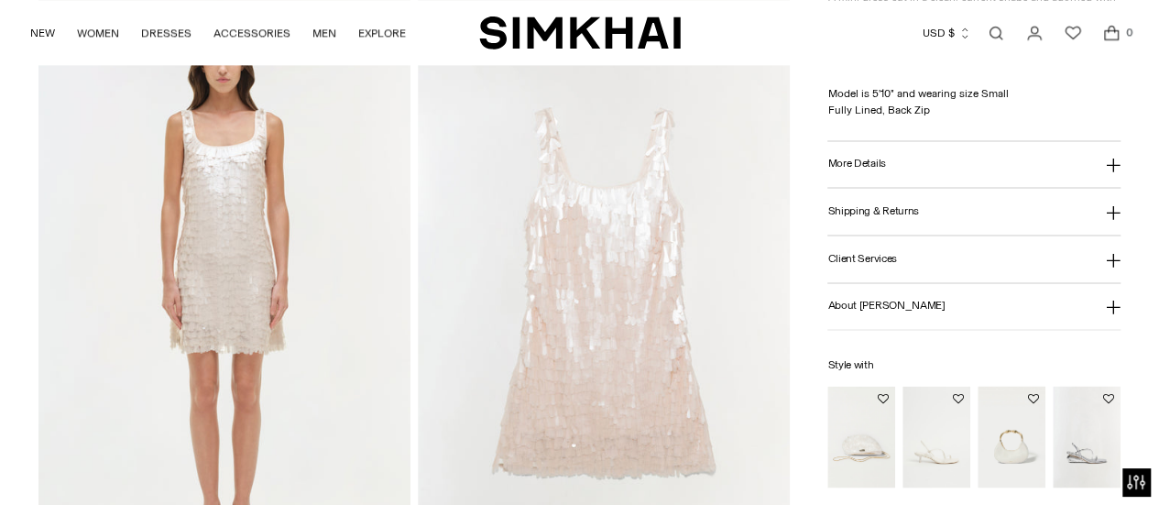
drag, startPoint x: 1162, startPoint y: 69, endPoint x: 1160, endPoint y: 248, distance: 179.6
click at [1158, 248] on html "Accessibility Screen-Reader Guide, Feedback, and Issue Reporting | New window D…" at bounding box center [579, 396] width 1159 height 3293
click at [244, 267] on img at bounding box center [224, 293] width 372 height 558
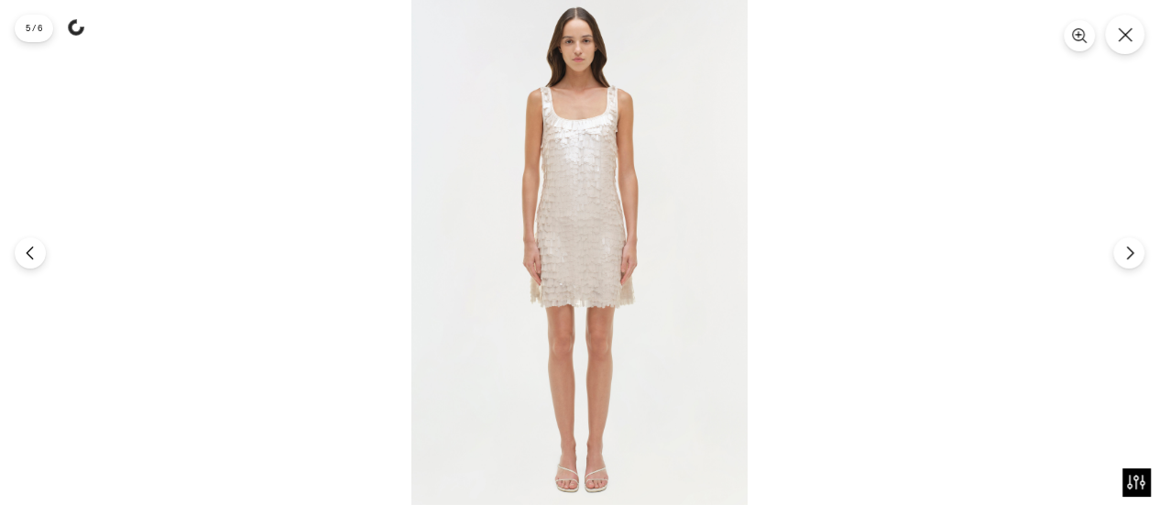
click at [570, 217] on img at bounding box center [579, 252] width 336 height 505
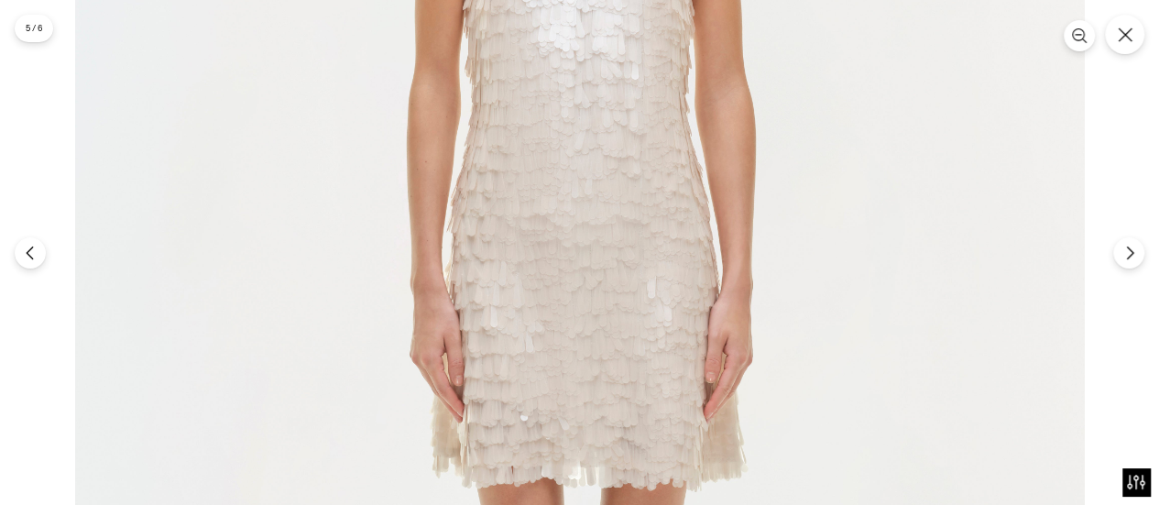
click at [333, 341] on img at bounding box center [580, 323] width 1010 height 1514
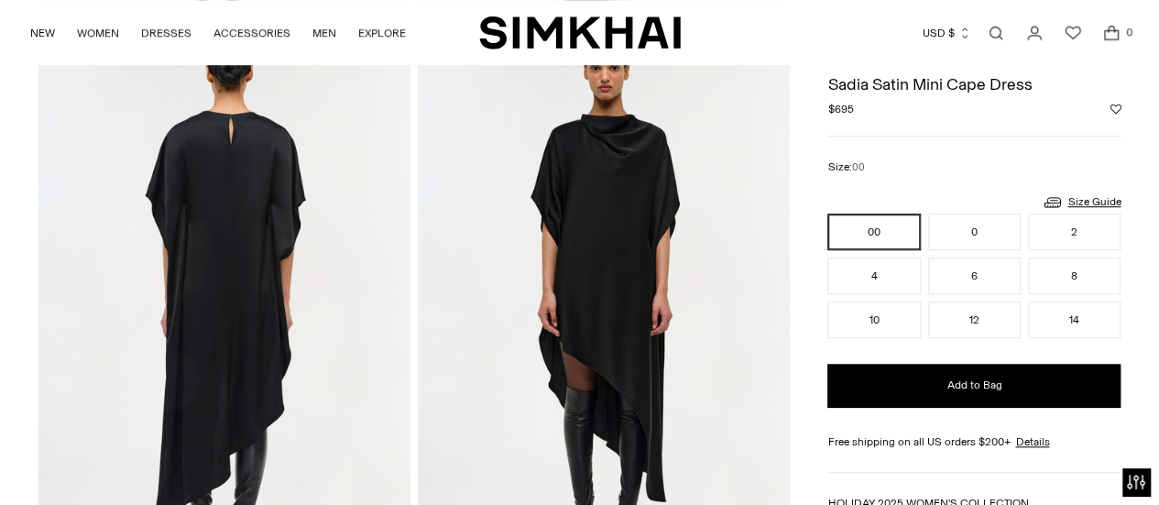
scroll to position [621, 0]
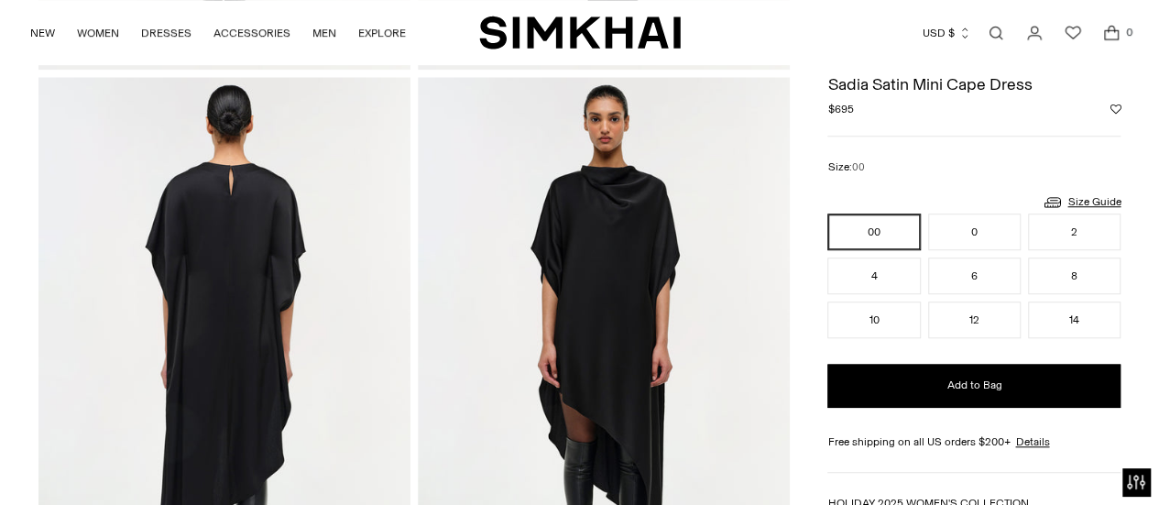
click at [632, 226] on img at bounding box center [604, 356] width 372 height 558
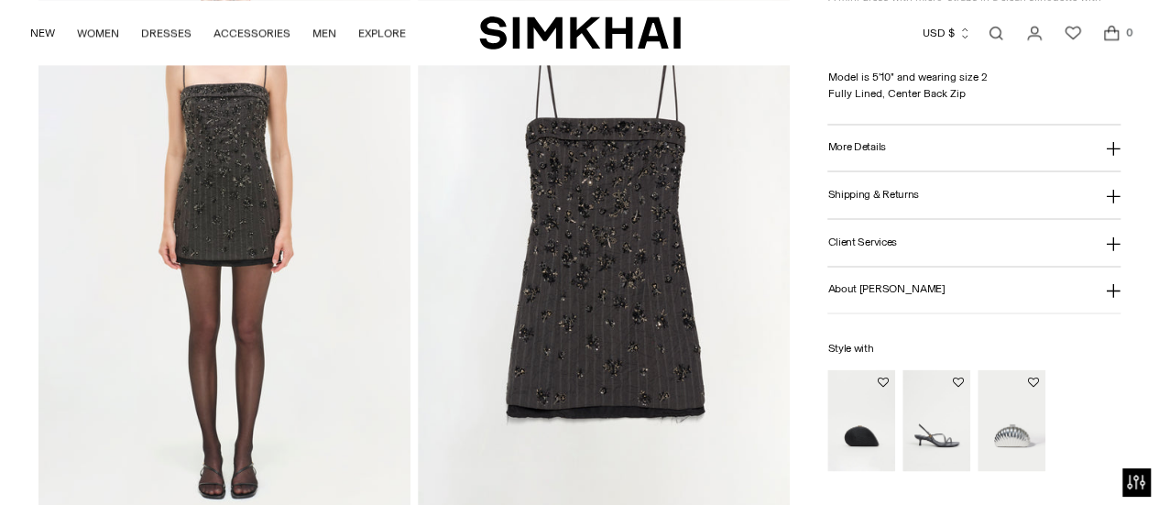
scroll to position [1313, 0]
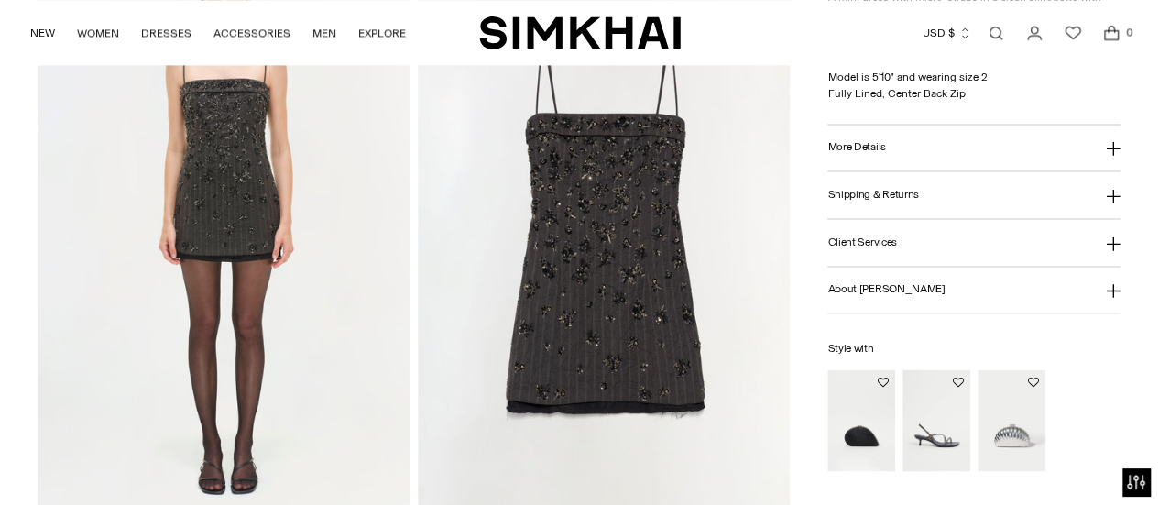
click at [1158, 257] on html "Accessibility Screen-Reader Guide, Feedback, and Issue Reporting | New window D…" at bounding box center [579, 333] width 1159 height 3293
click at [659, 210] on img at bounding box center [604, 230] width 372 height 558
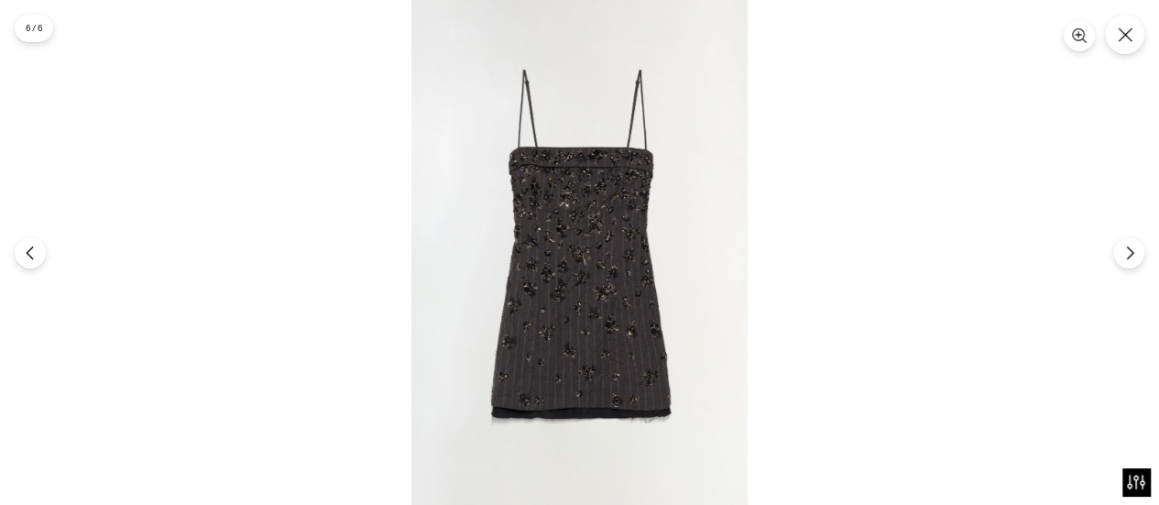
click at [606, 193] on img at bounding box center [579, 252] width 336 height 505
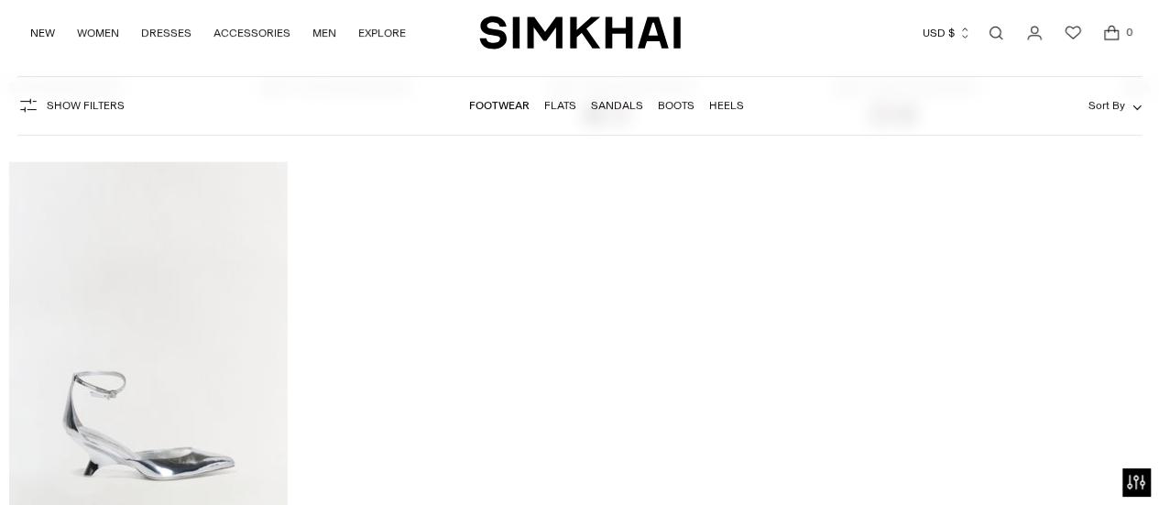
scroll to position [7326, 0]
